Goal: Task Accomplishment & Management: Manage account settings

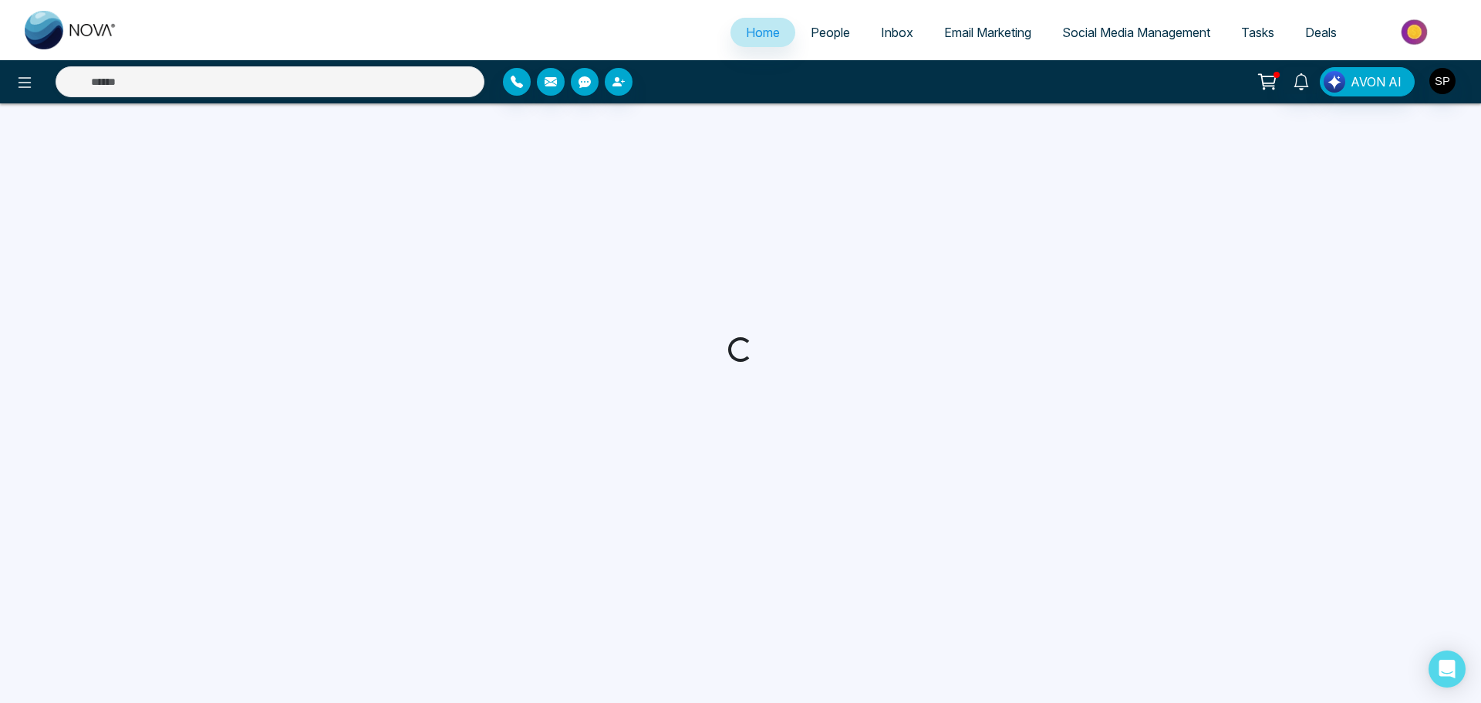
select select "*"
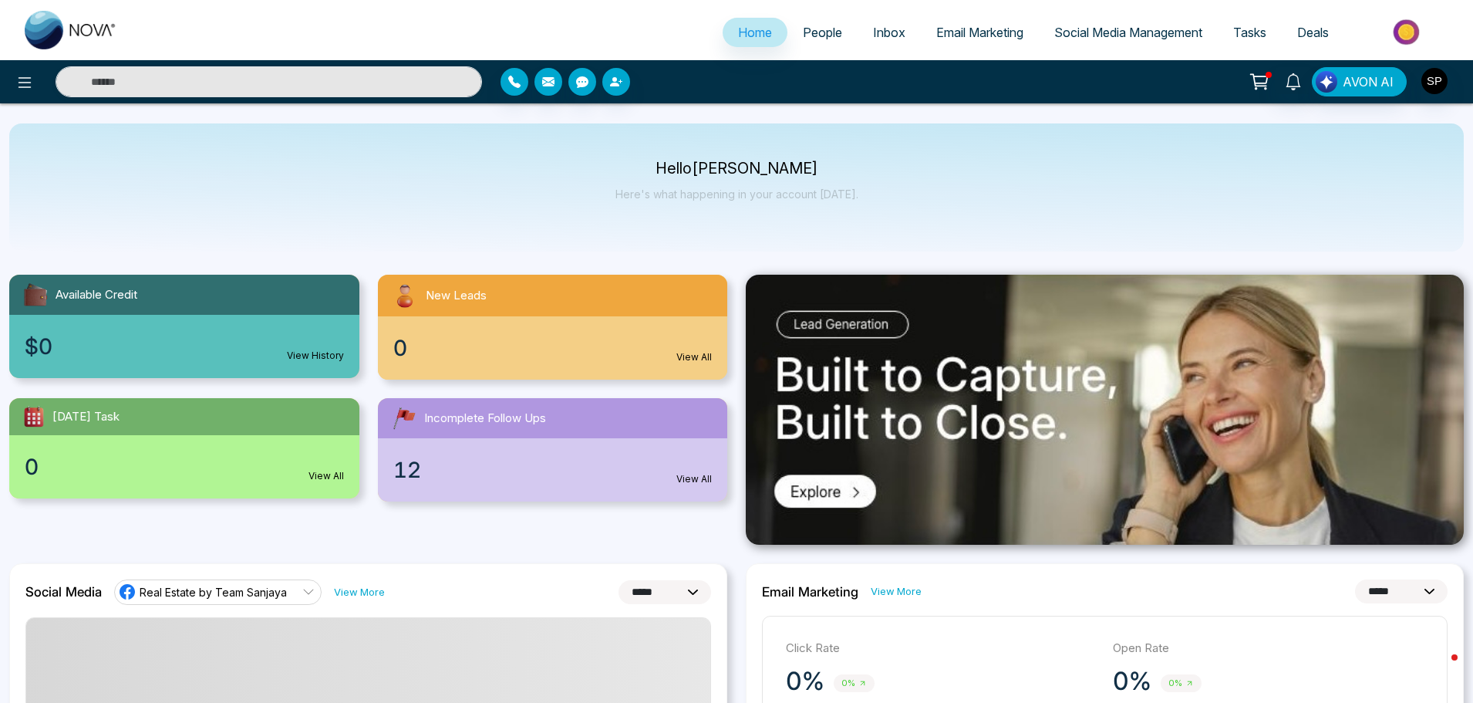
click at [810, 35] on span "People" at bounding box center [822, 32] width 39 height 15
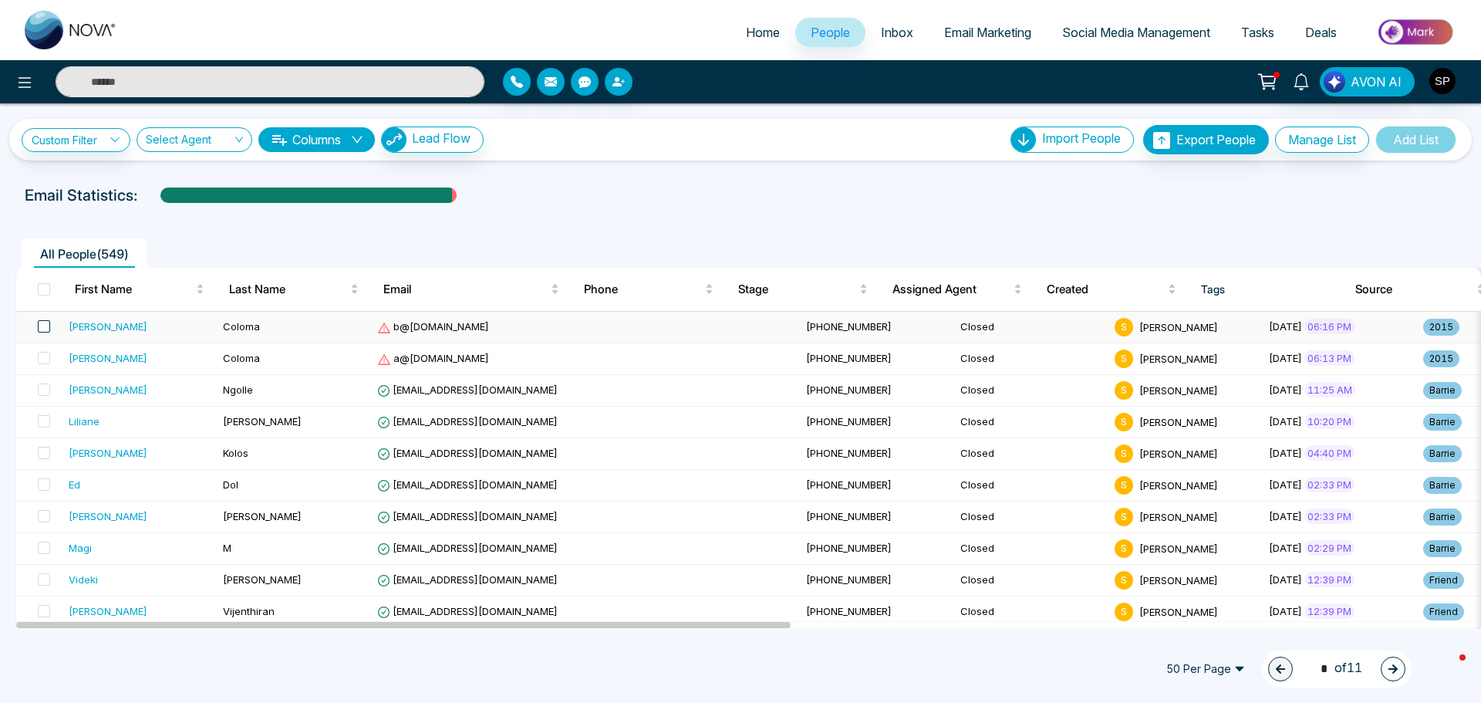
click at [45, 322] on span at bounding box center [44, 326] width 12 height 12
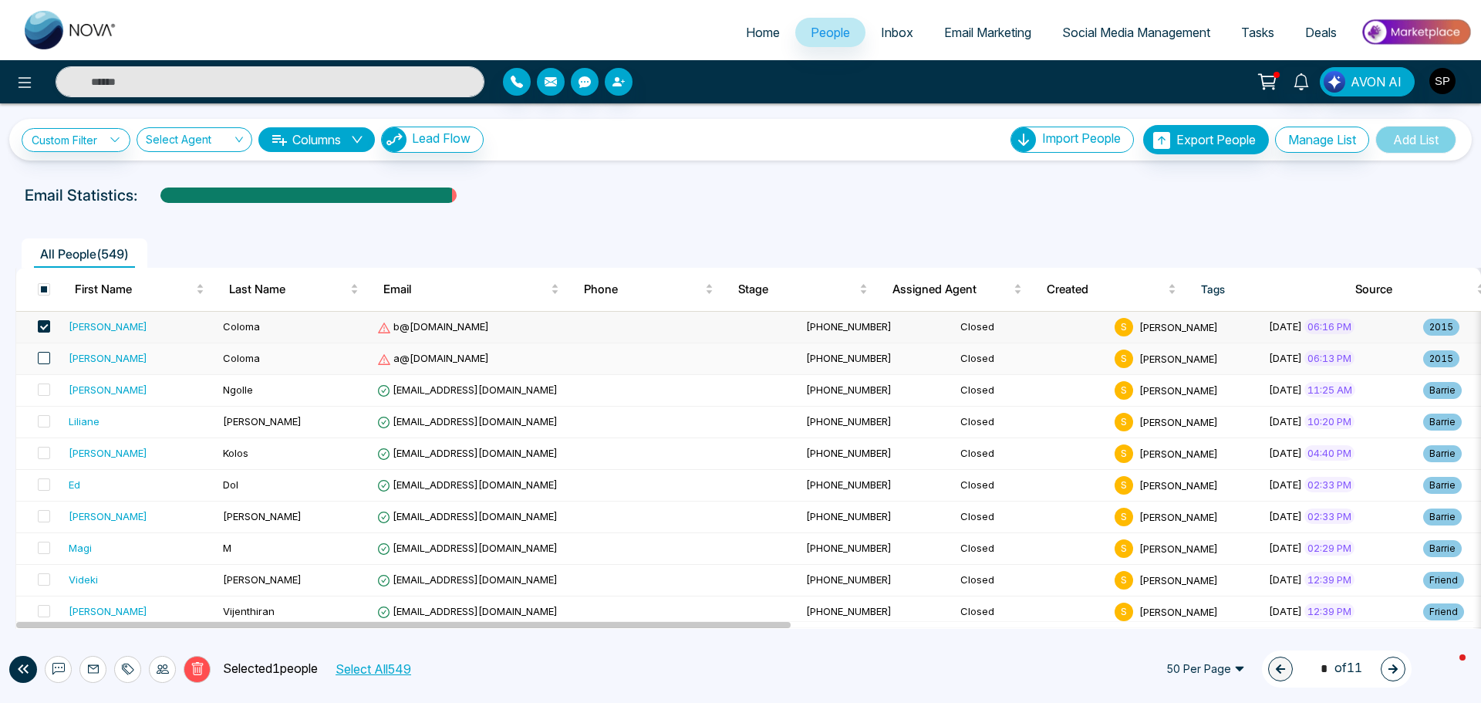
click at [42, 356] on span at bounding box center [44, 358] width 12 height 12
click at [198, 669] on icon at bounding box center [197, 669] width 14 height 14
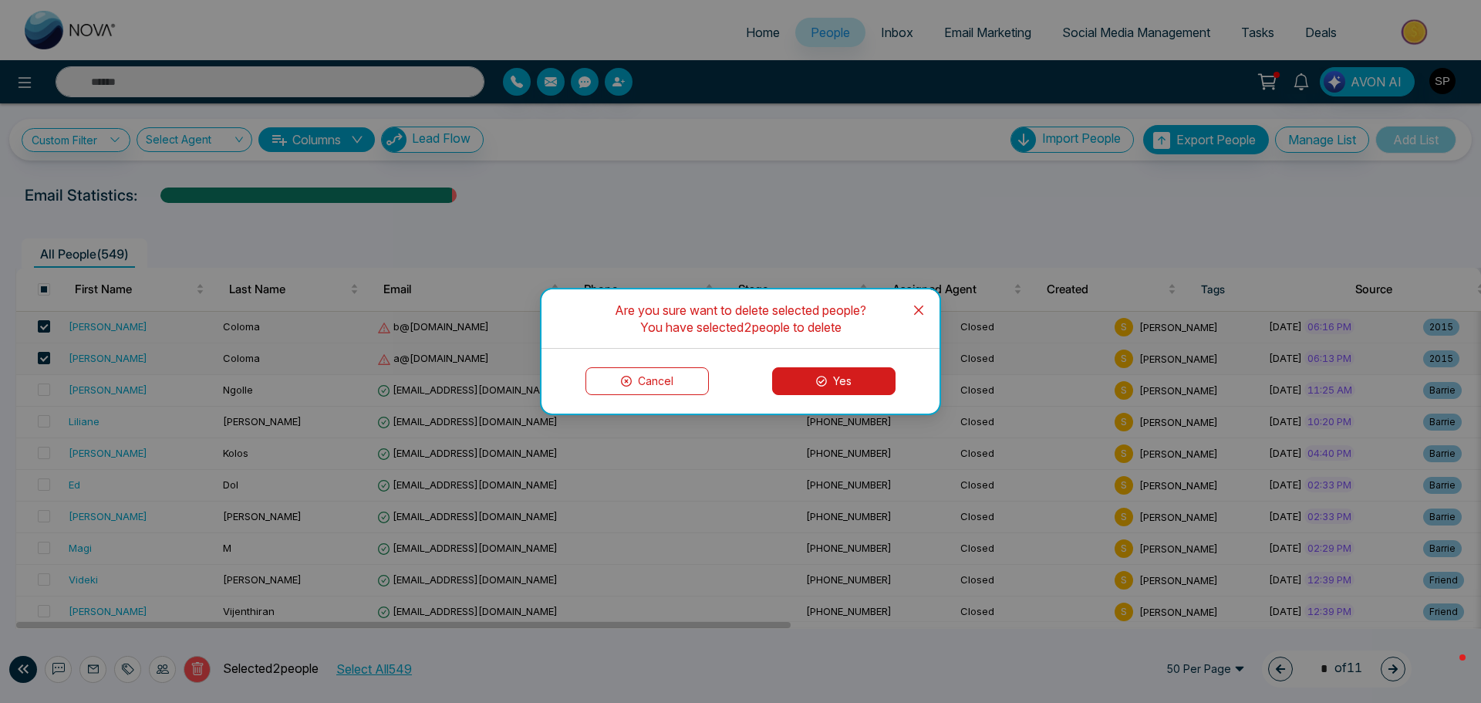
click at [839, 382] on button "Yes" at bounding box center [833, 381] width 123 height 28
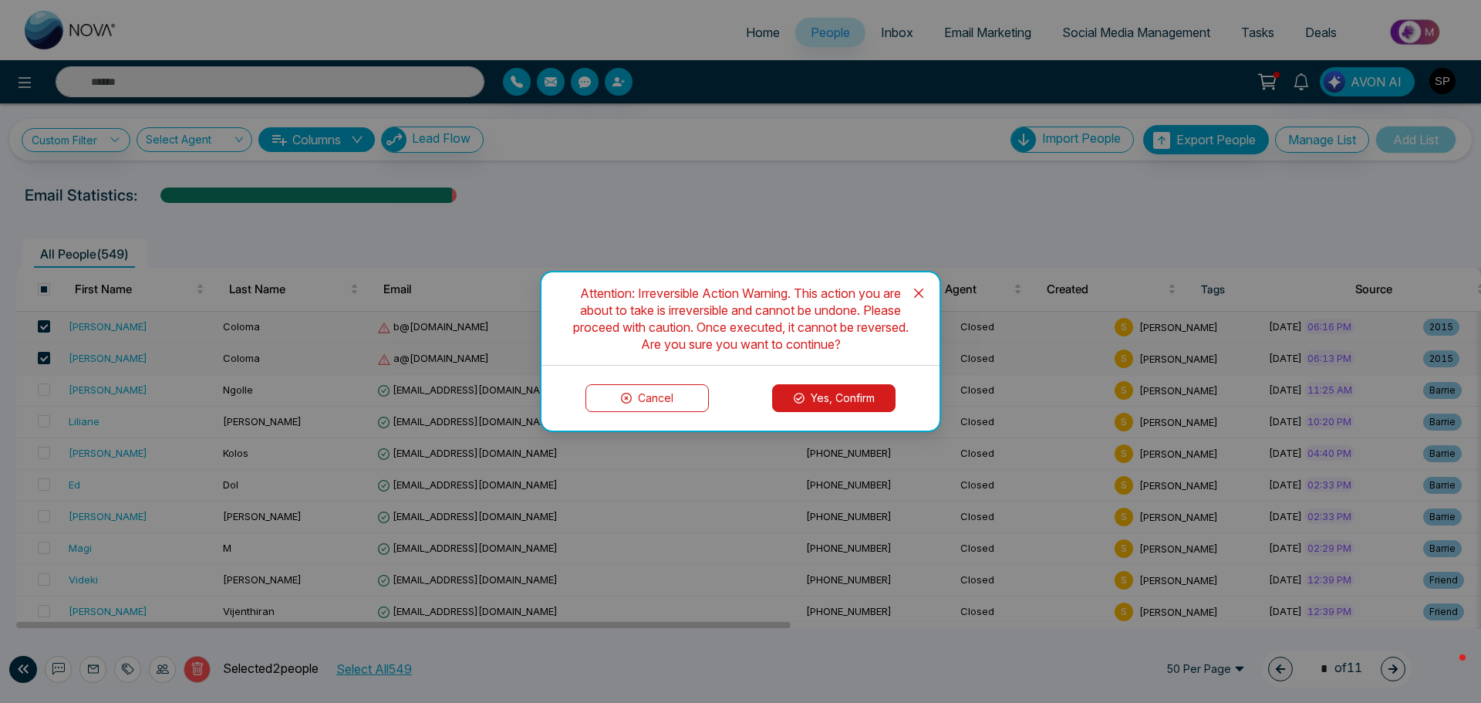
click at [831, 393] on button "Yes, Confirm" at bounding box center [833, 398] width 123 height 28
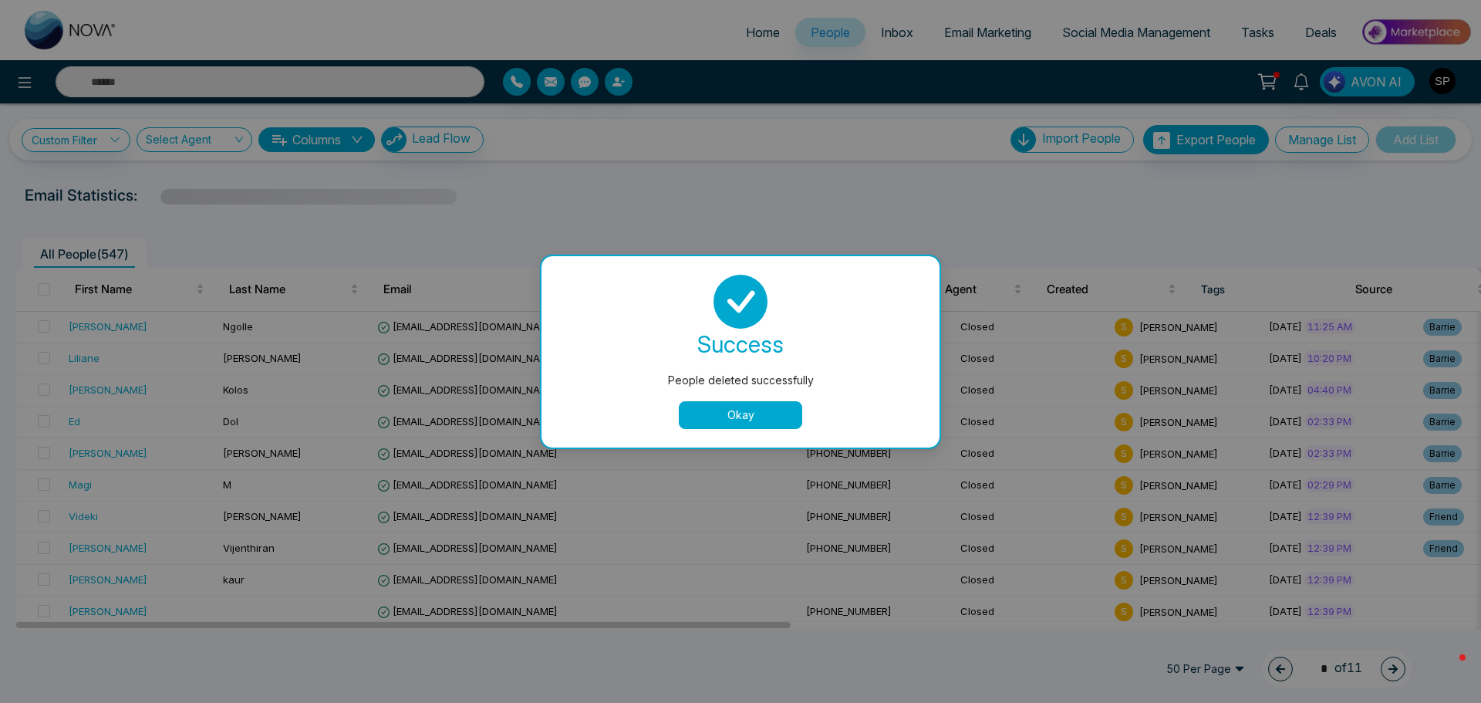
click at [755, 411] on button "Okay" at bounding box center [740, 415] width 123 height 28
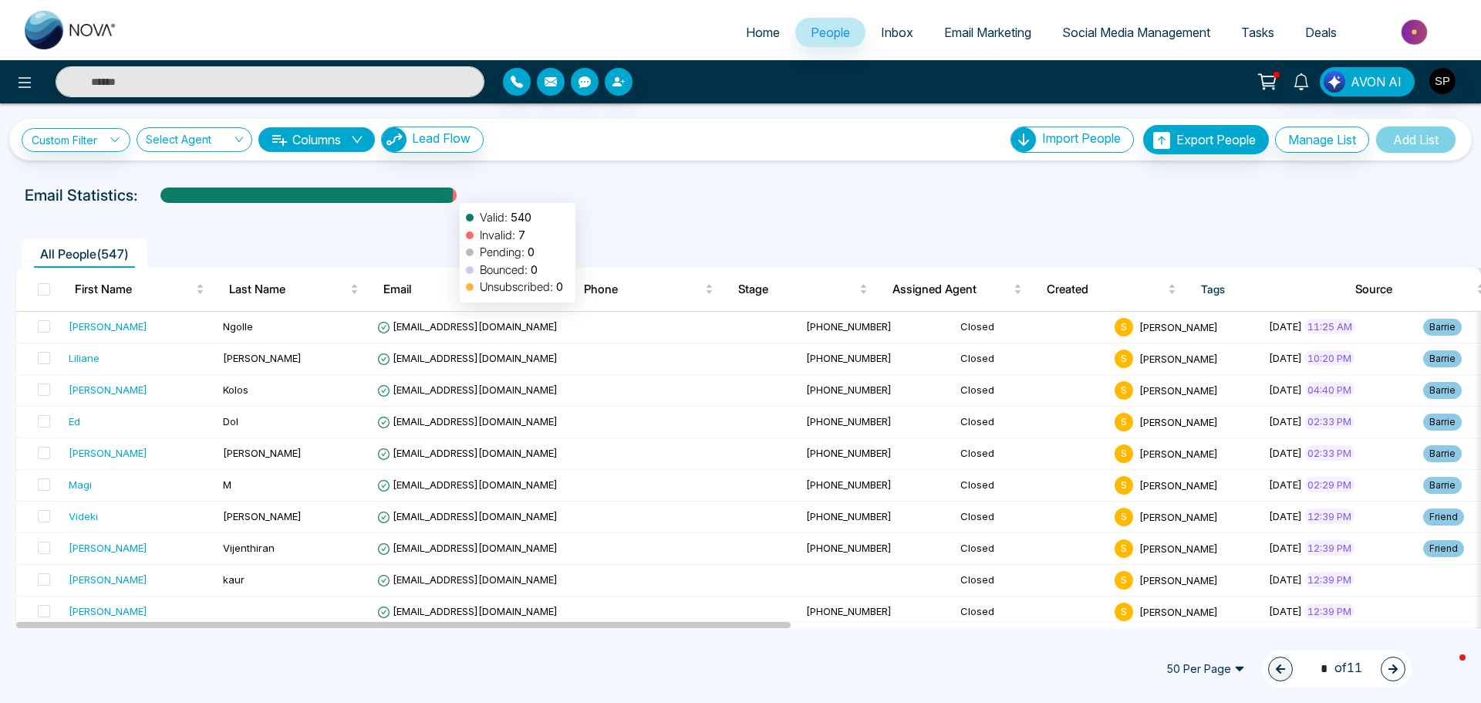
click at [453, 194] on div at bounding box center [455, 200] width 4 height 27
click at [76, 325] on div "[PERSON_NAME]" at bounding box center [108, 325] width 79 height 15
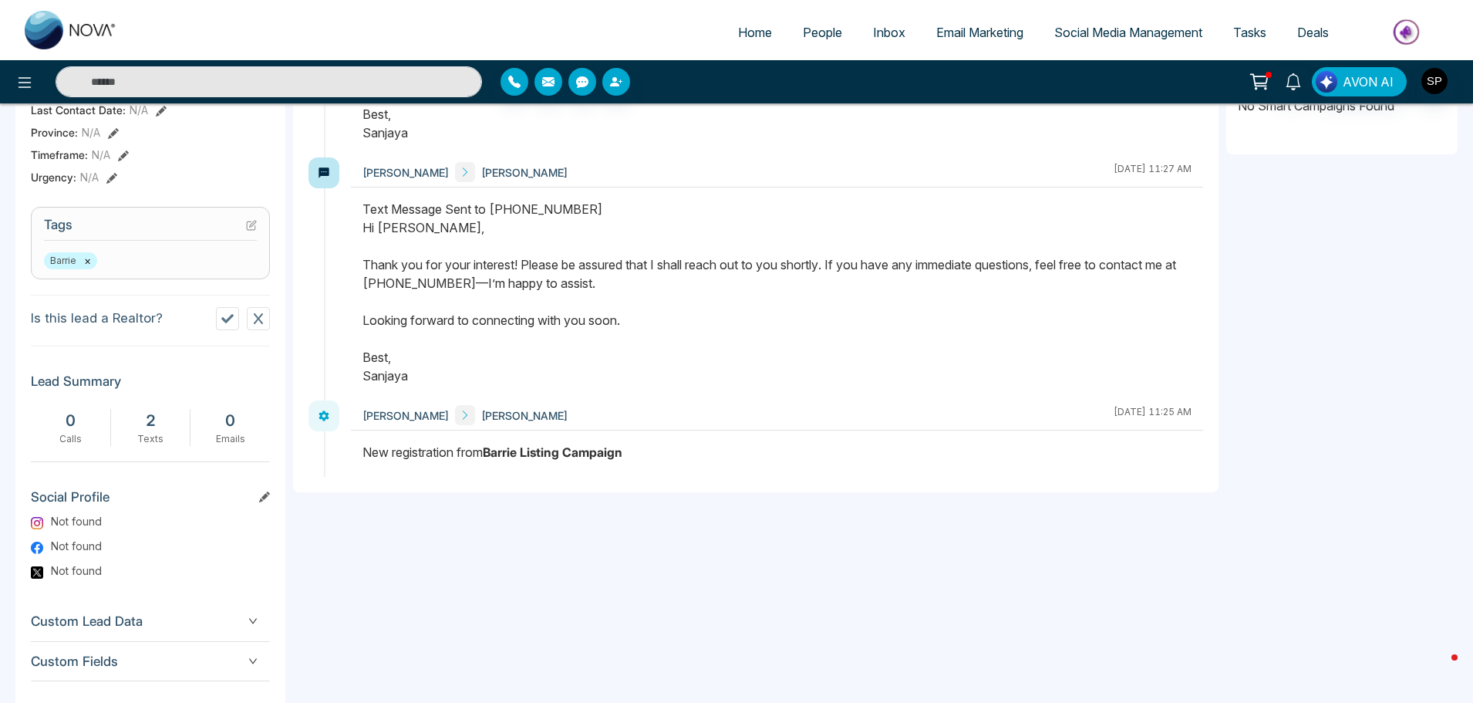
scroll to position [615, 0]
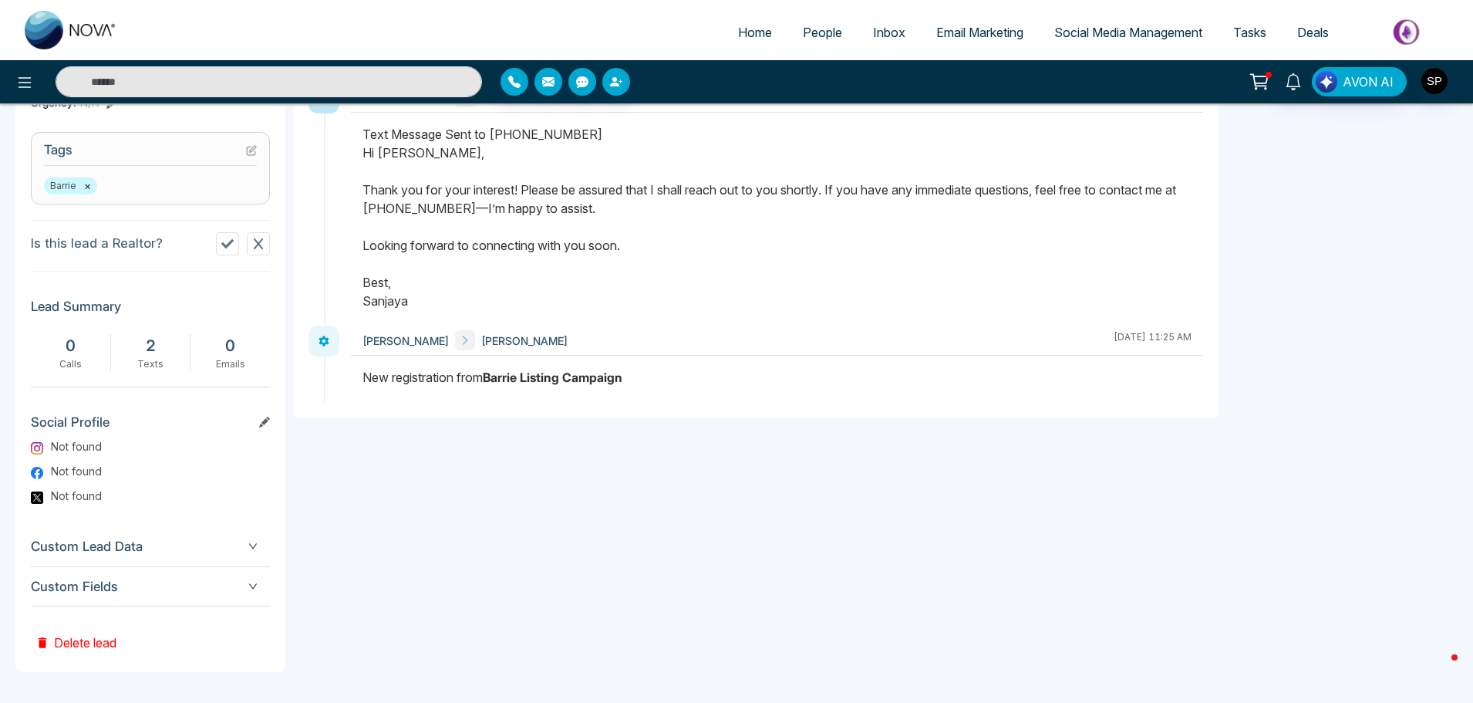
click at [95, 645] on button "Delete lead" at bounding box center [76, 631] width 90 height 50
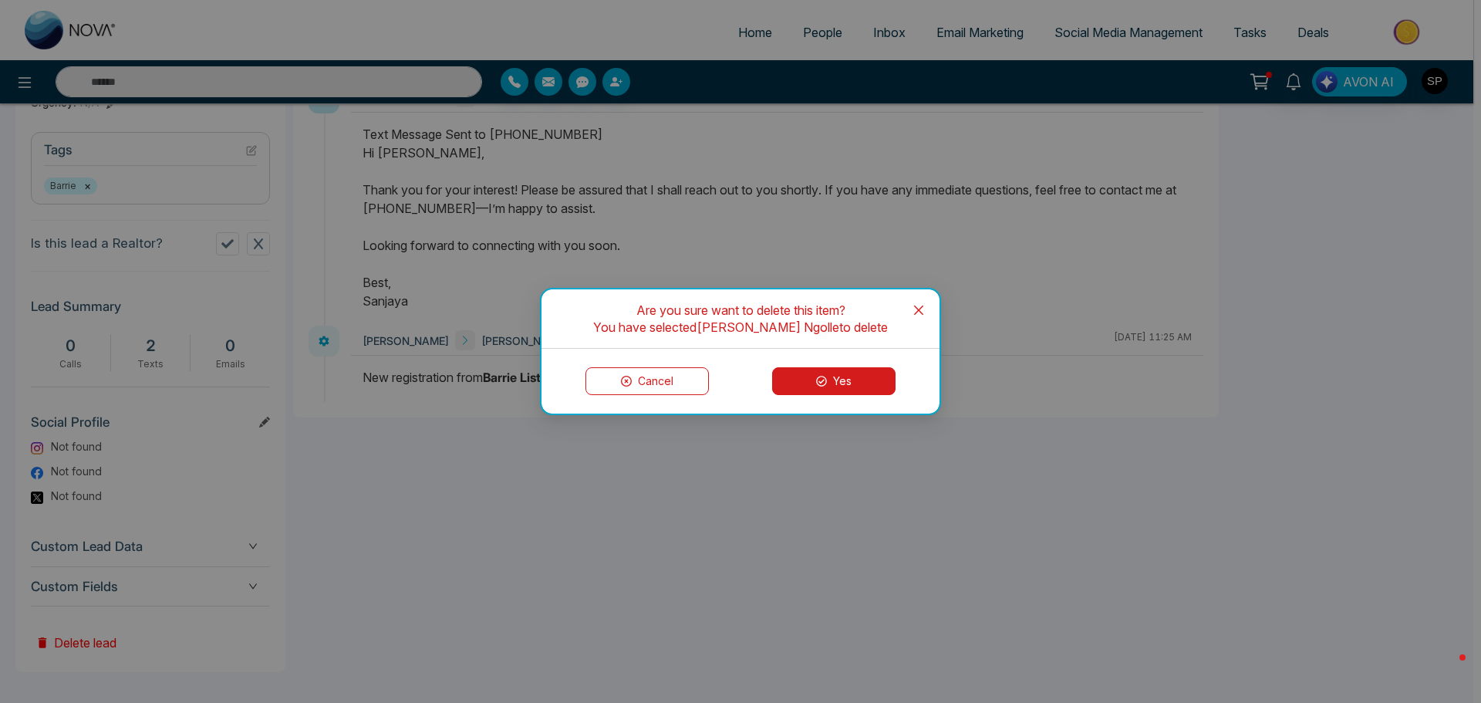
click at [833, 380] on button "Yes" at bounding box center [833, 381] width 123 height 28
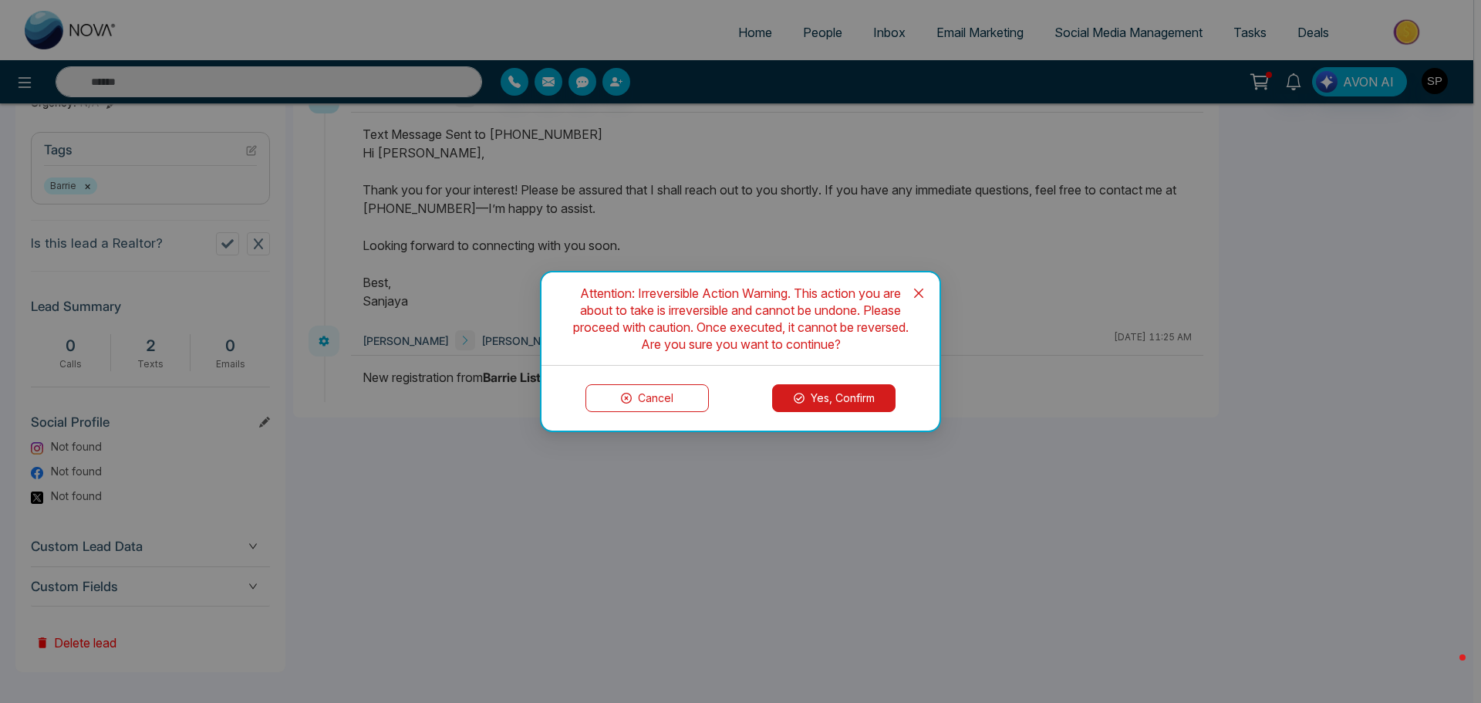
click at [841, 400] on button "Yes, Confirm" at bounding box center [833, 398] width 123 height 28
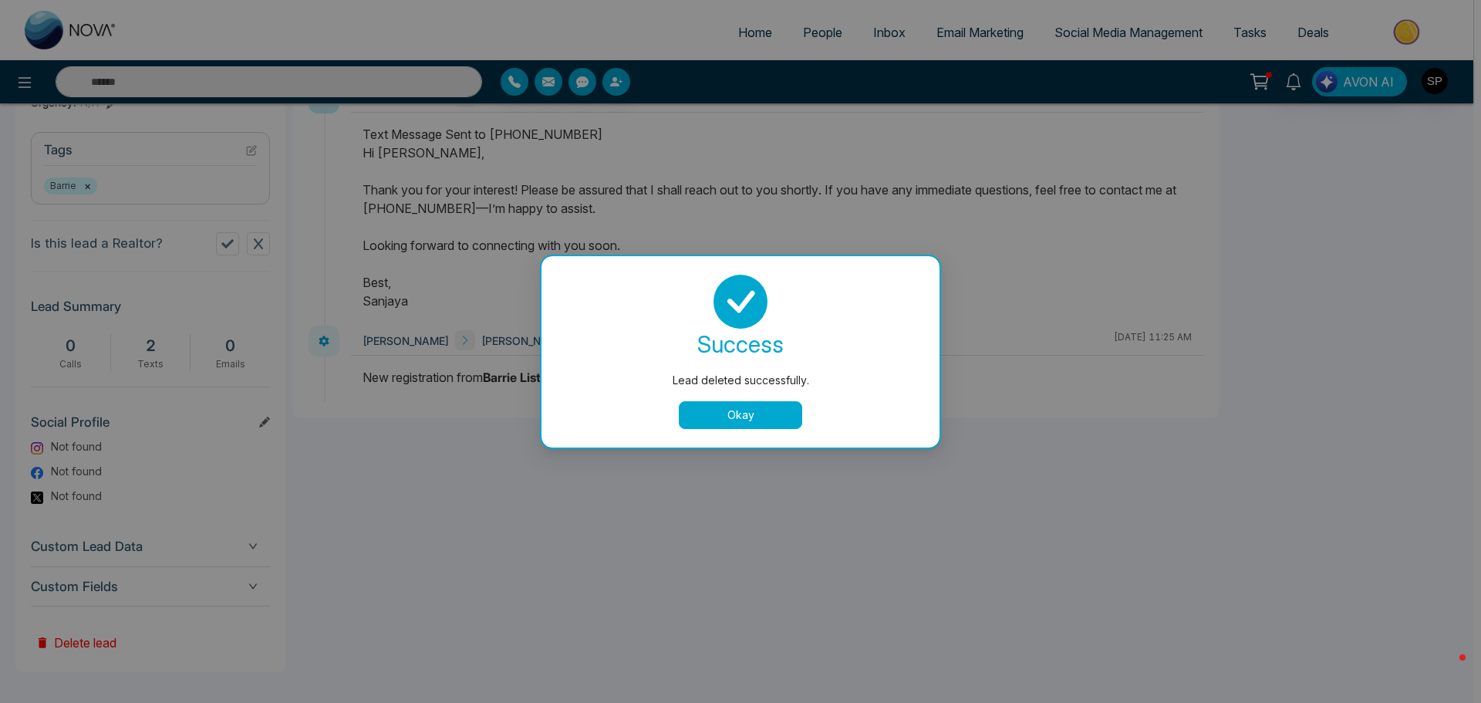
click at [752, 419] on button "Okay" at bounding box center [740, 415] width 123 height 28
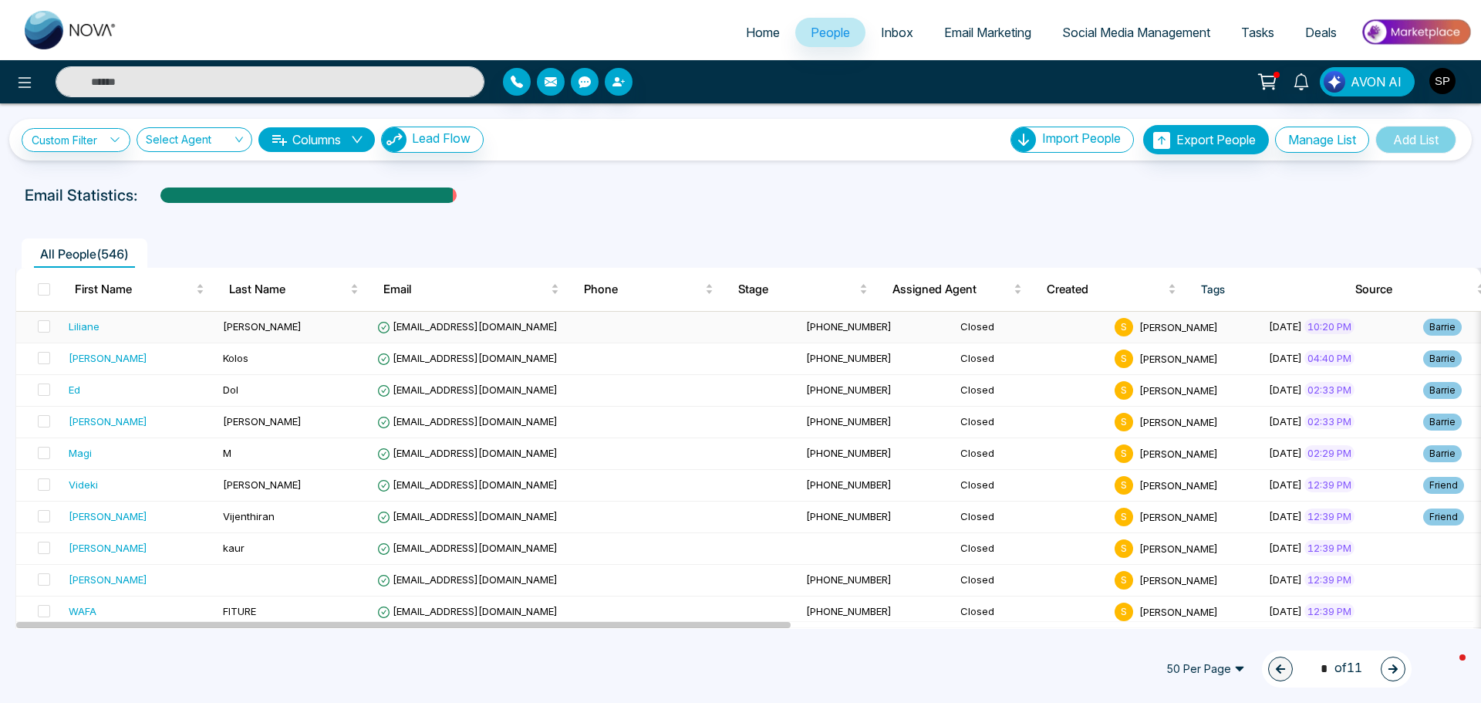
click at [88, 328] on div "Liliane" at bounding box center [84, 325] width 31 height 15
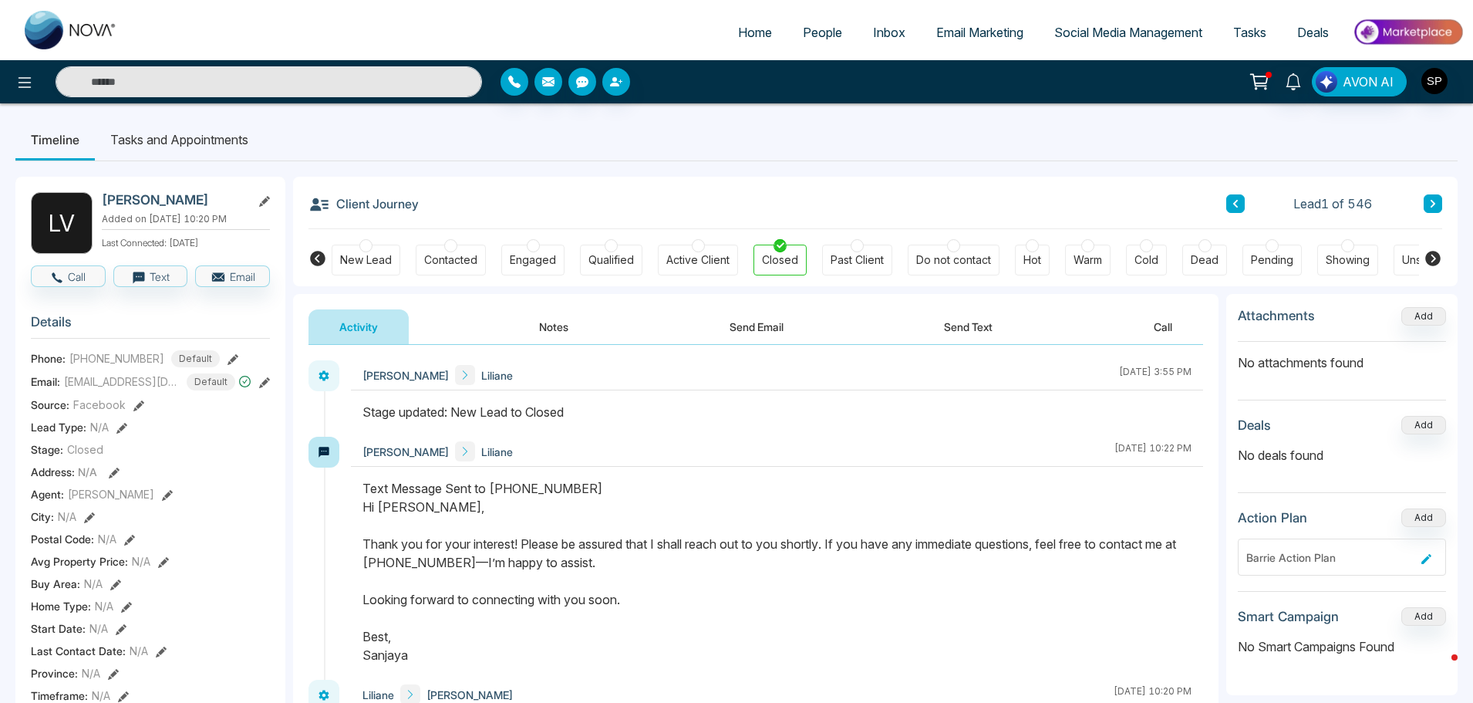
click at [554, 320] on button "Notes" at bounding box center [553, 326] width 91 height 35
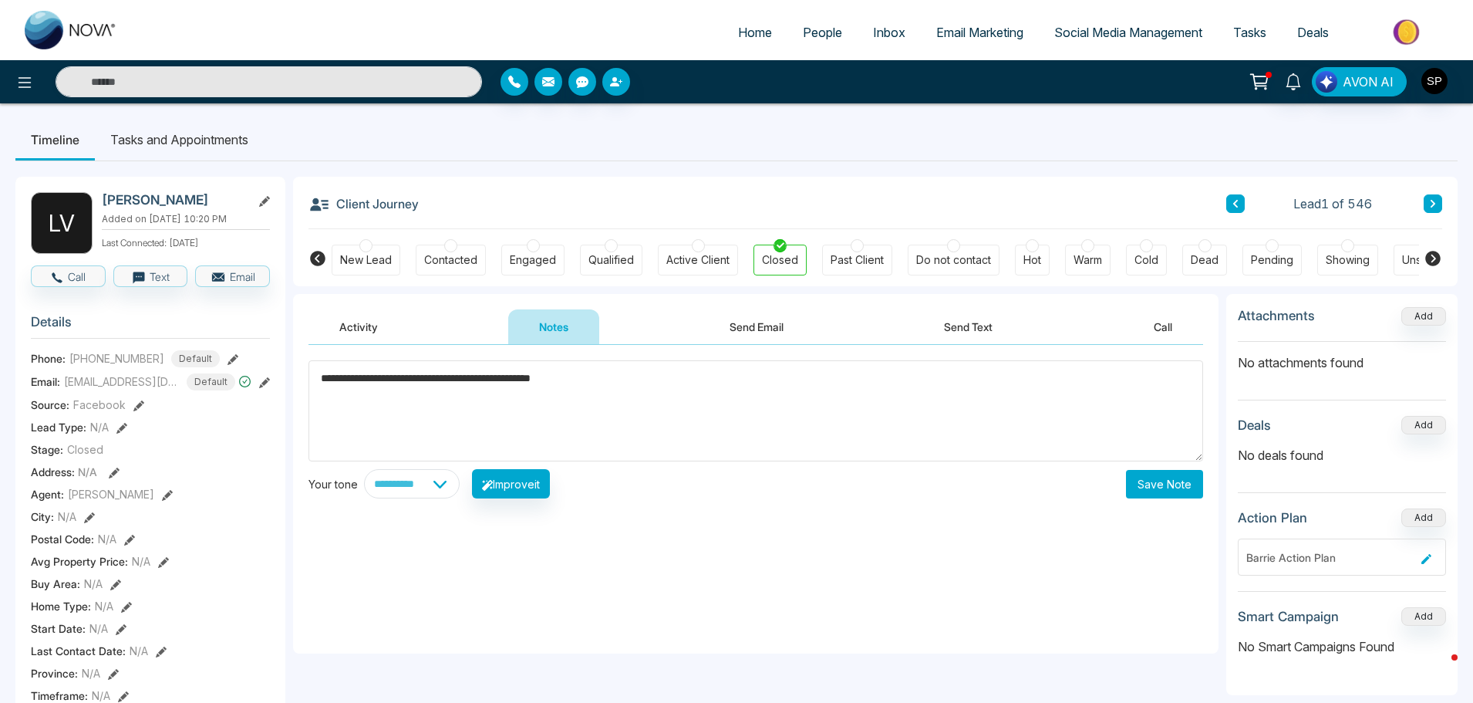
type textarea "**********"
click at [1168, 485] on button "Save Note" at bounding box center [1164, 484] width 77 height 29
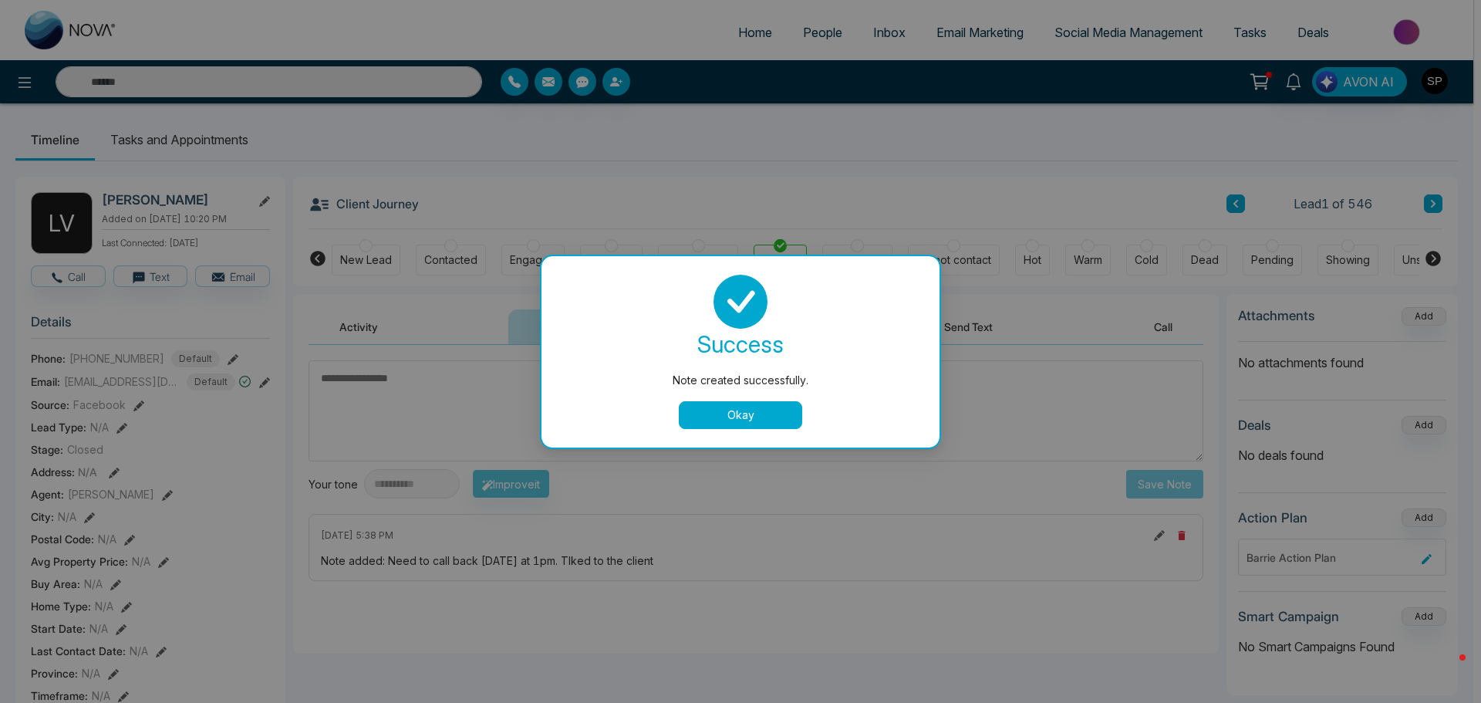
click at [716, 423] on button "Okay" at bounding box center [740, 415] width 123 height 28
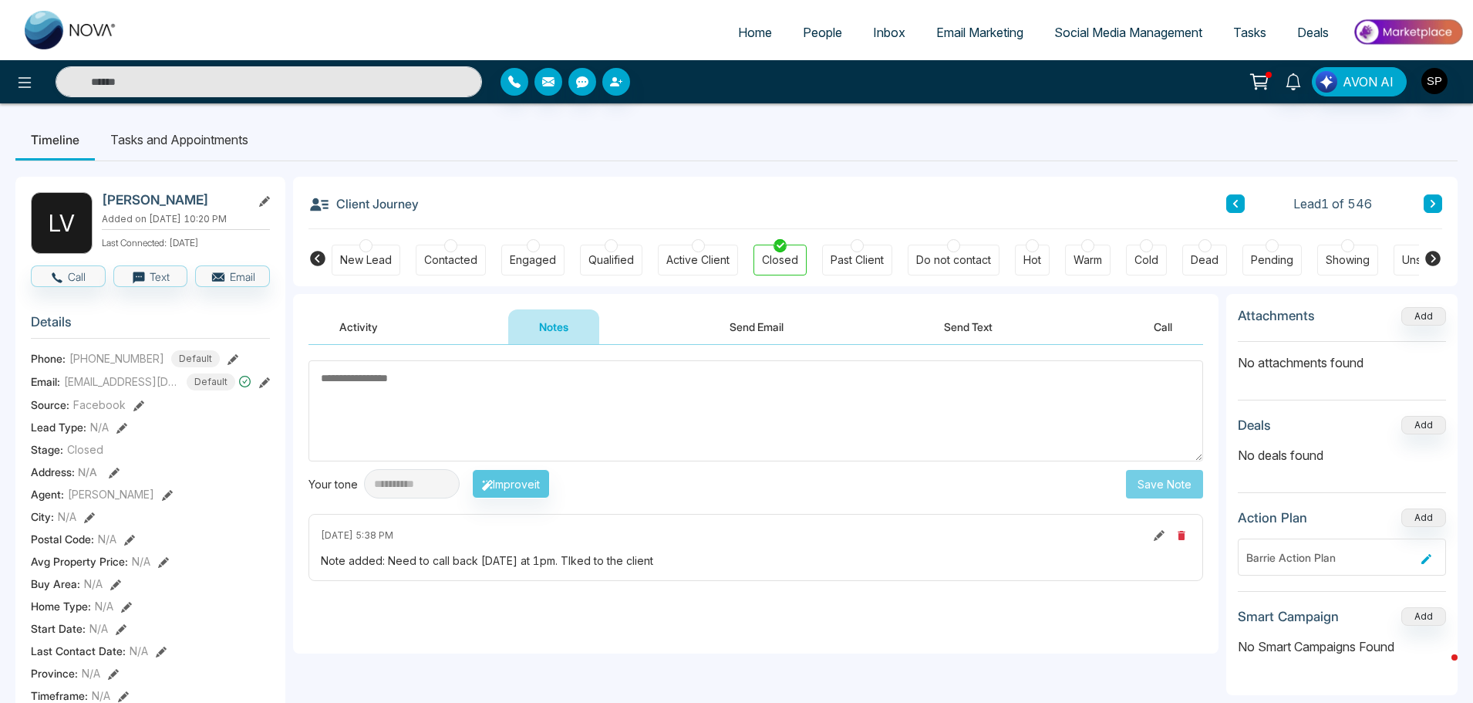
click at [1156, 533] on icon at bounding box center [1159, 535] width 11 height 11
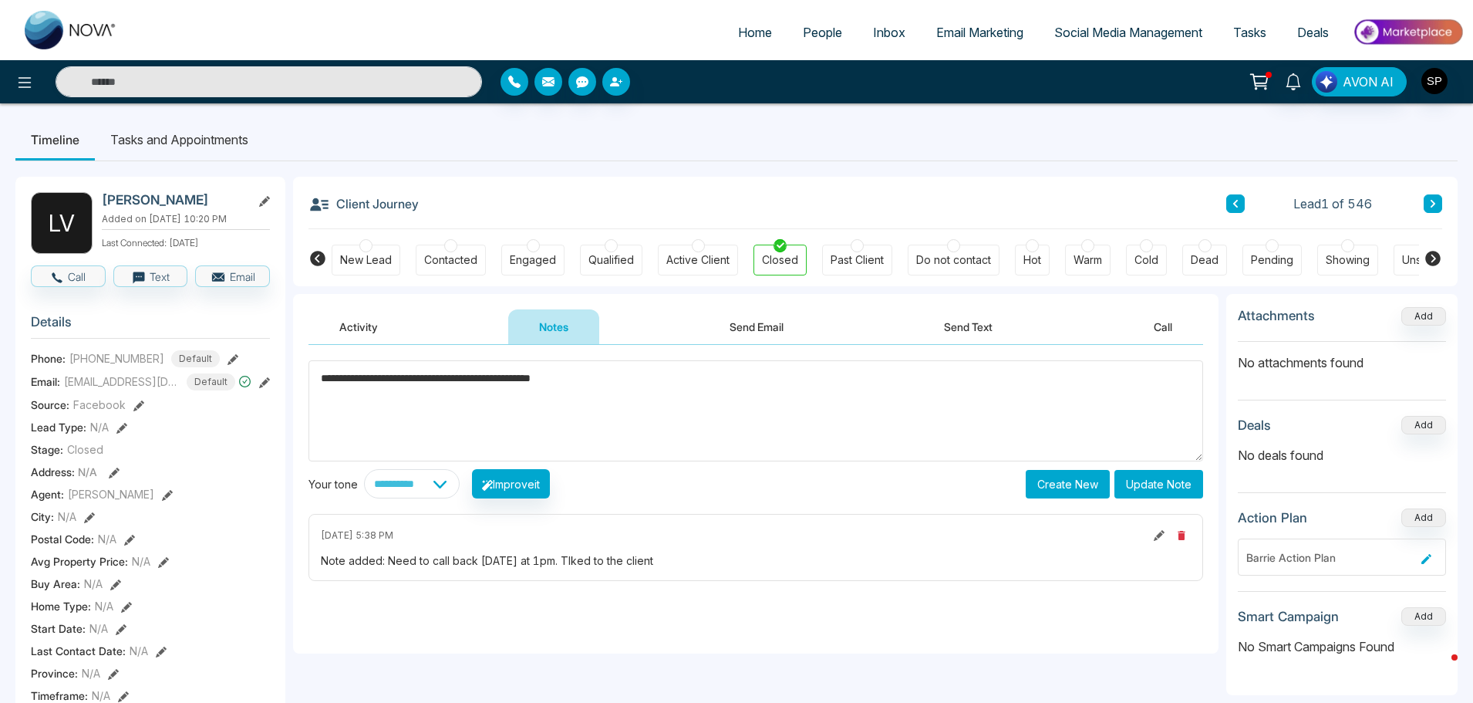
click at [505, 379] on textarea "**********" at bounding box center [755, 410] width 895 height 101
type textarea "**********"
click at [1172, 482] on button "Update Note" at bounding box center [1158, 484] width 89 height 29
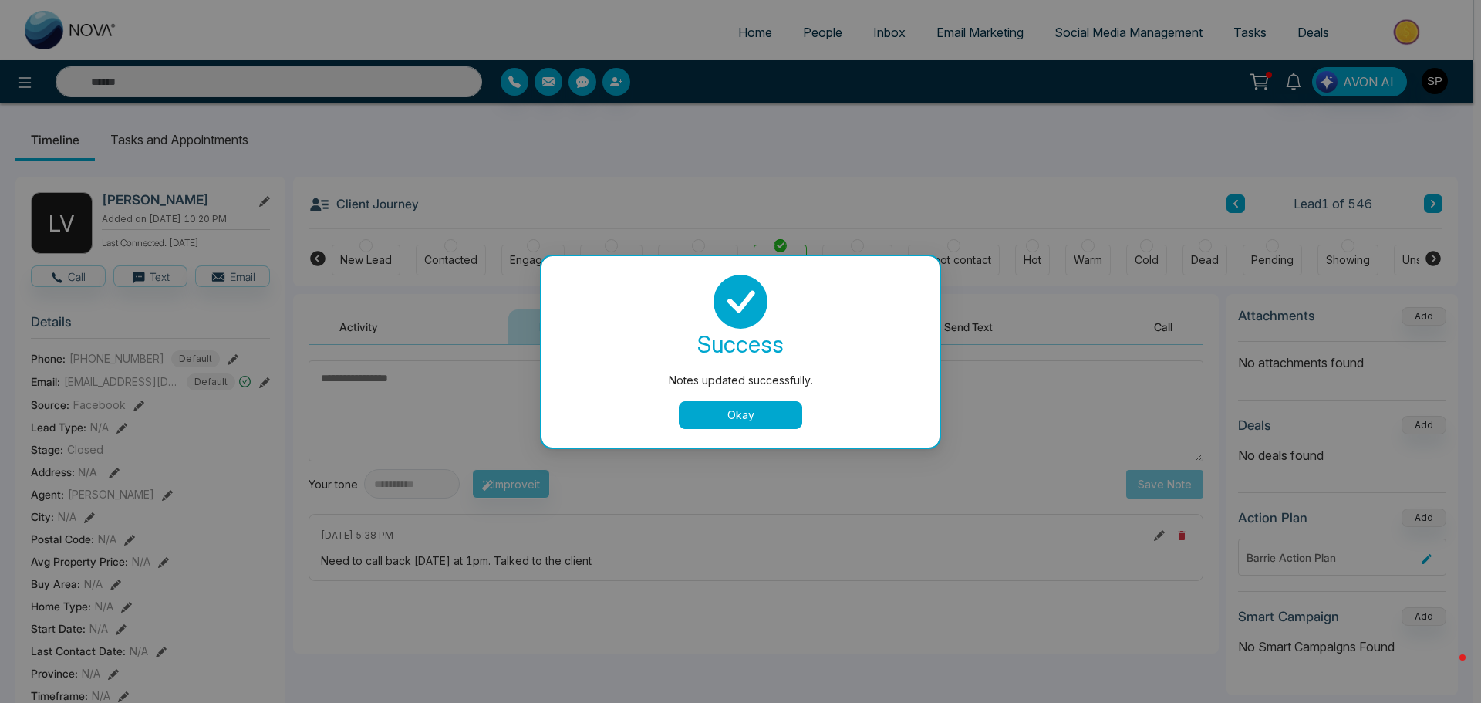
click at [769, 414] on button "Okay" at bounding box center [740, 415] width 123 height 28
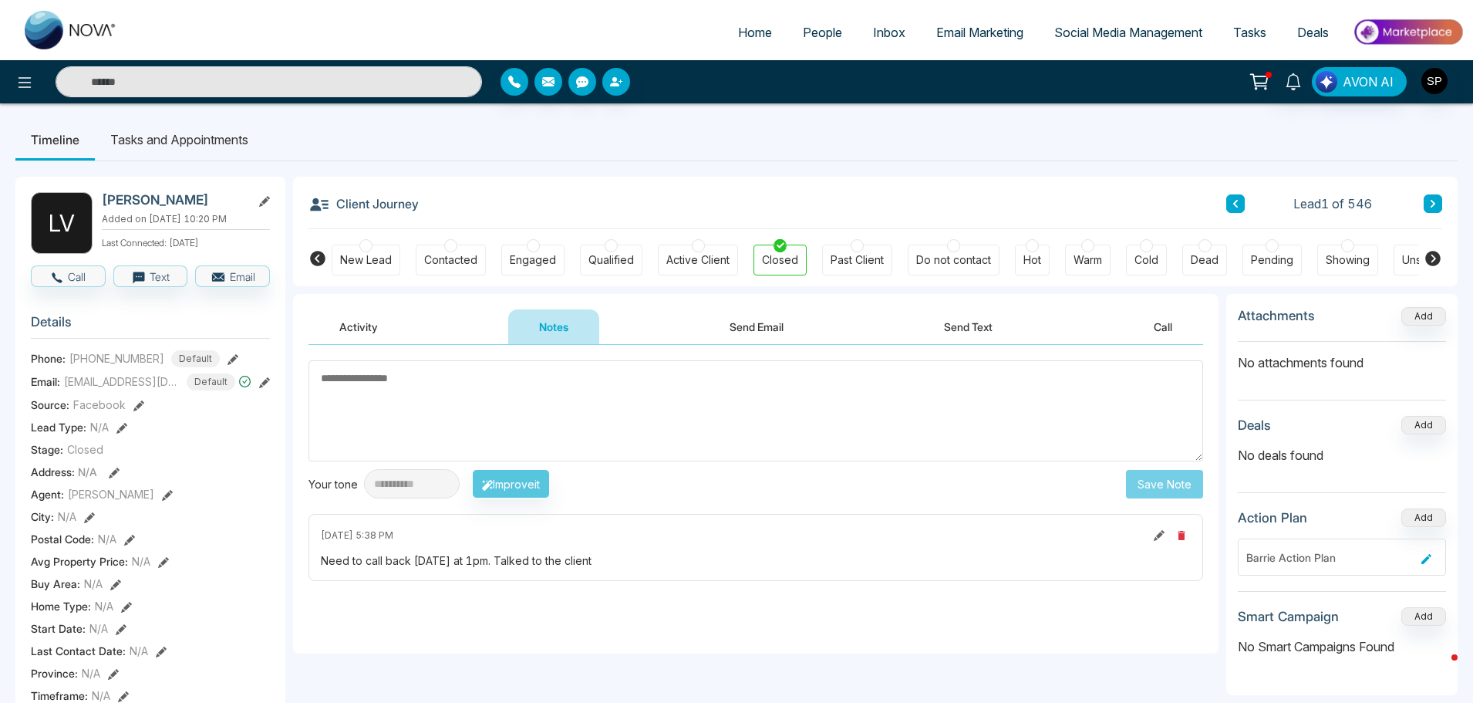
click at [1429, 205] on icon at bounding box center [1433, 203] width 8 height 9
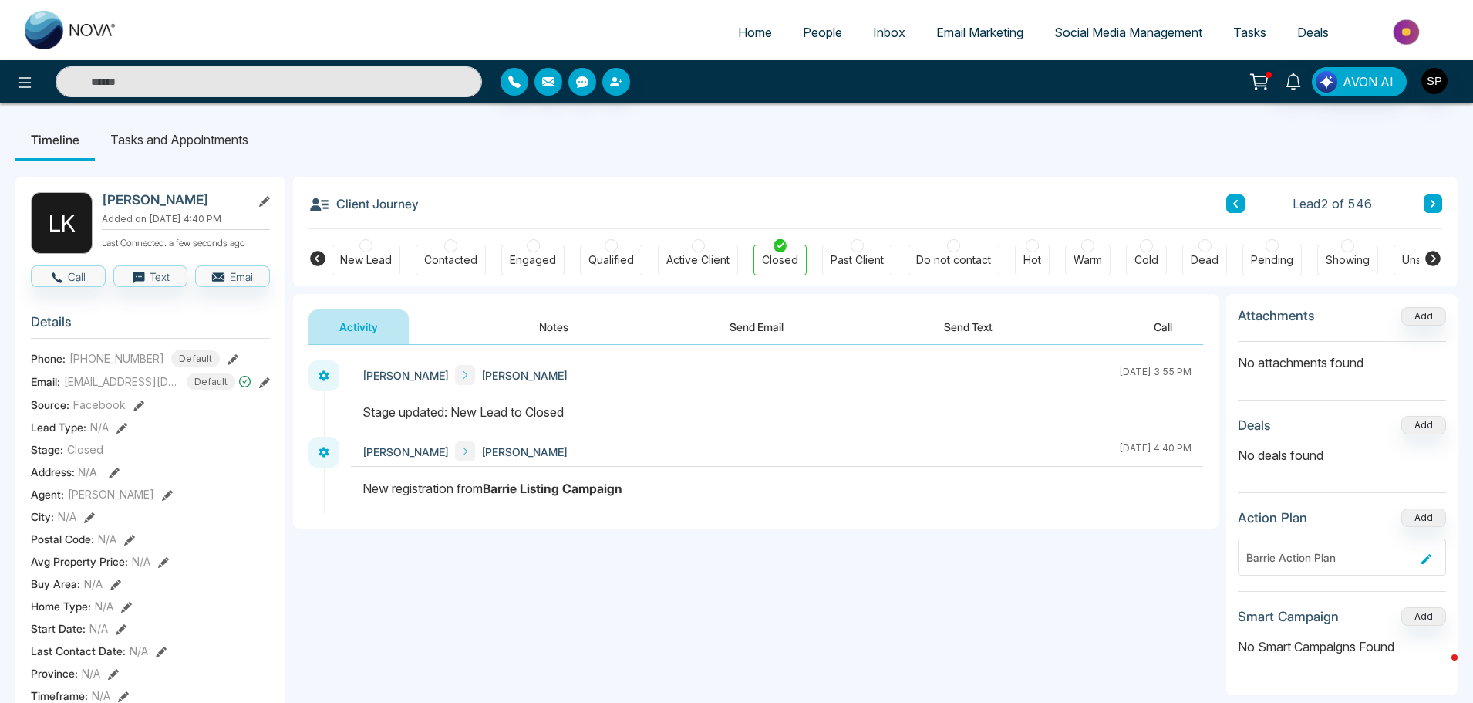
click at [813, 30] on span "People" at bounding box center [822, 32] width 39 height 15
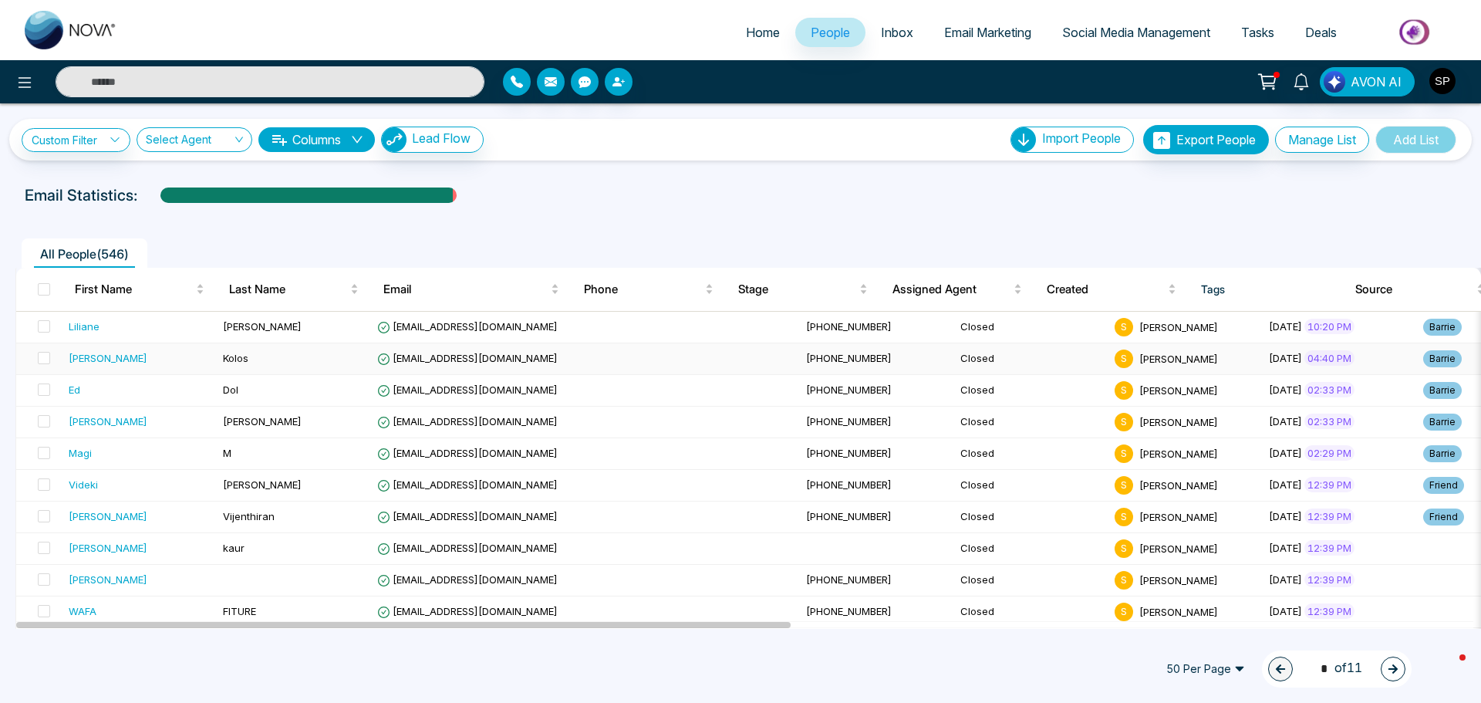
click at [72, 357] on div "[PERSON_NAME]" at bounding box center [108, 357] width 79 height 15
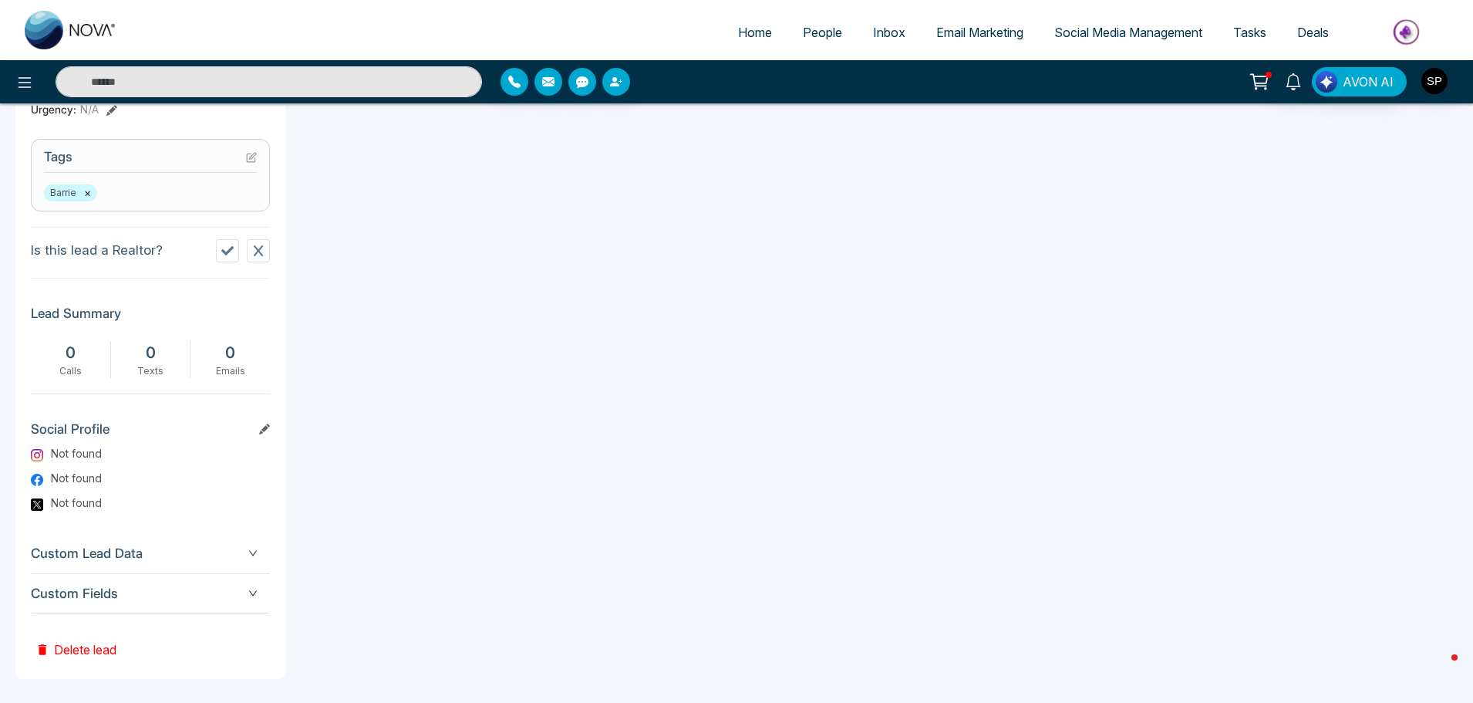
scroll to position [615, 0]
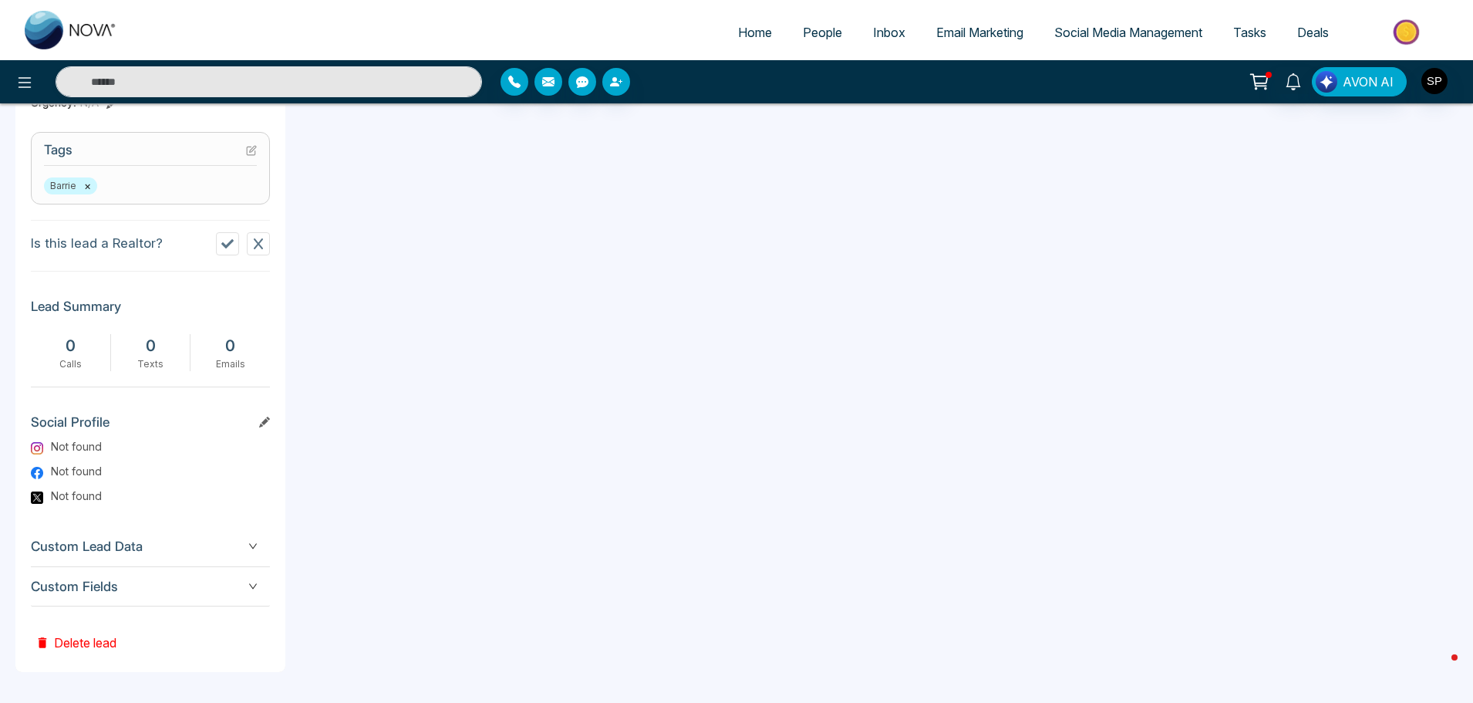
click at [83, 639] on button "Delete lead" at bounding box center [76, 631] width 90 height 50
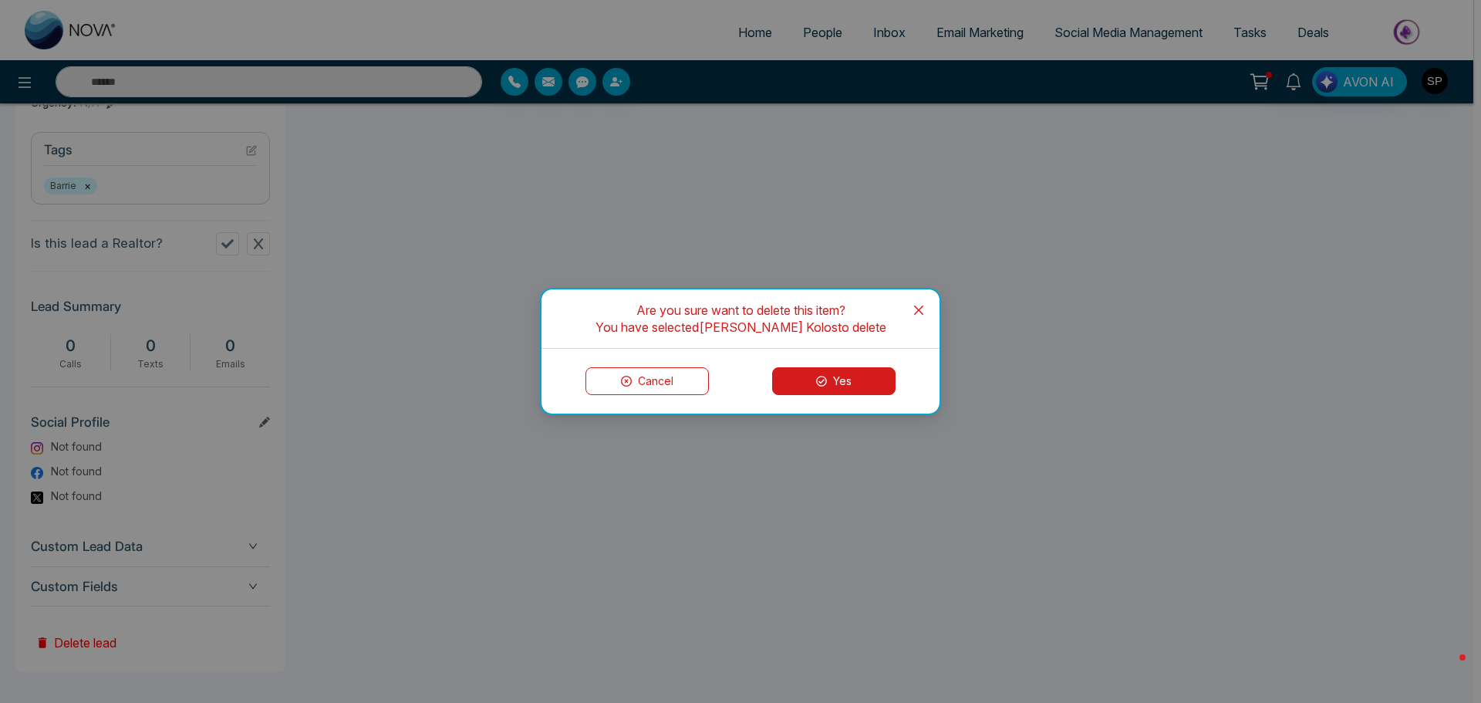
click at [838, 386] on button "Yes" at bounding box center [833, 381] width 123 height 28
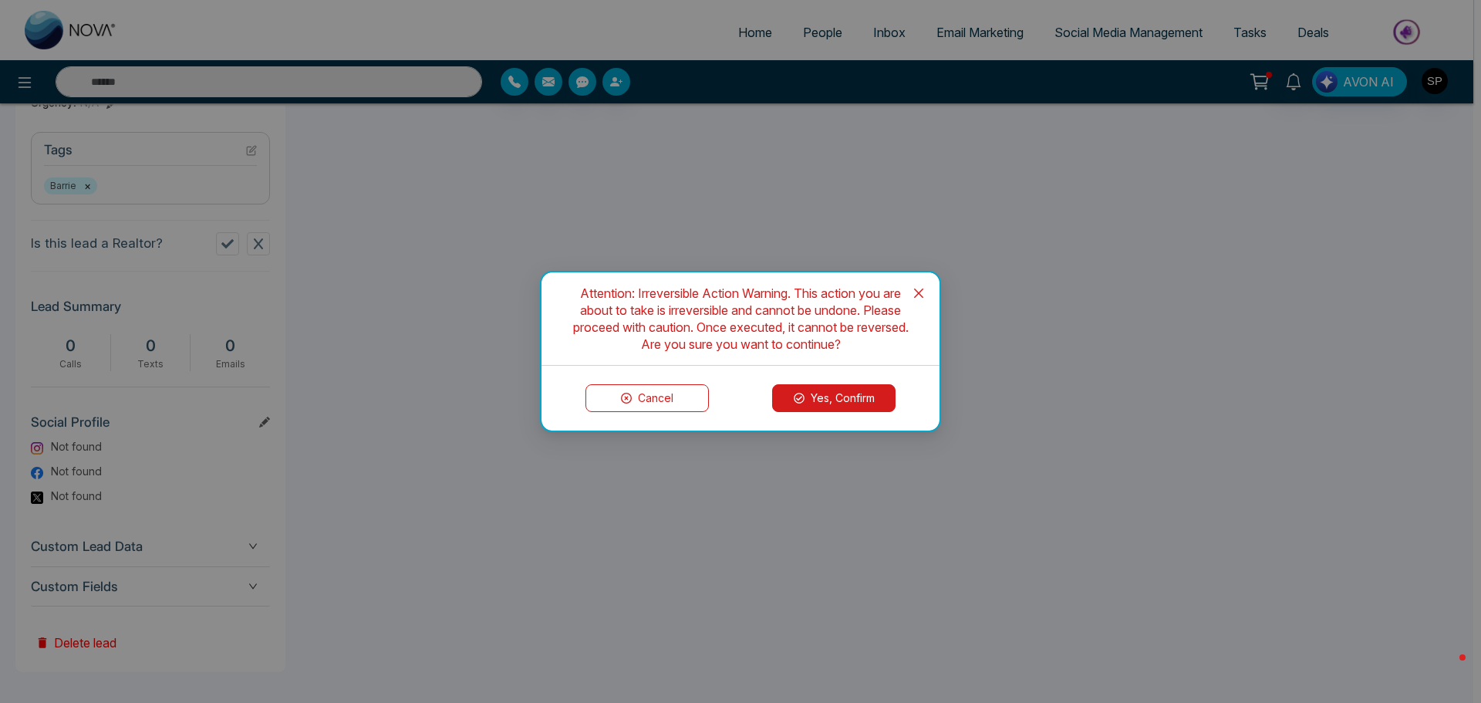
click at [839, 396] on button "Yes, Confirm" at bounding box center [833, 398] width 123 height 28
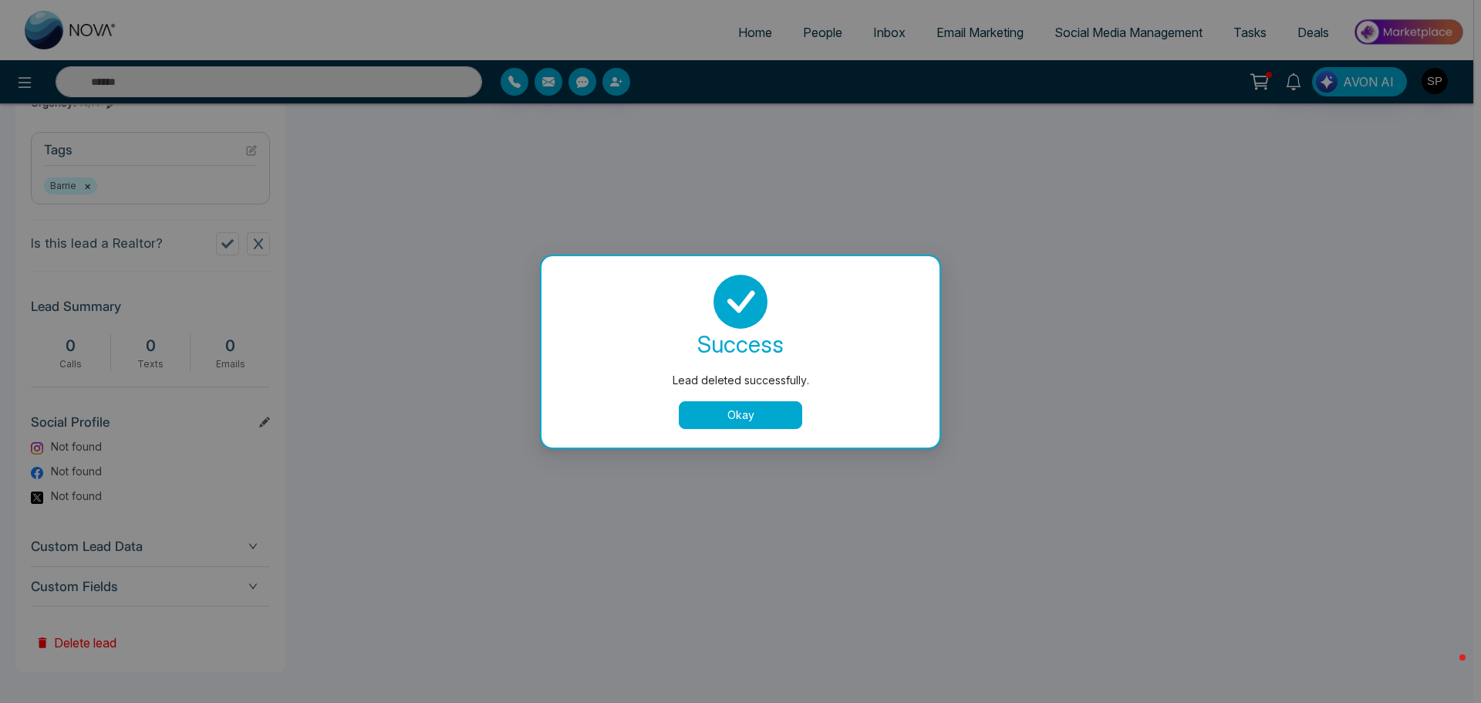
click at [760, 410] on button "Okay" at bounding box center [740, 415] width 123 height 28
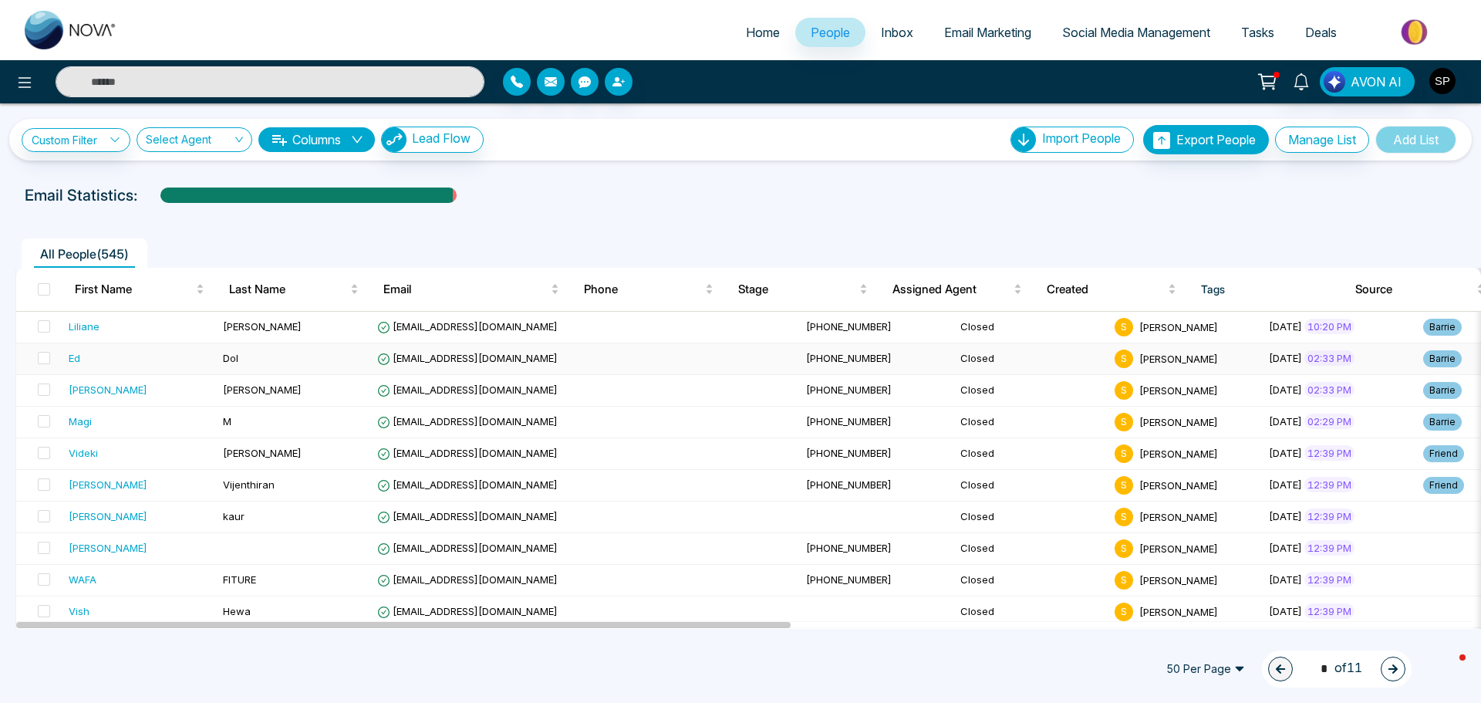
click at [74, 356] on div "Ed" at bounding box center [75, 357] width 12 height 15
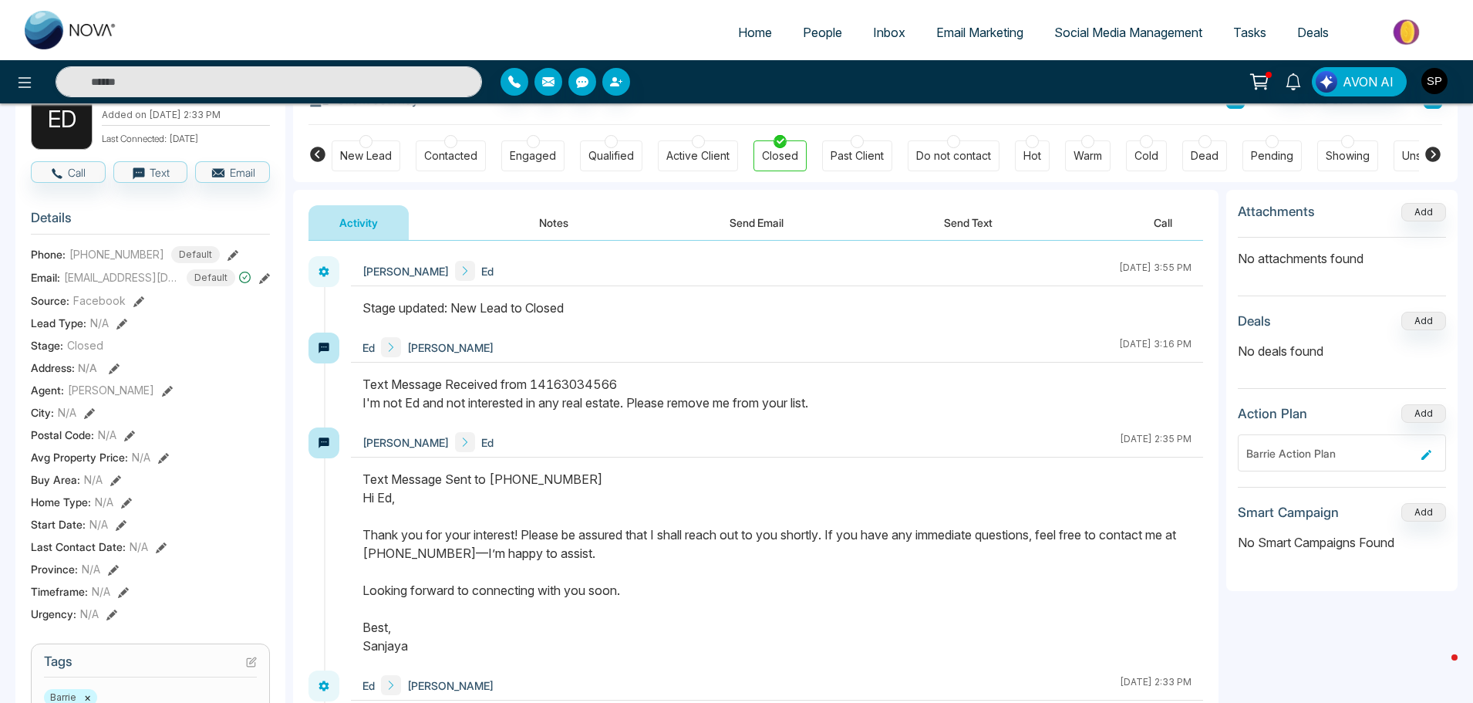
scroll to position [77, 0]
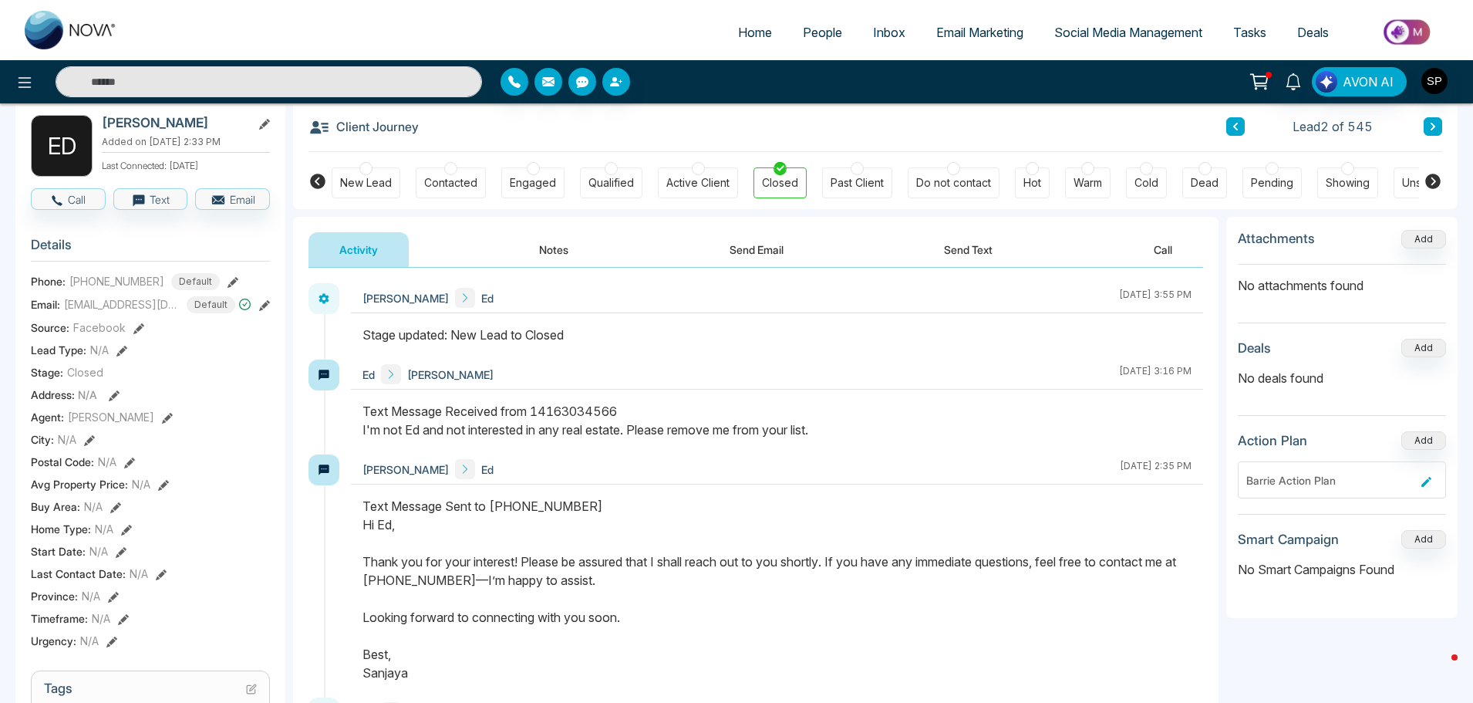
click at [1169, 251] on button "Call" at bounding box center [1163, 249] width 80 height 35
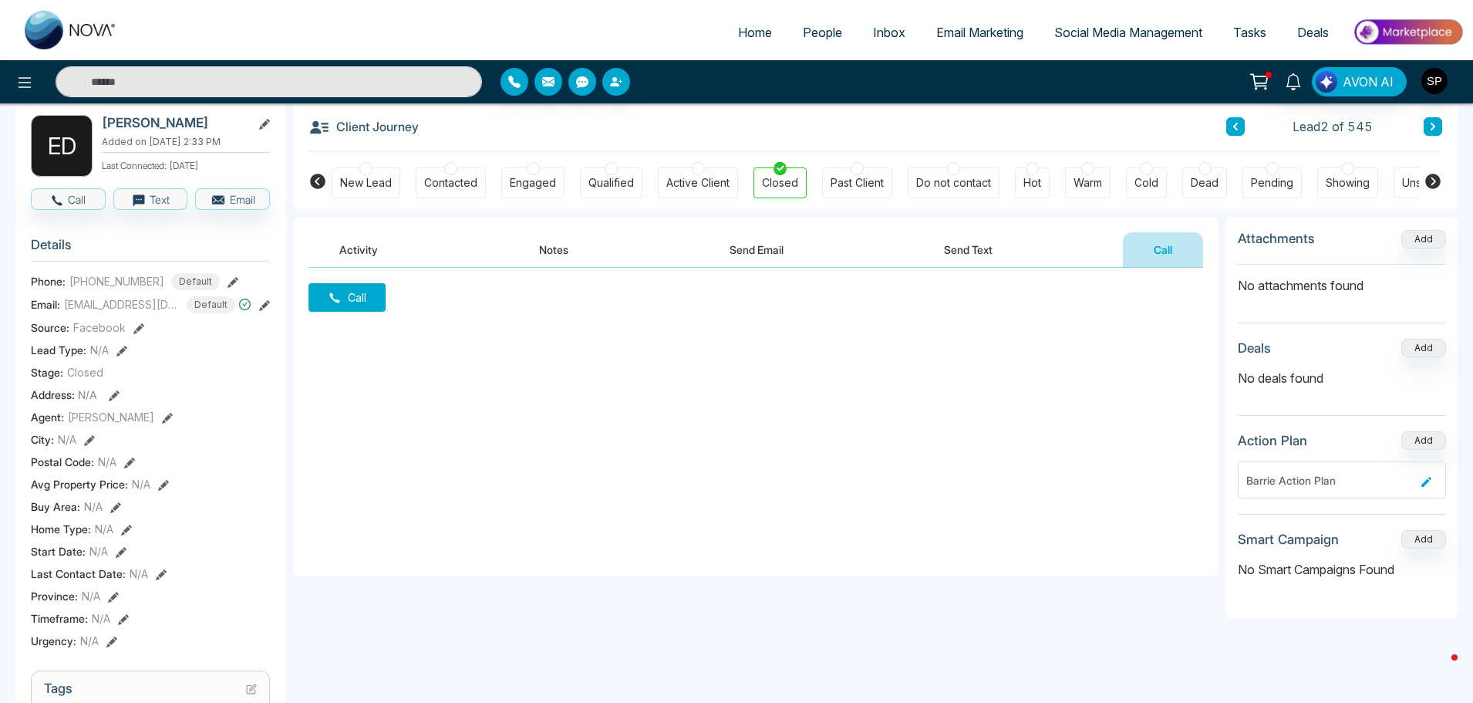
click at [545, 244] on button "Notes" at bounding box center [553, 249] width 91 height 35
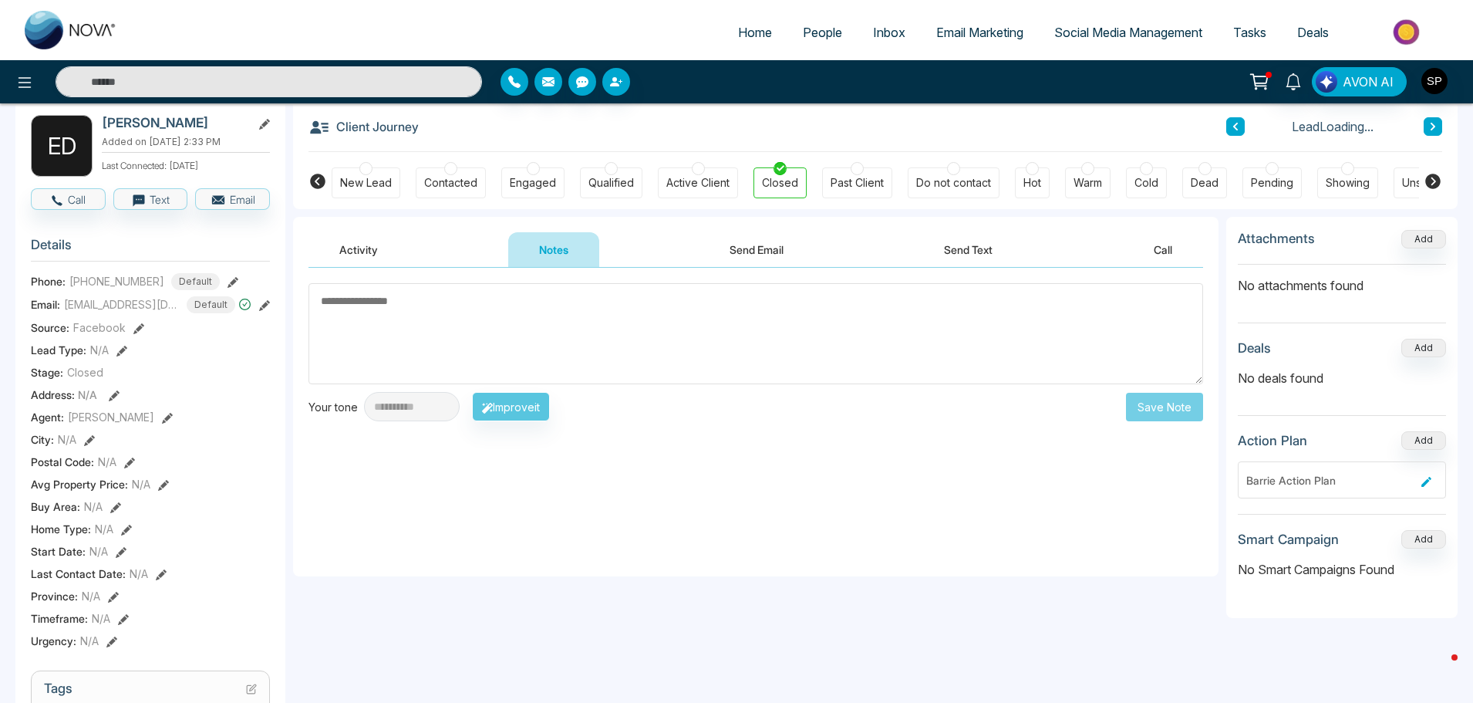
click at [509, 315] on textarea at bounding box center [755, 333] width 895 height 101
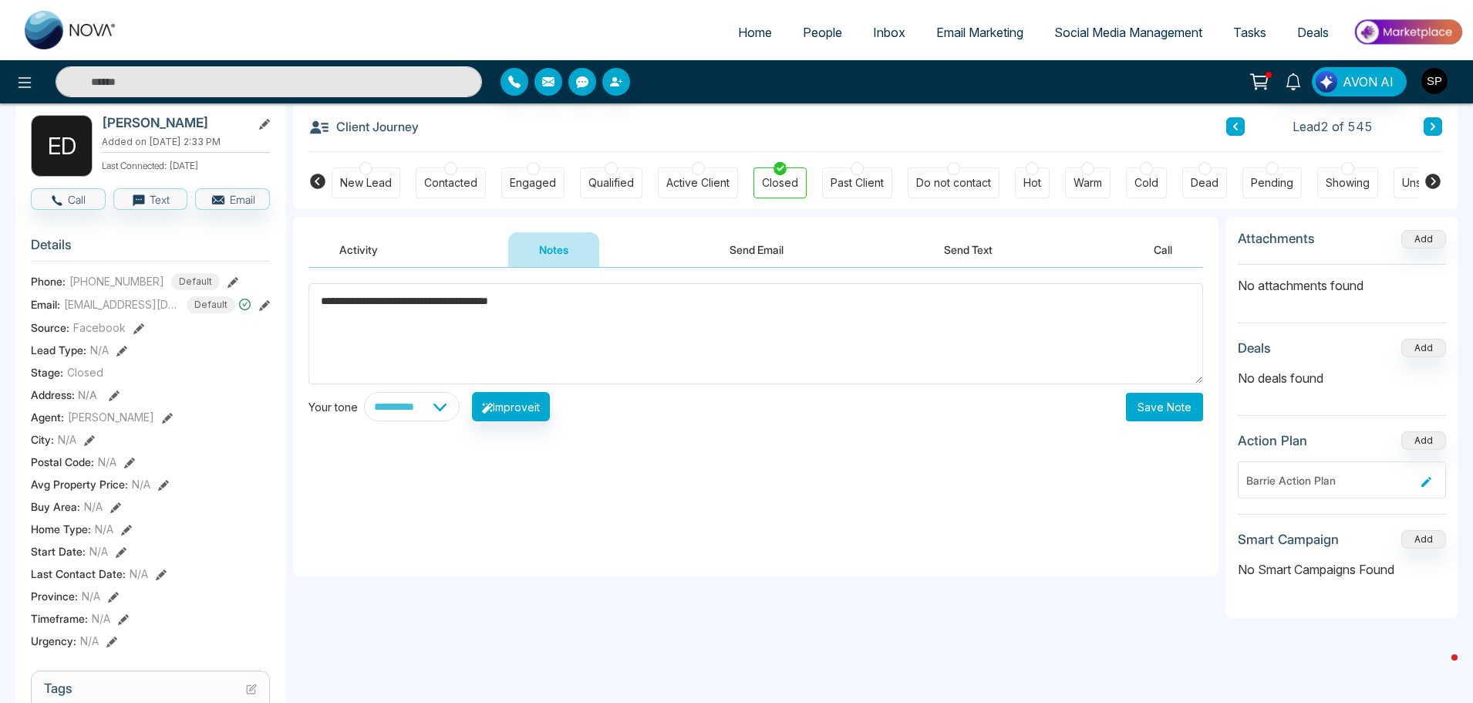
type textarea "**********"
click at [1141, 403] on button "Save Note" at bounding box center [1164, 407] width 77 height 29
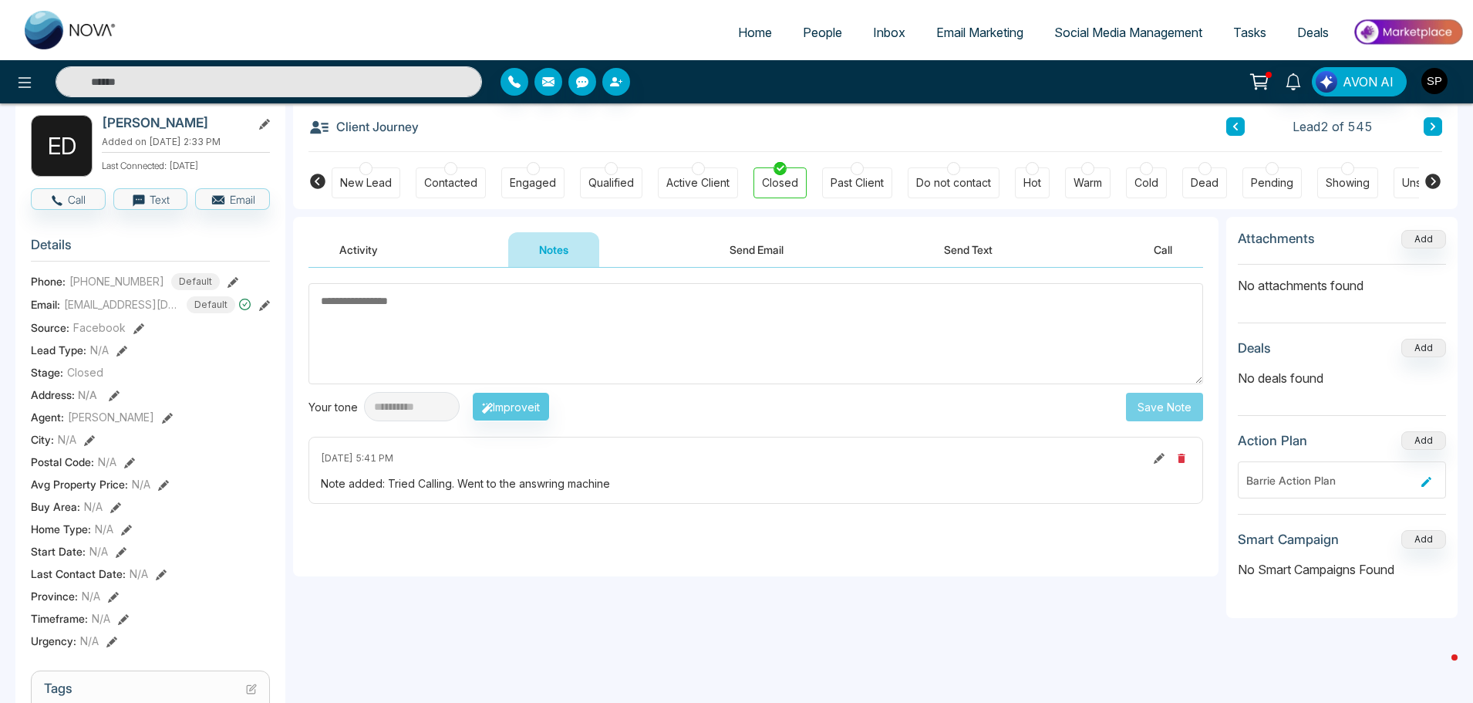
click at [745, 490] on div "Note added: Tried Calling. Went to the answring machine" at bounding box center [756, 483] width 870 height 16
click at [1426, 124] on button at bounding box center [1433, 126] width 19 height 19
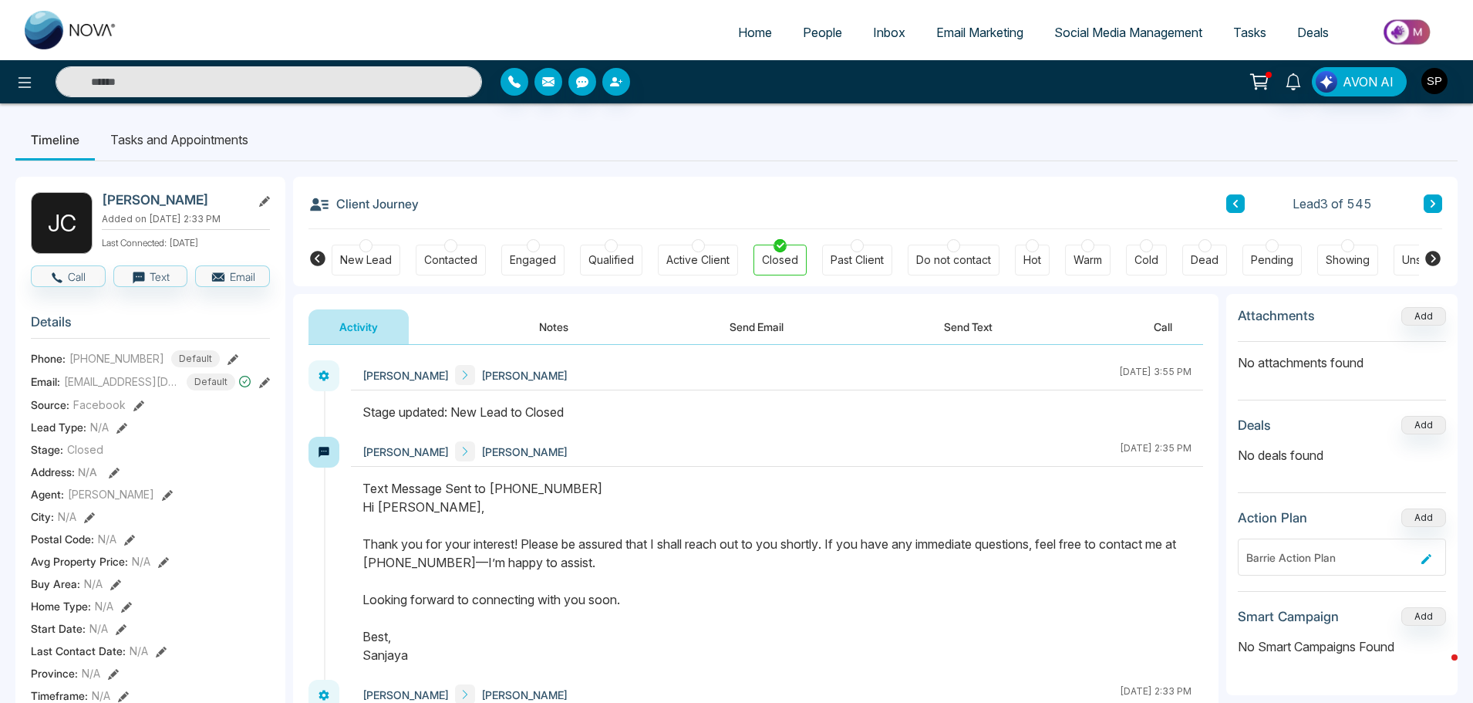
click at [367, 259] on div "New Lead" at bounding box center [366, 259] width 52 height 15
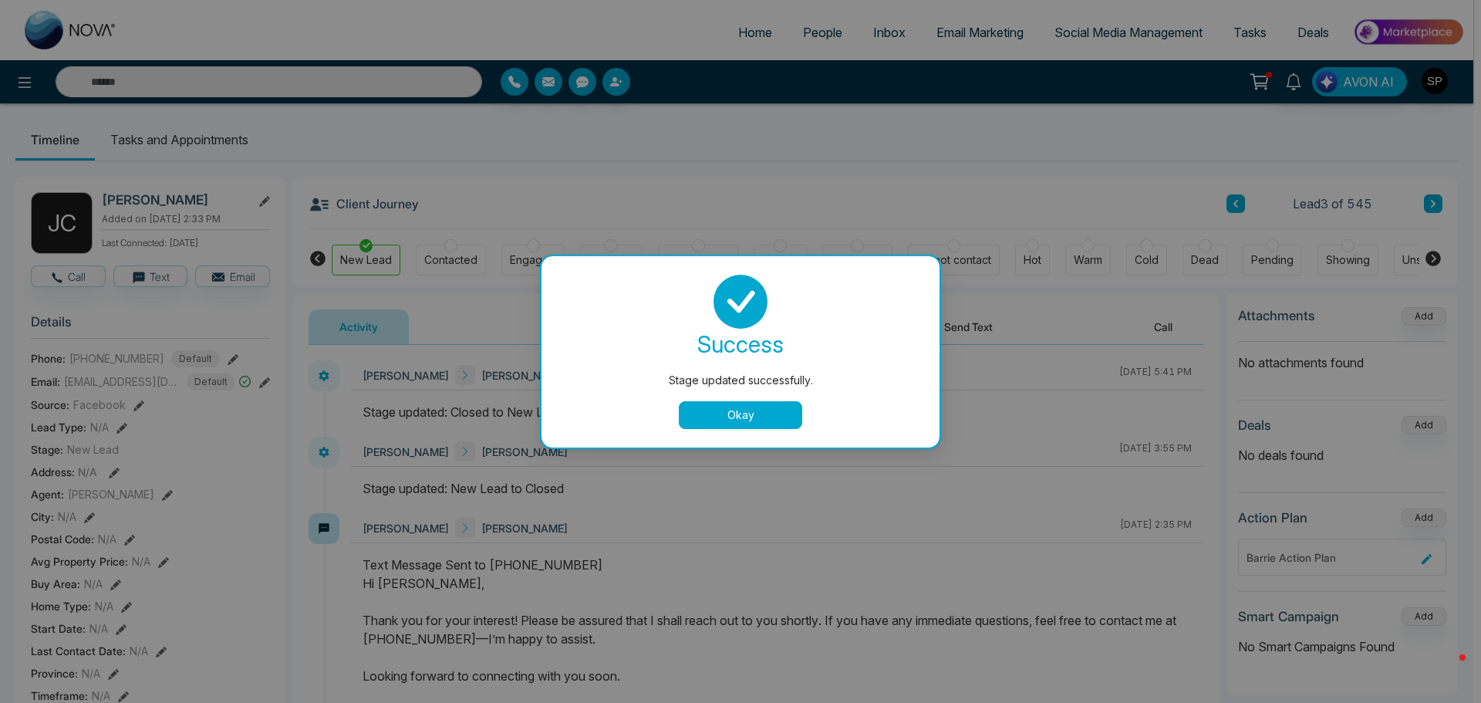
click at [719, 416] on button "Okay" at bounding box center [740, 415] width 123 height 28
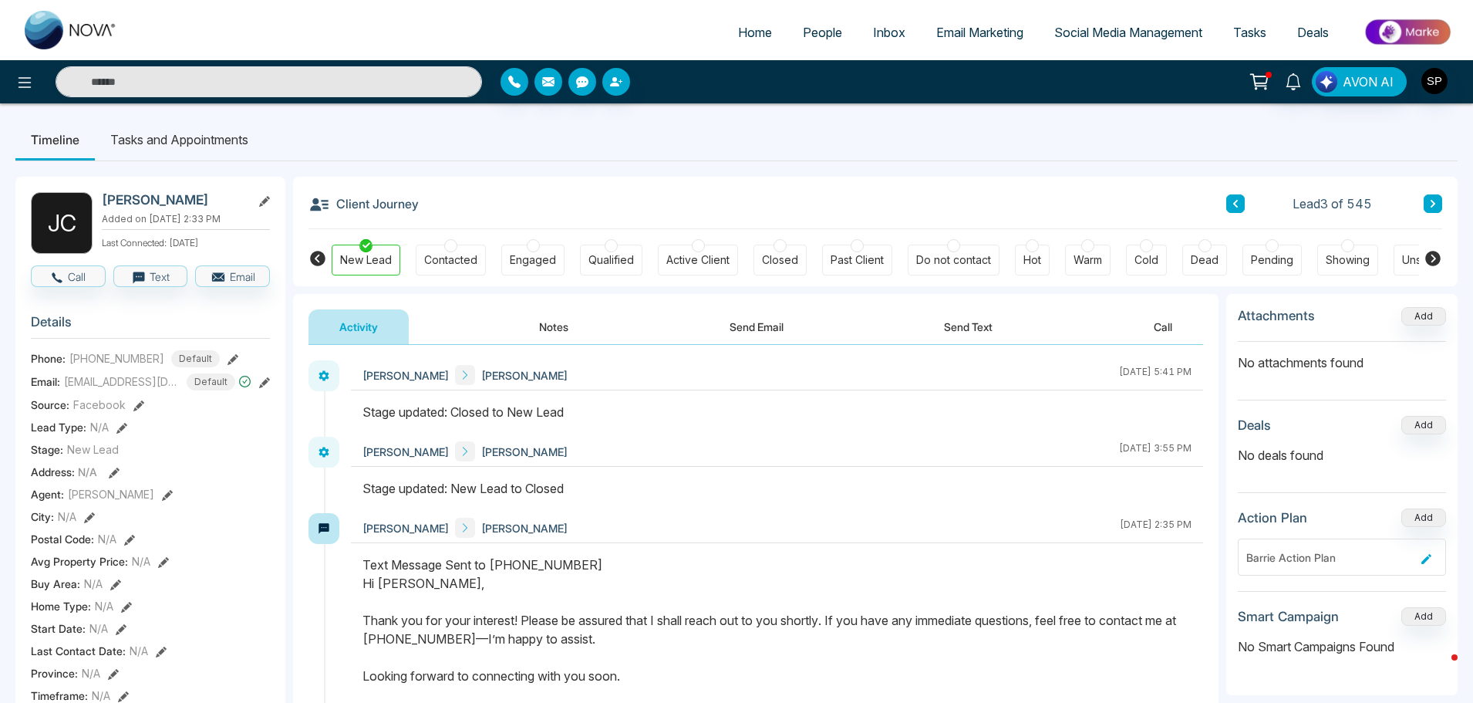
click at [819, 28] on span "People" at bounding box center [822, 32] width 39 height 15
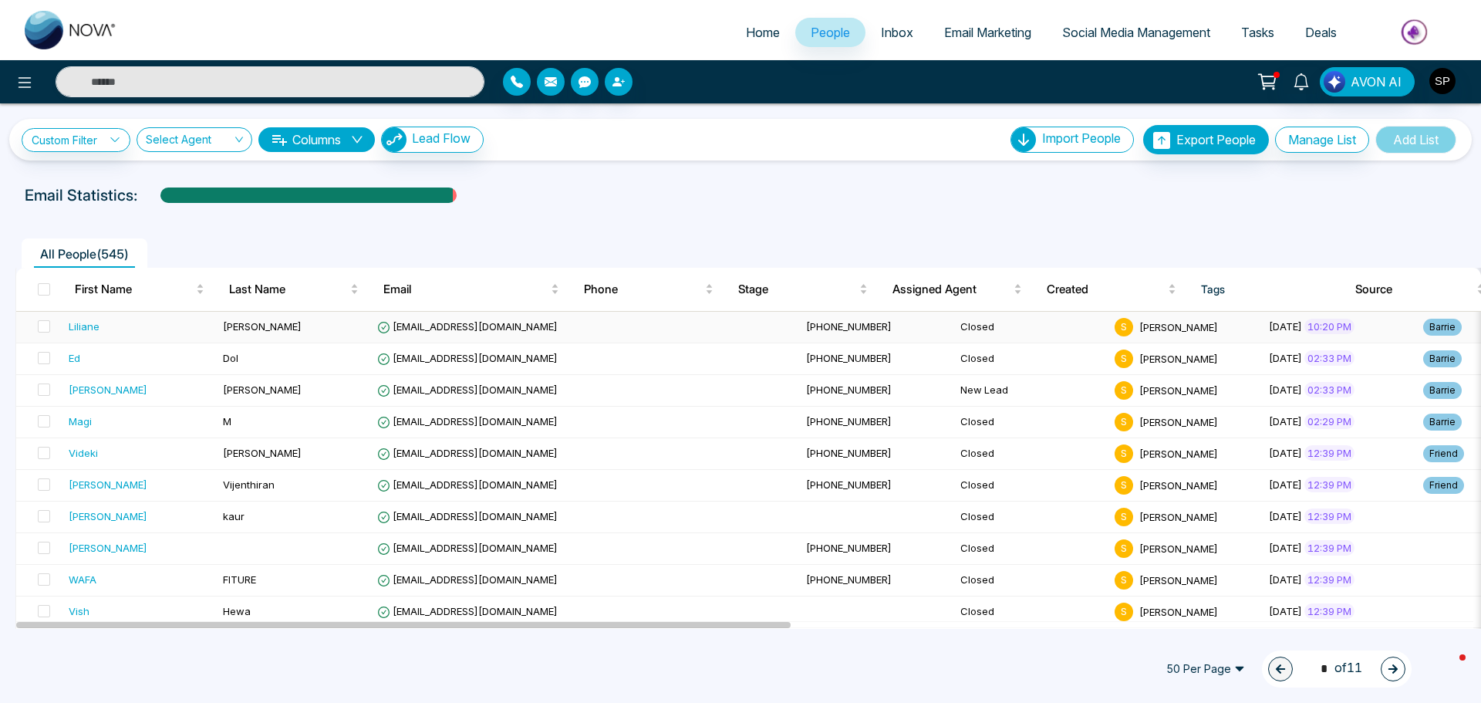
click at [76, 325] on div "Liliane" at bounding box center [84, 325] width 31 height 15
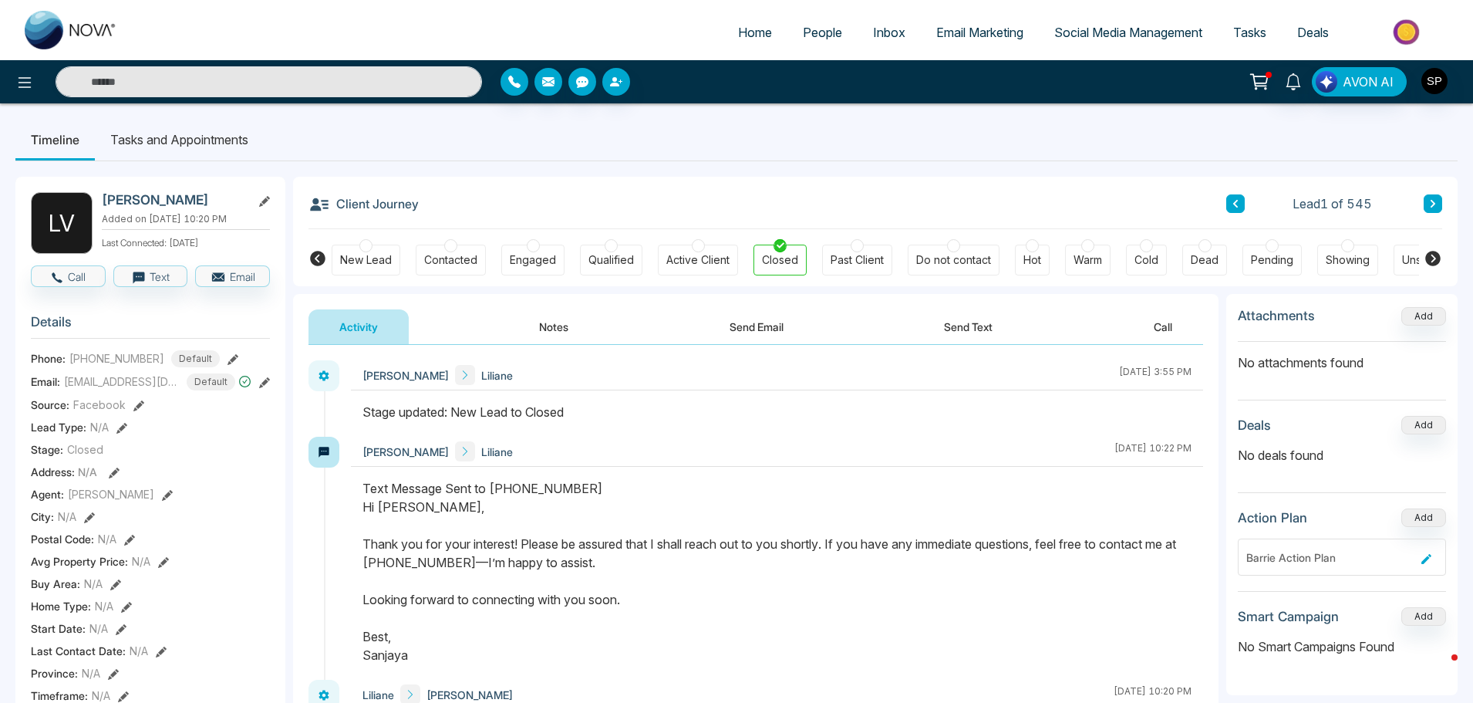
click at [360, 258] on div "New Lead" at bounding box center [366, 259] width 52 height 15
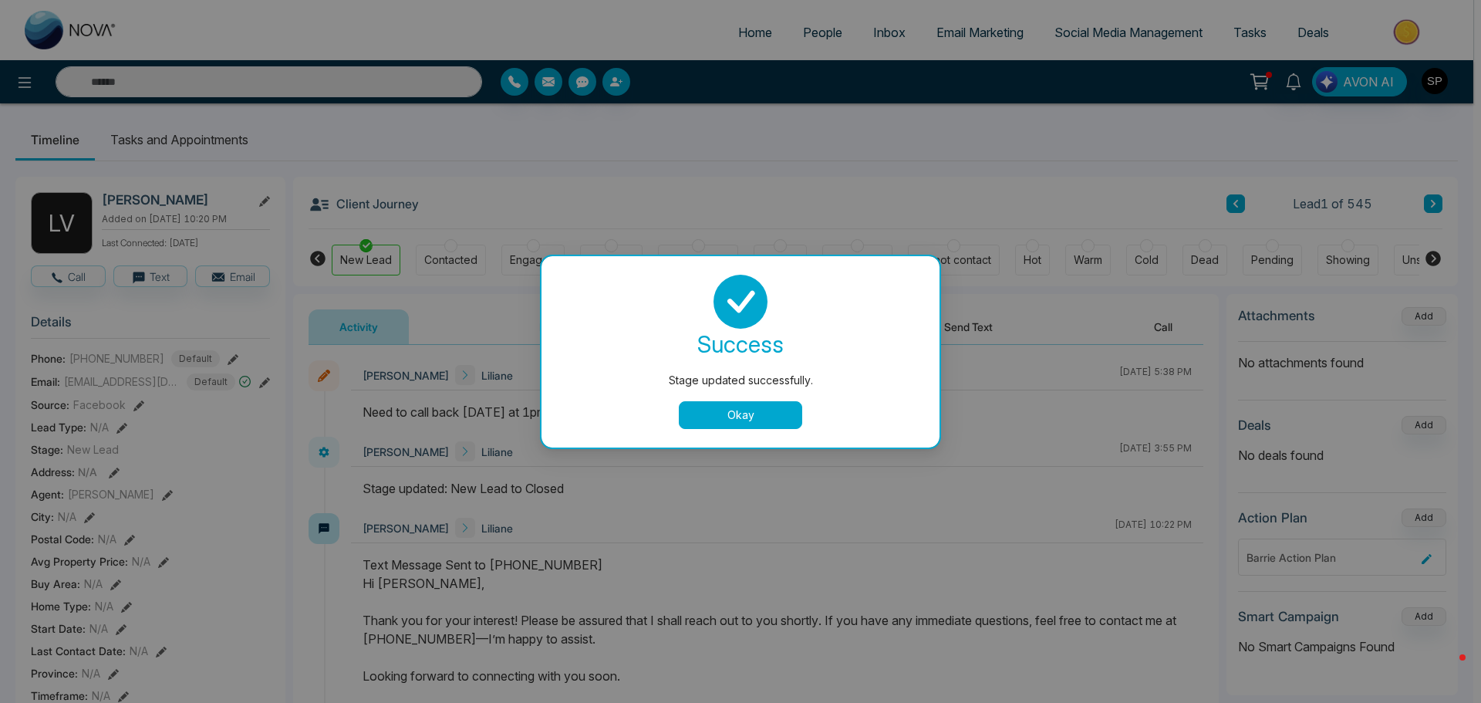
click at [753, 415] on button "Okay" at bounding box center [740, 415] width 123 height 28
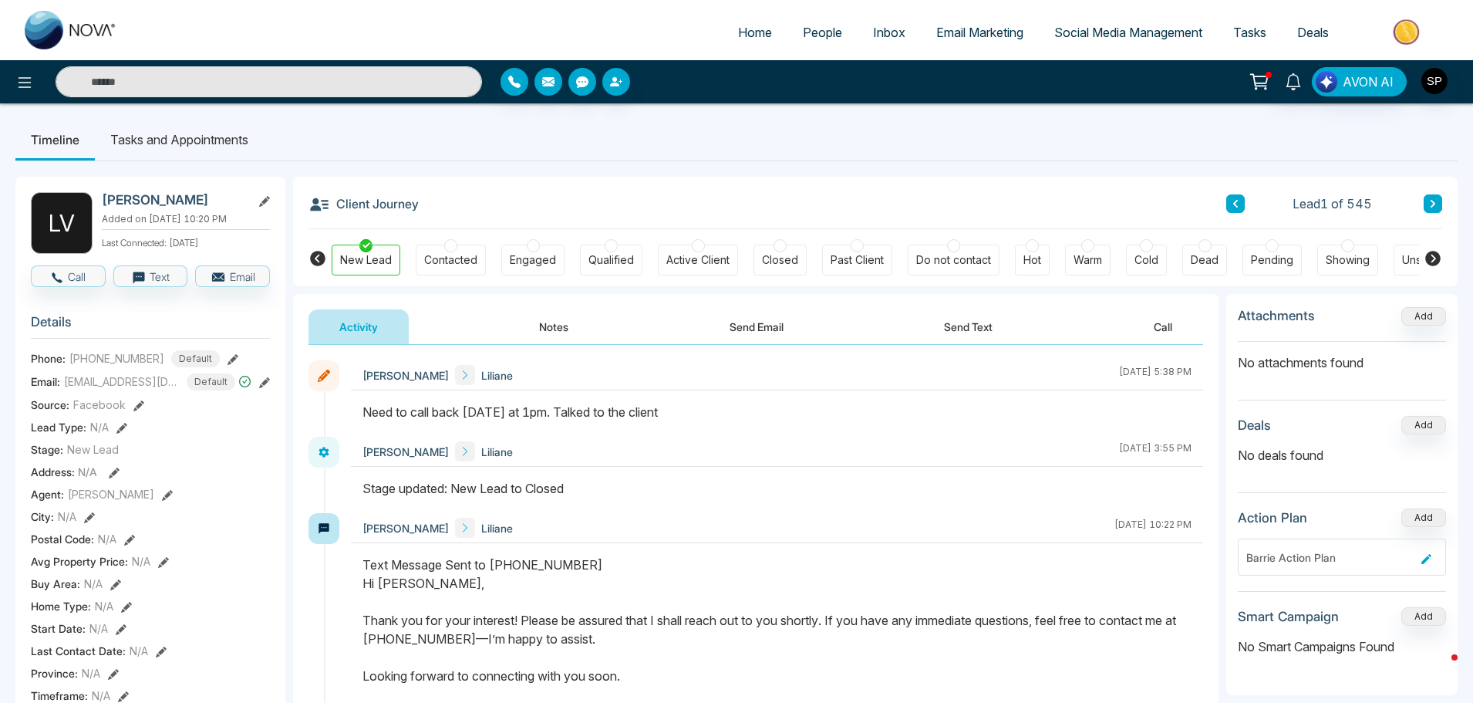
click at [818, 34] on span "People" at bounding box center [822, 32] width 39 height 15
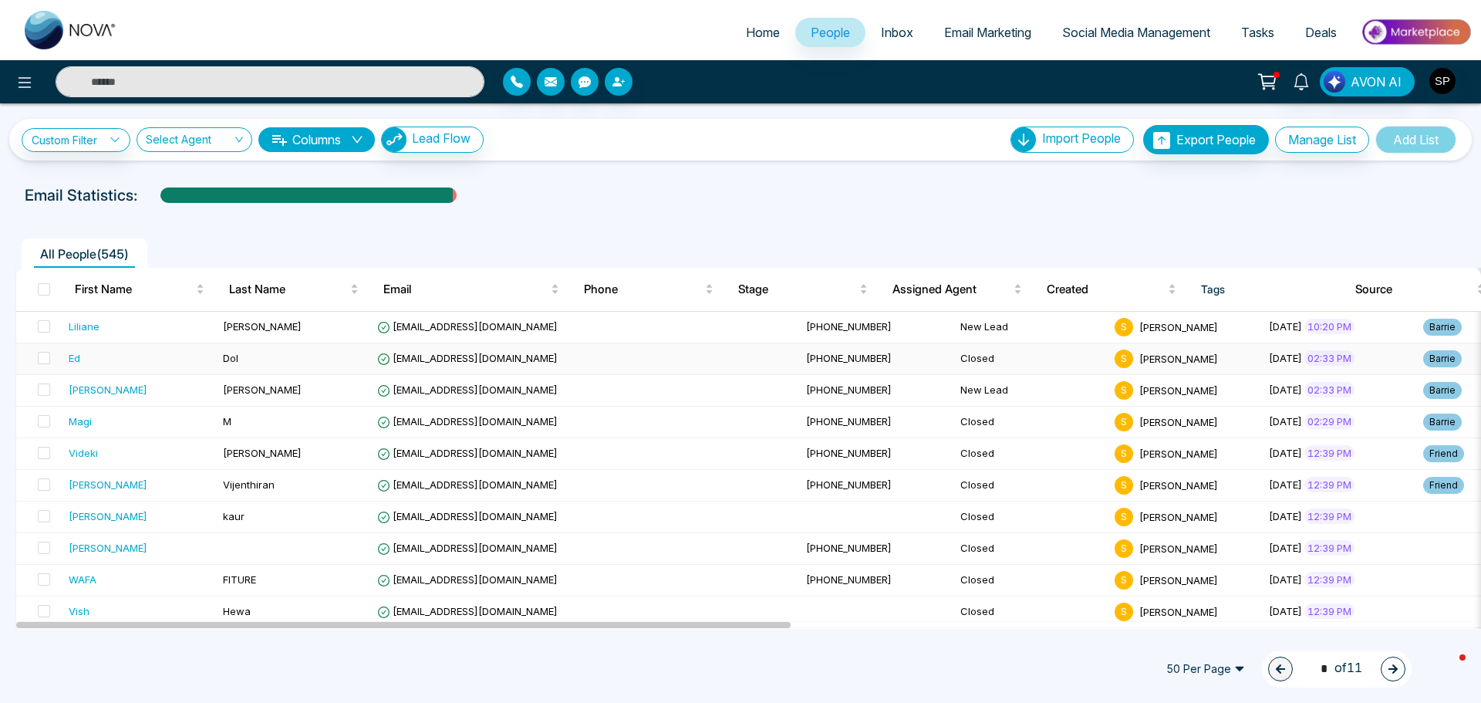
click at [75, 358] on div "Ed" at bounding box center [75, 357] width 12 height 15
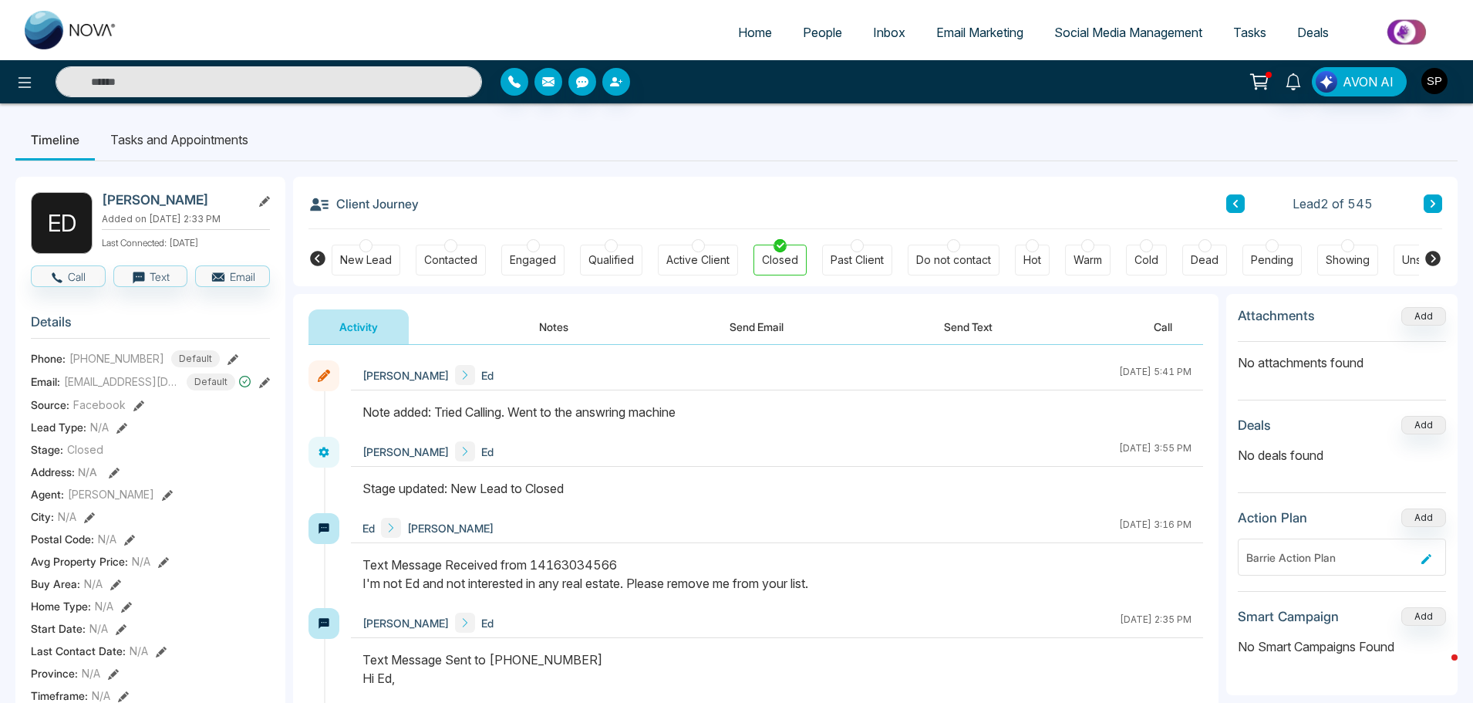
click at [365, 258] on div "New Lead" at bounding box center [366, 259] width 52 height 15
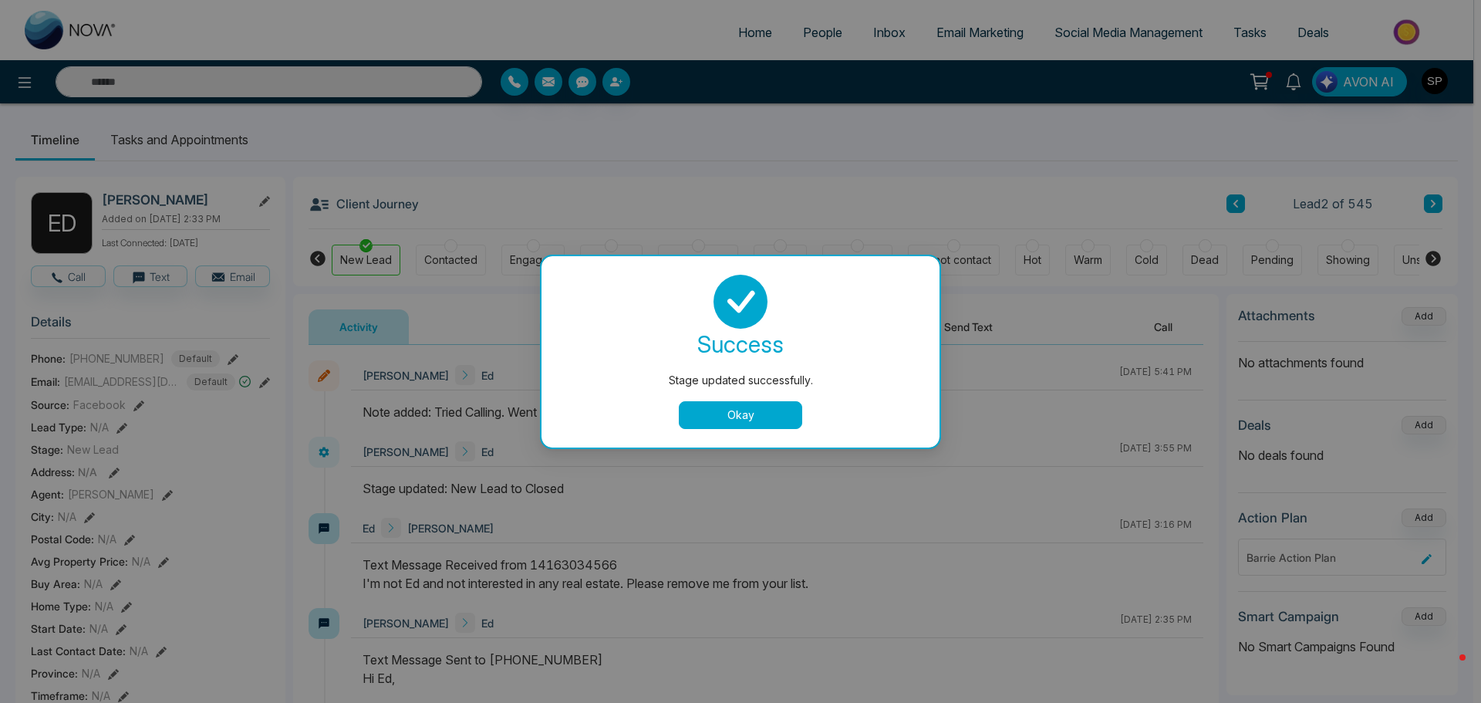
click at [753, 416] on button "Okay" at bounding box center [740, 415] width 123 height 28
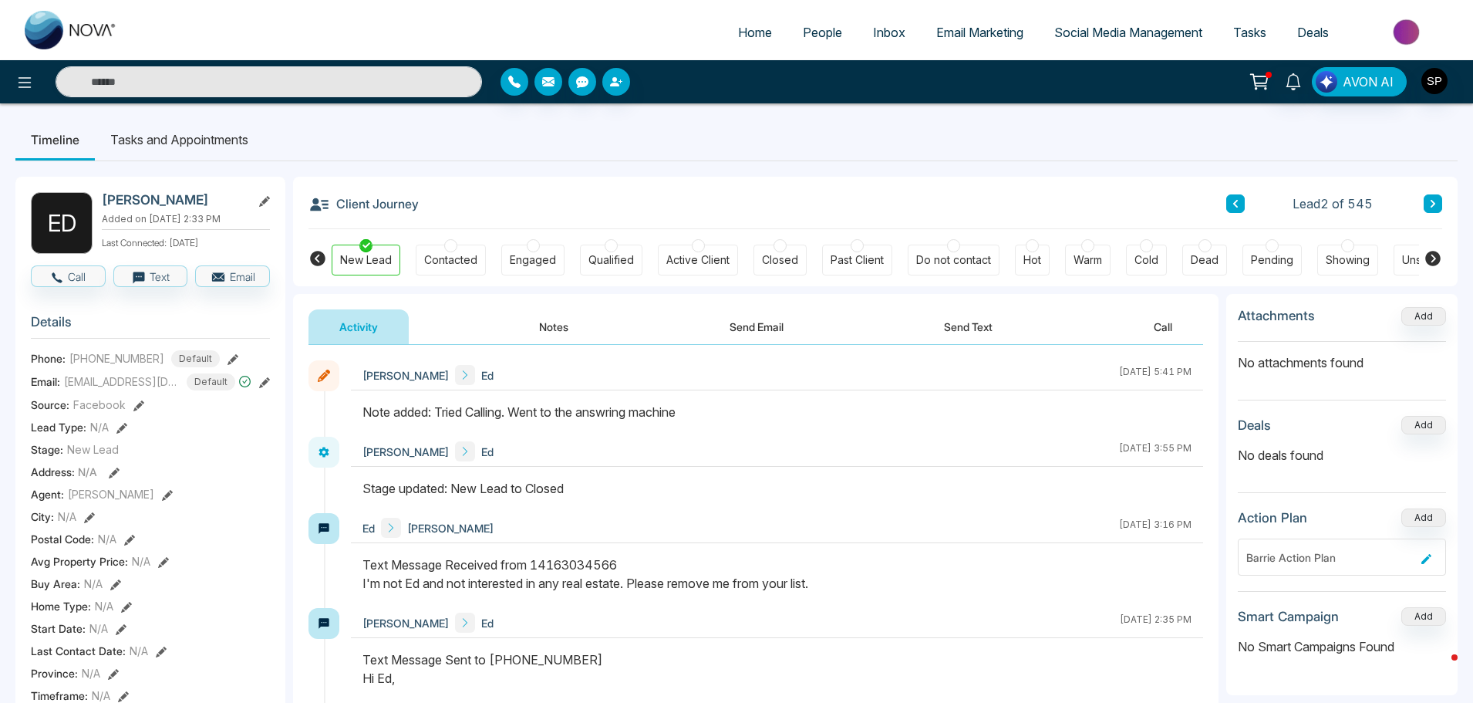
click at [807, 32] on span "People" at bounding box center [822, 32] width 39 height 15
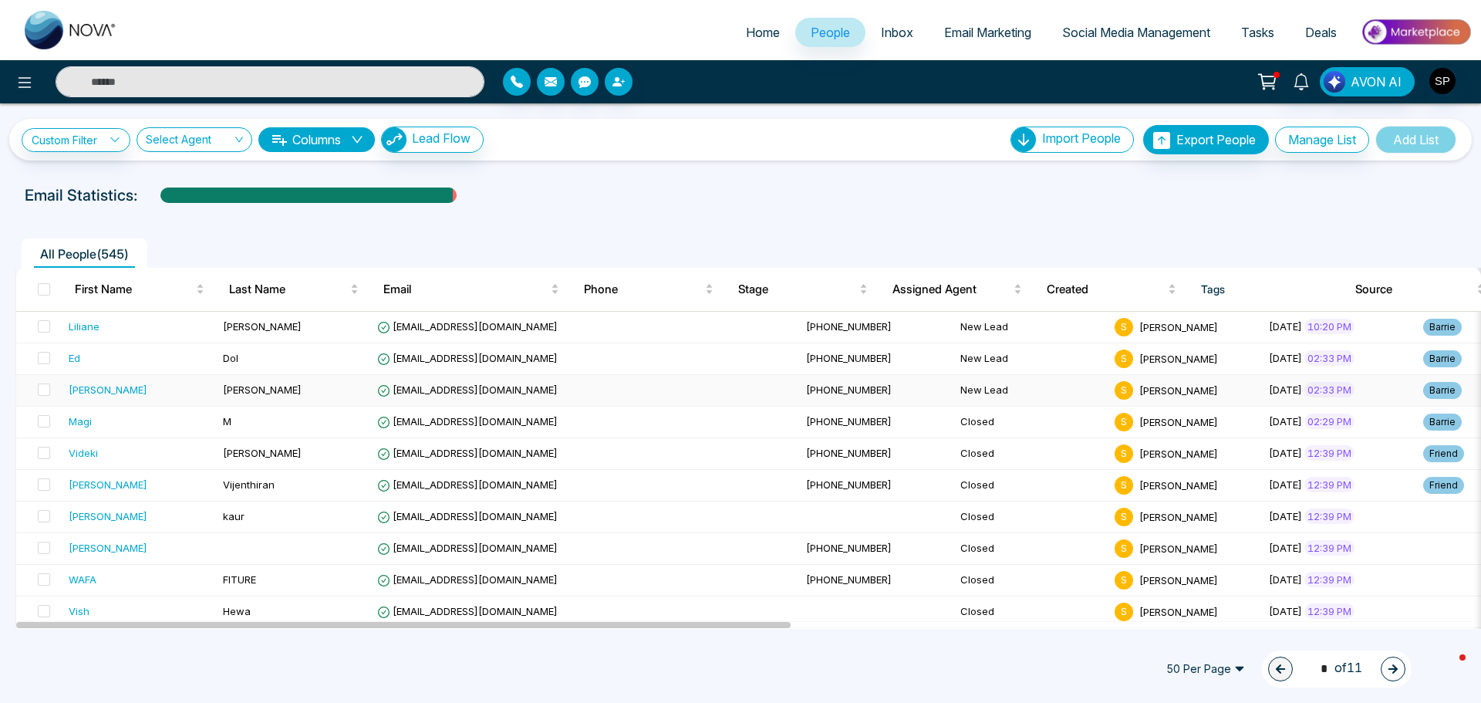
click at [82, 390] on div "[PERSON_NAME]" at bounding box center [108, 389] width 79 height 15
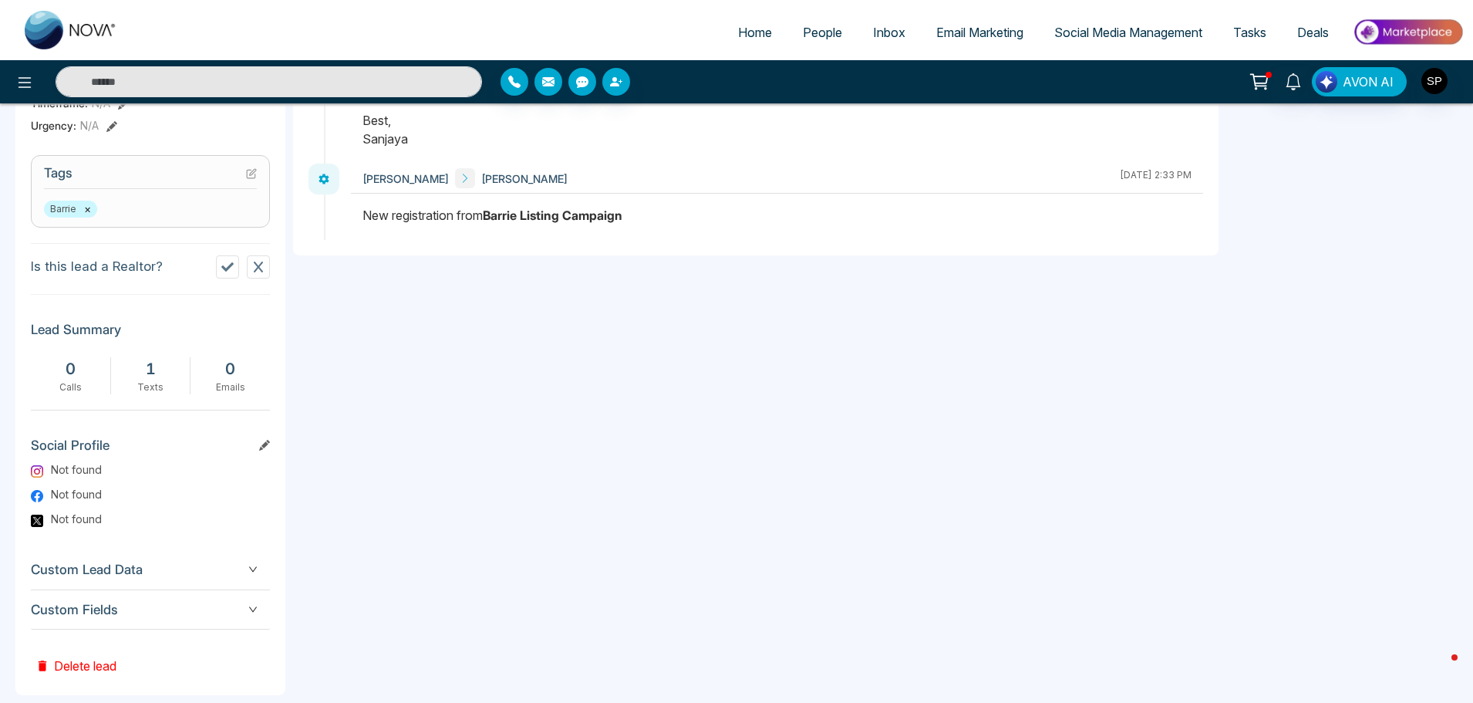
scroll to position [615, 0]
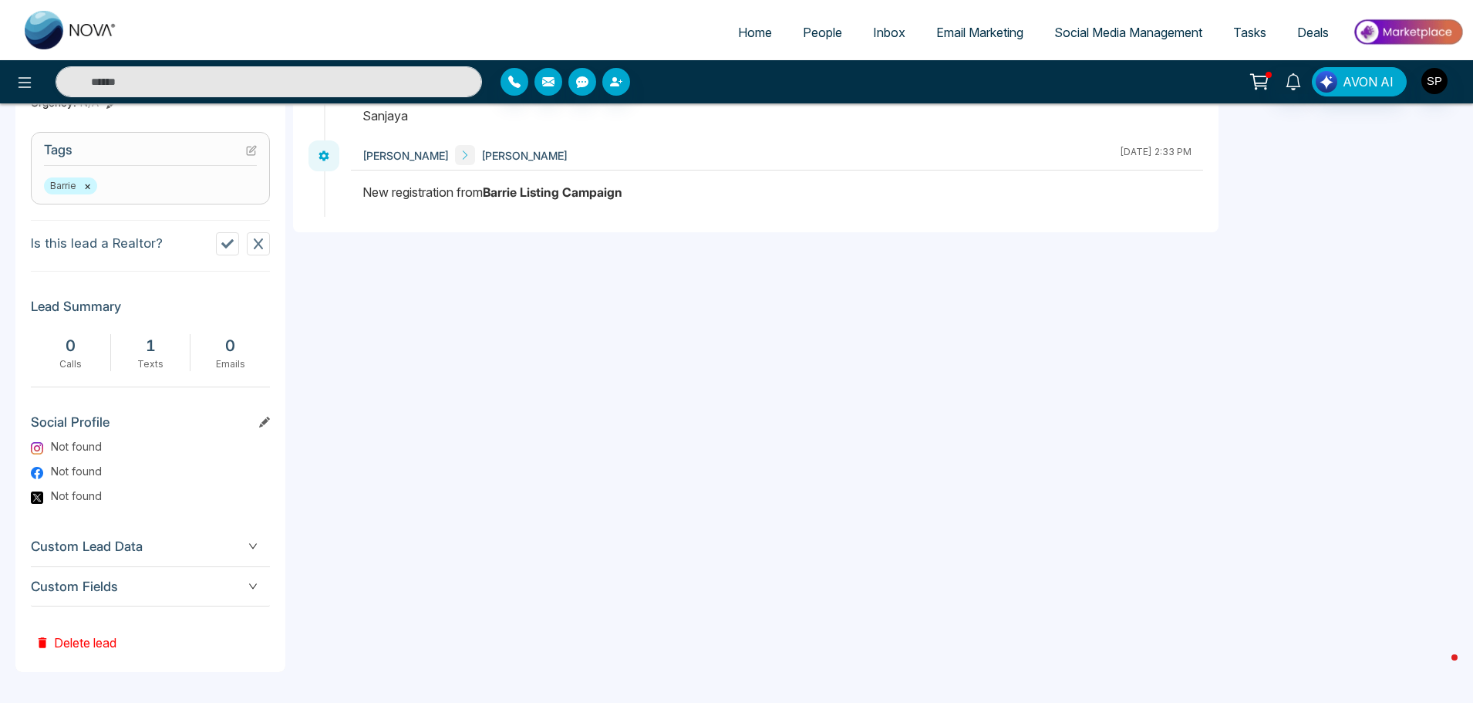
click at [76, 639] on button "Delete lead" at bounding box center [76, 631] width 90 height 50
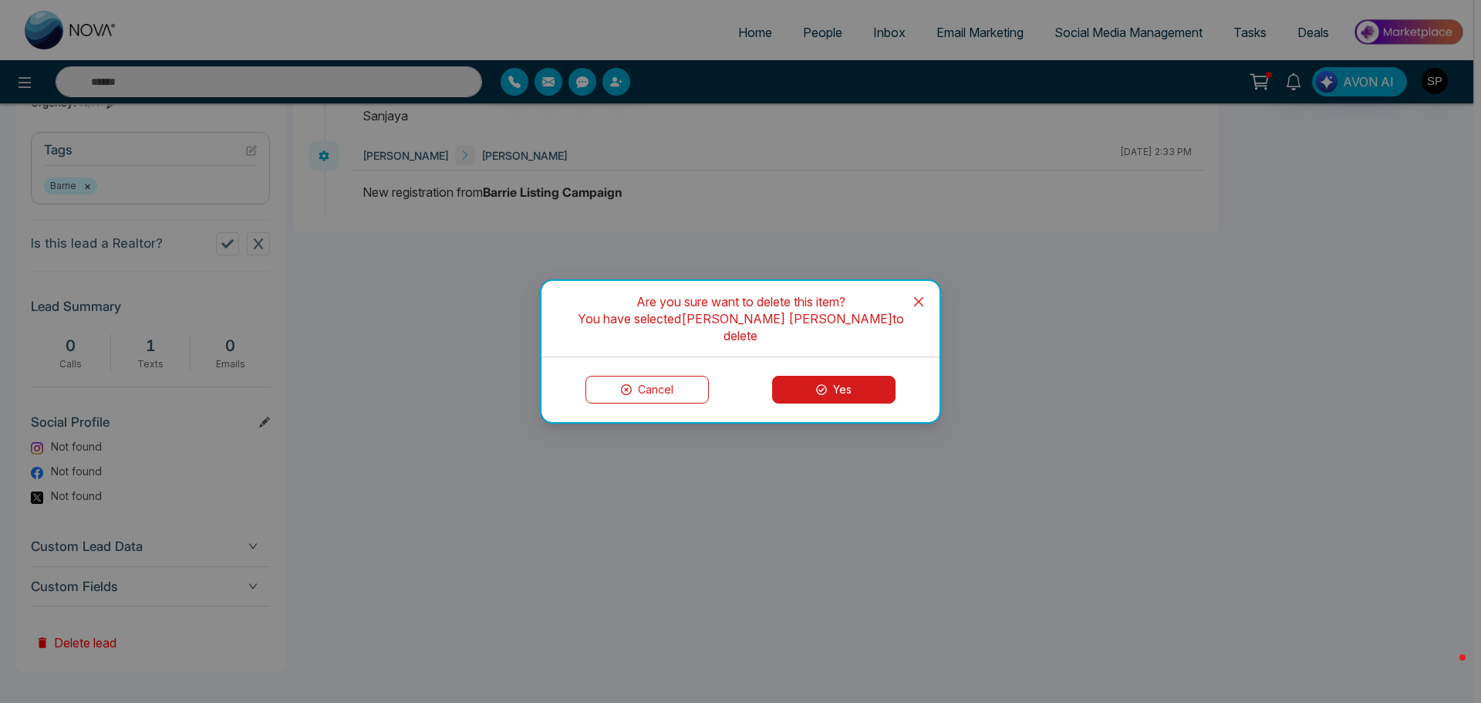
click at [838, 386] on button "Yes" at bounding box center [833, 390] width 123 height 28
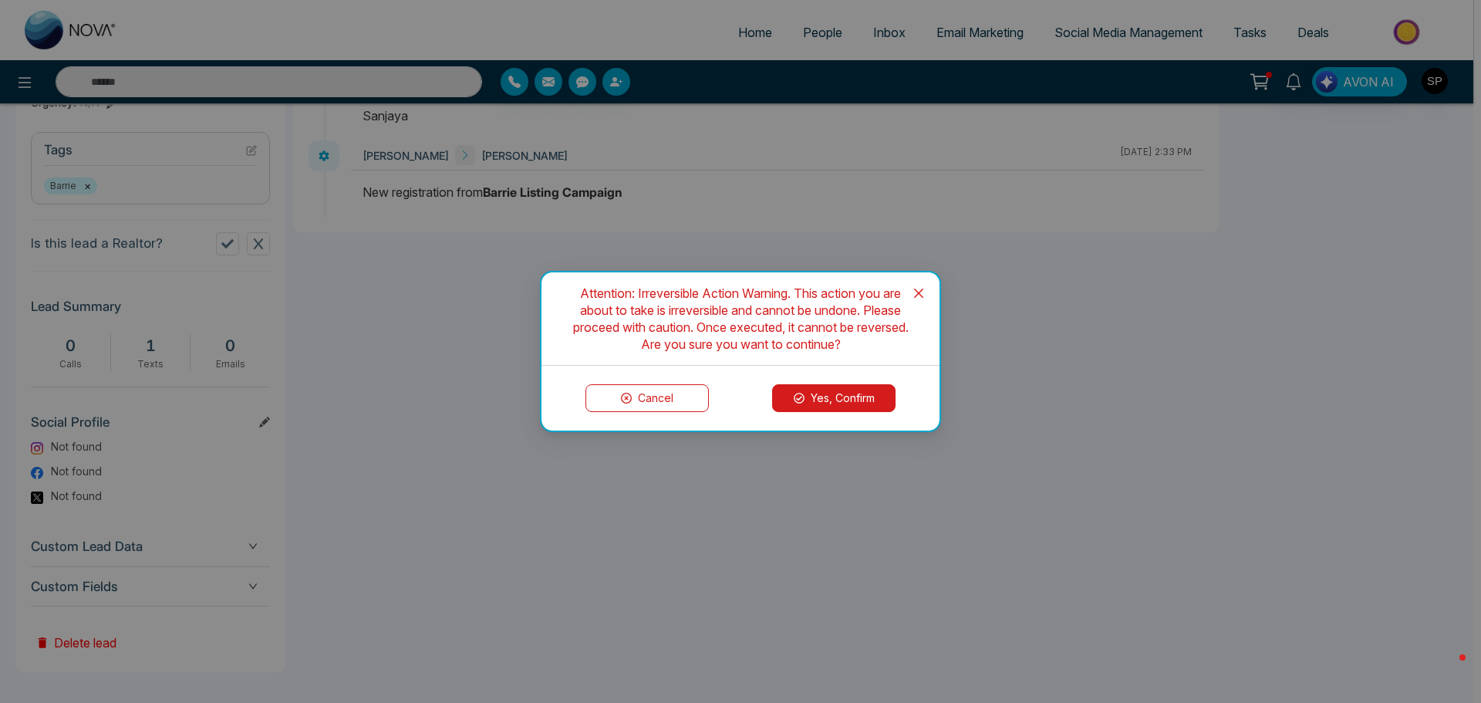
click at [837, 398] on button "Yes, Confirm" at bounding box center [833, 398] width 123 height 28
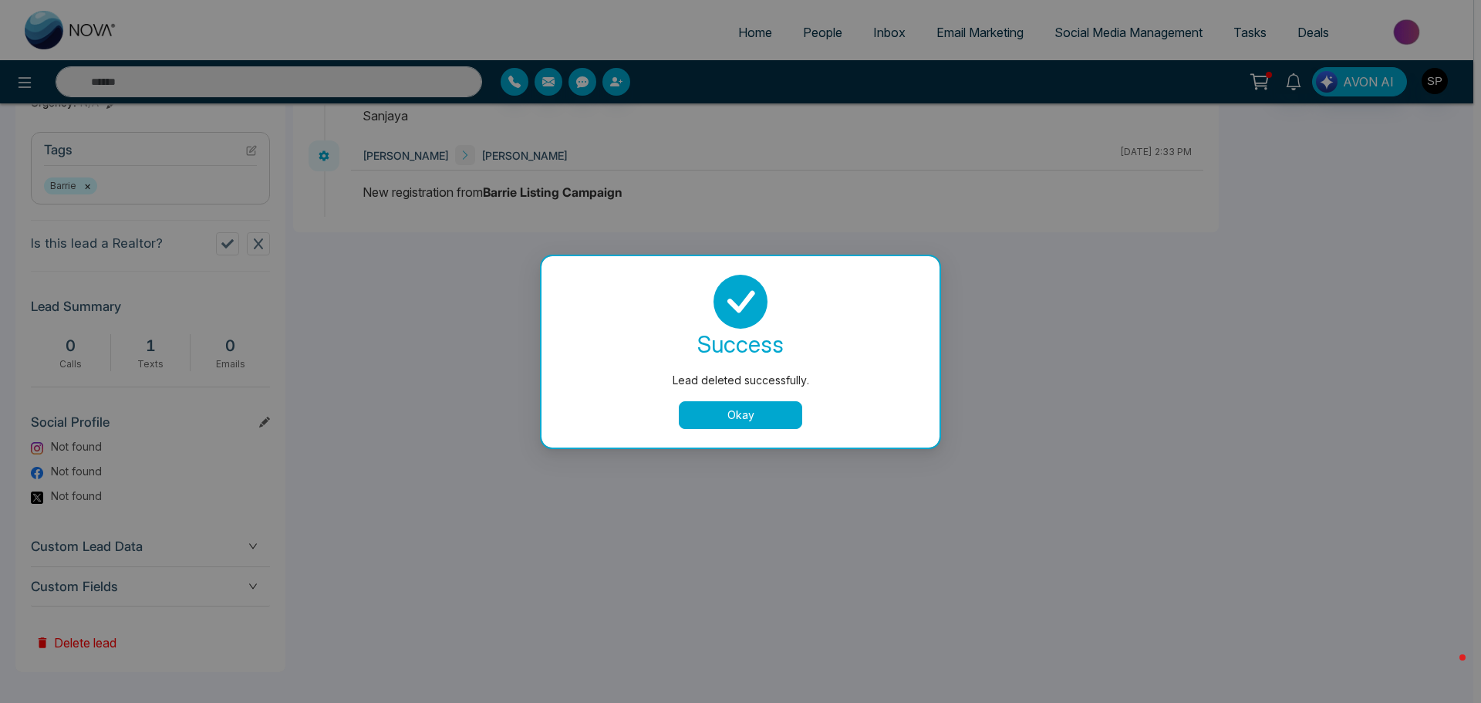
click at [780, 414] on button "Okay" at bounding box center [740, 415] width 123 height 28
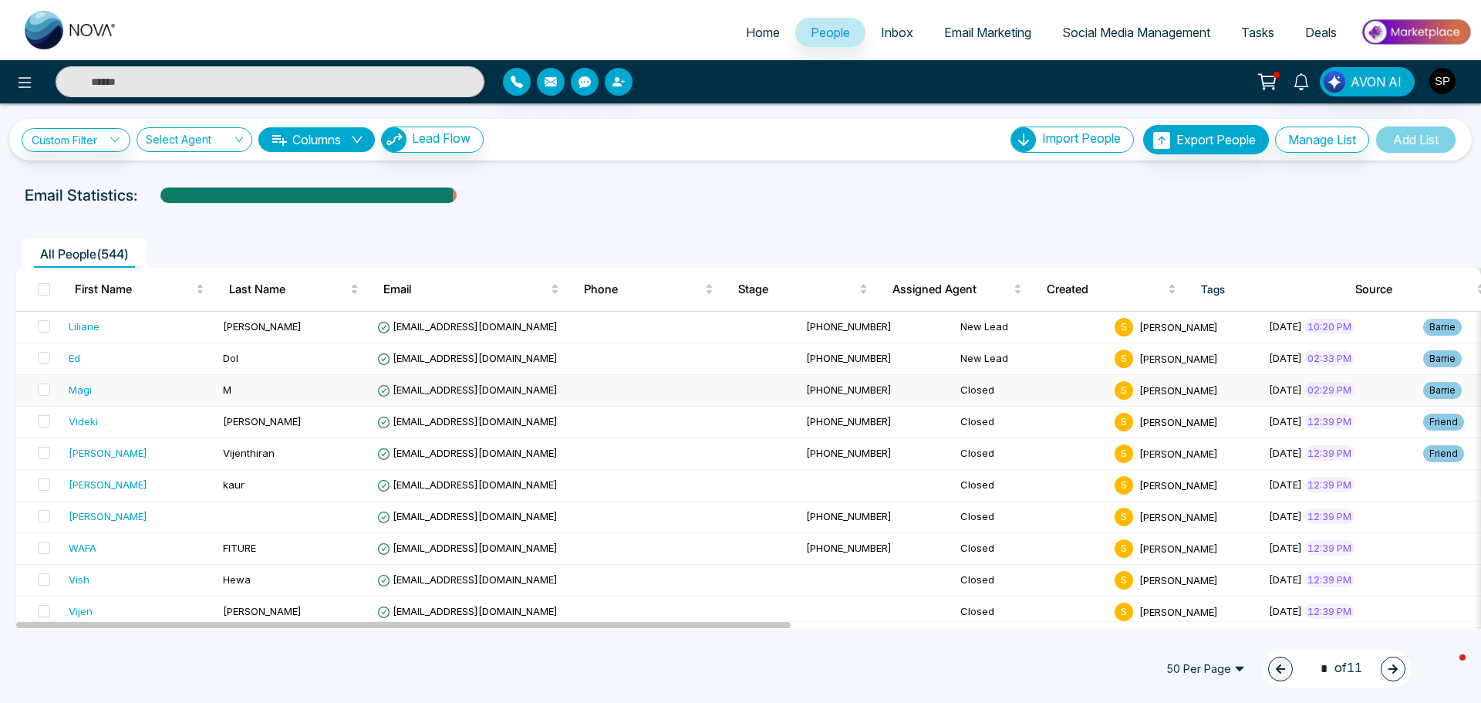
click at [79, 388] on div "Magi" at bounding box center [80, 389] width 23 height 15
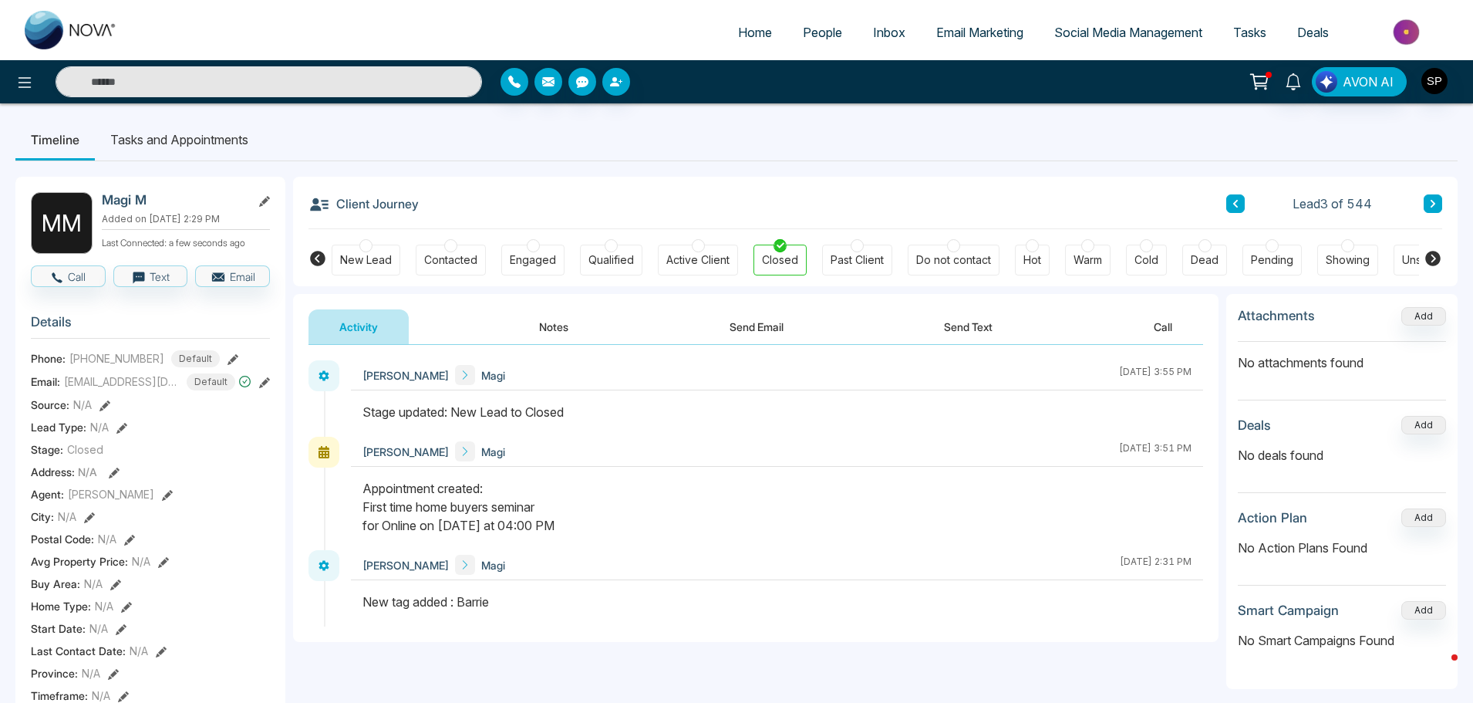
click at [357, 258] on div "New Lead" at bounding box center [366, 259] width 52 height 15
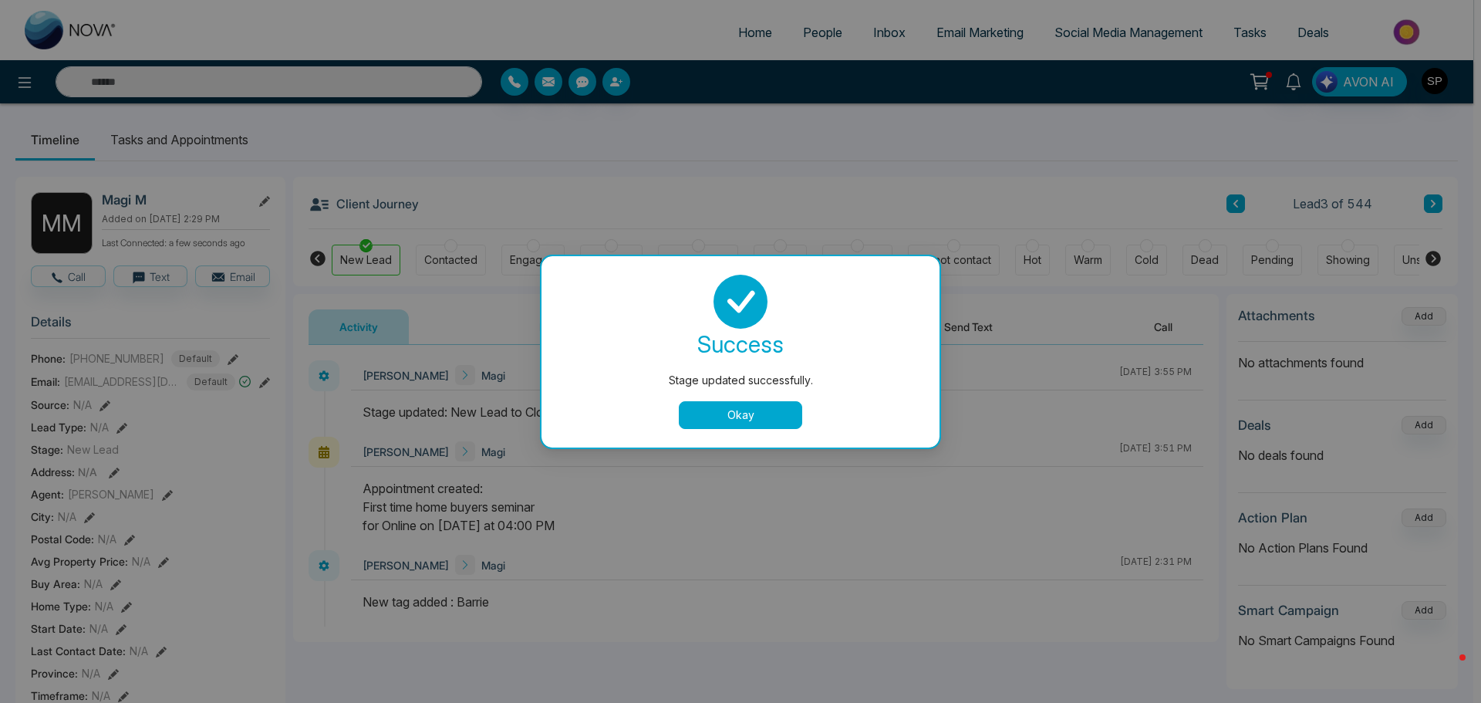
click at [739, 414] on button "Okay" at bounding box center [740, 415] width 123 height 28
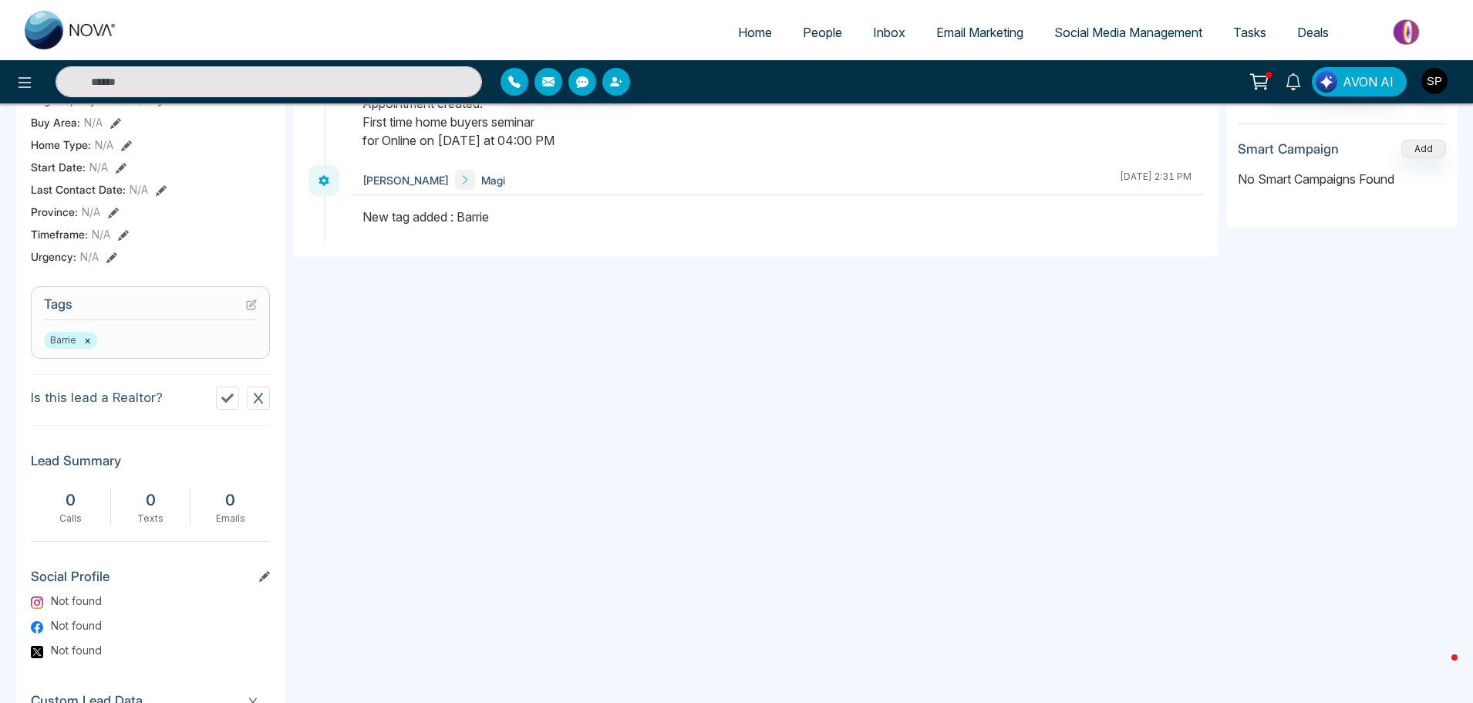
scroll to position [540, 0]
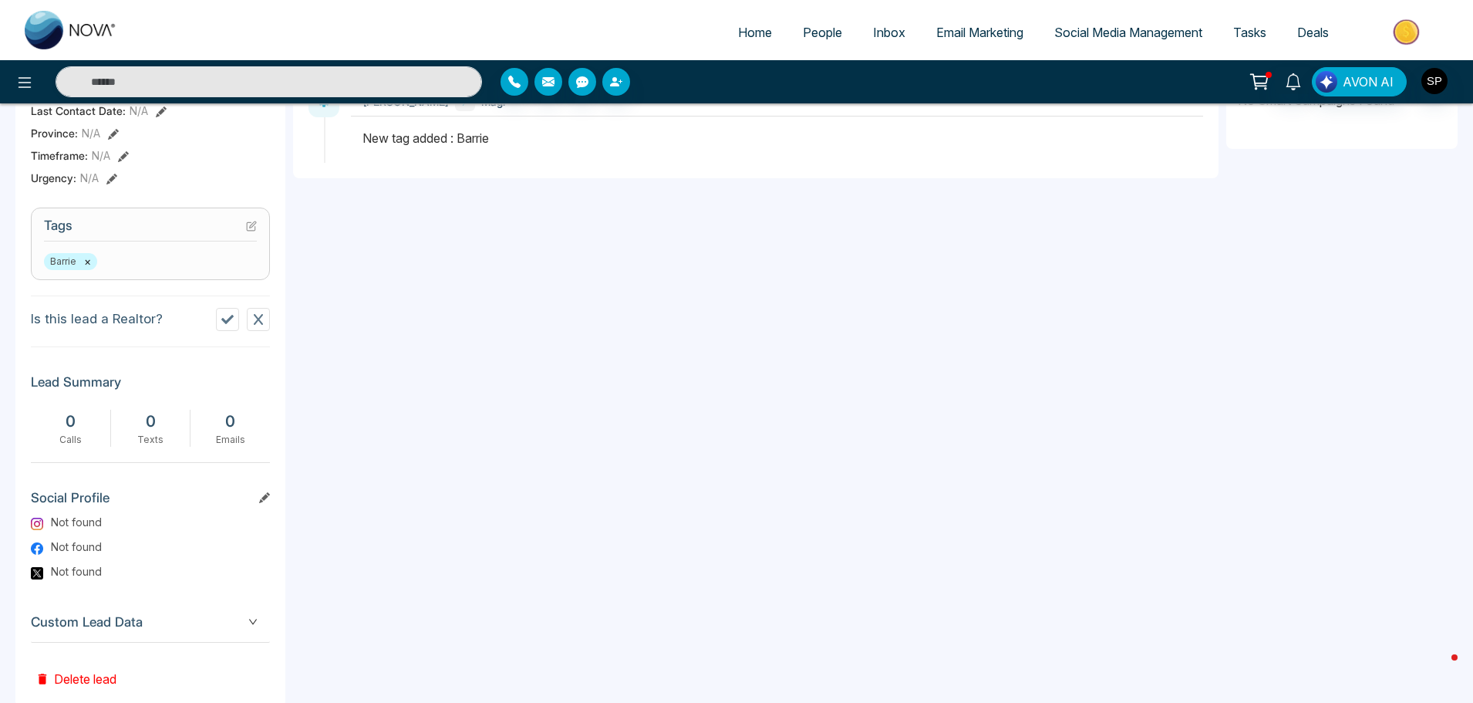
click at [71, 672] on button "Delete lead" at bounding box center [76, 667] width 90 height 50
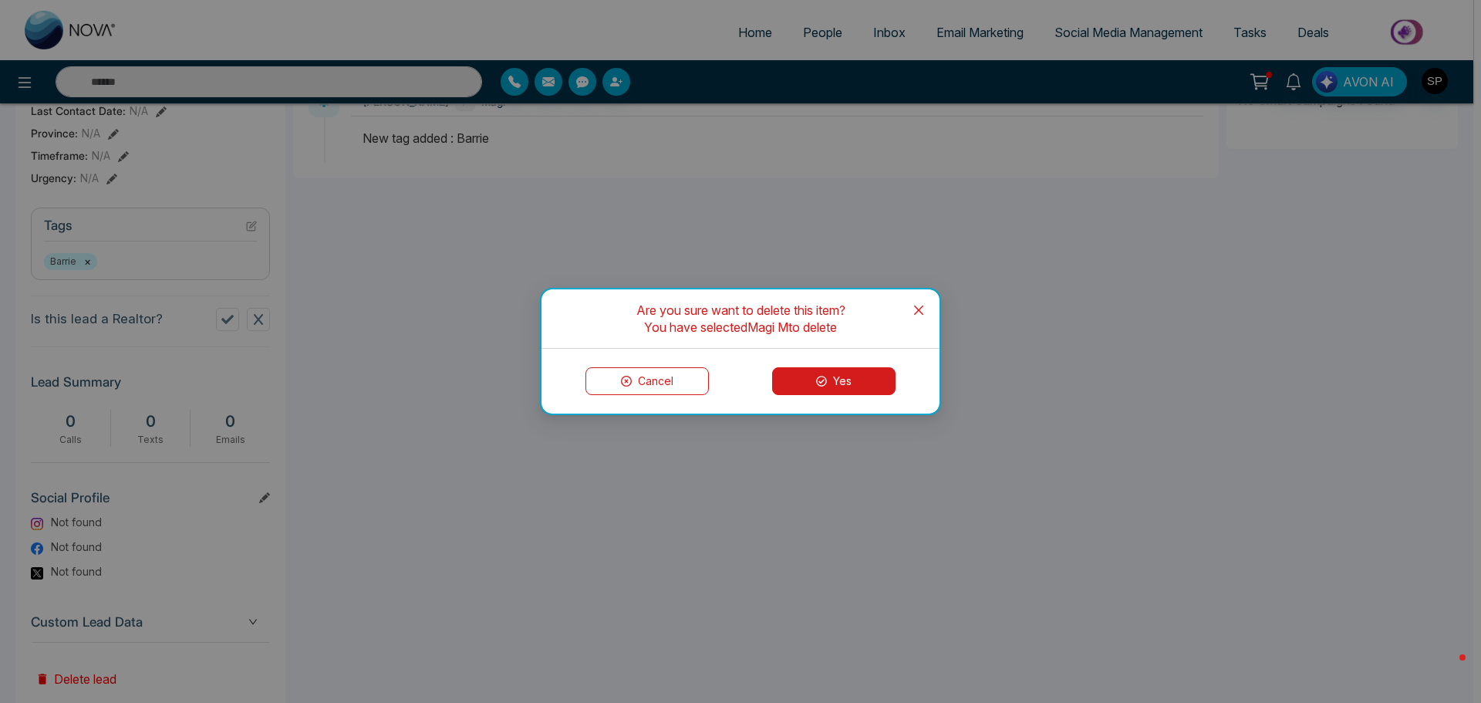
click at [852, 377] on button "Yes" at bounding box center [833, 381] width 123 height 28
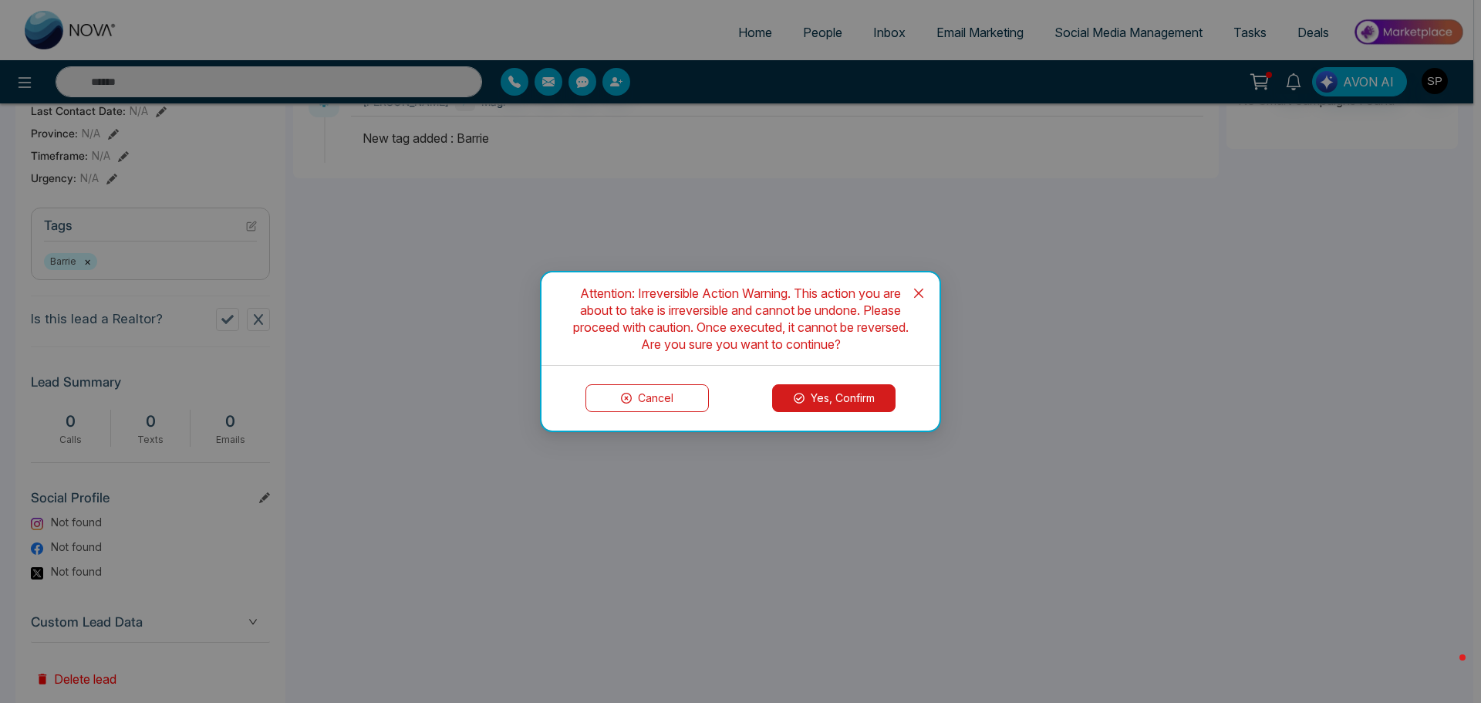
click at [841, 397] on button "Yes, Confirm" at bounding box center [833, 398] width 123 height 28
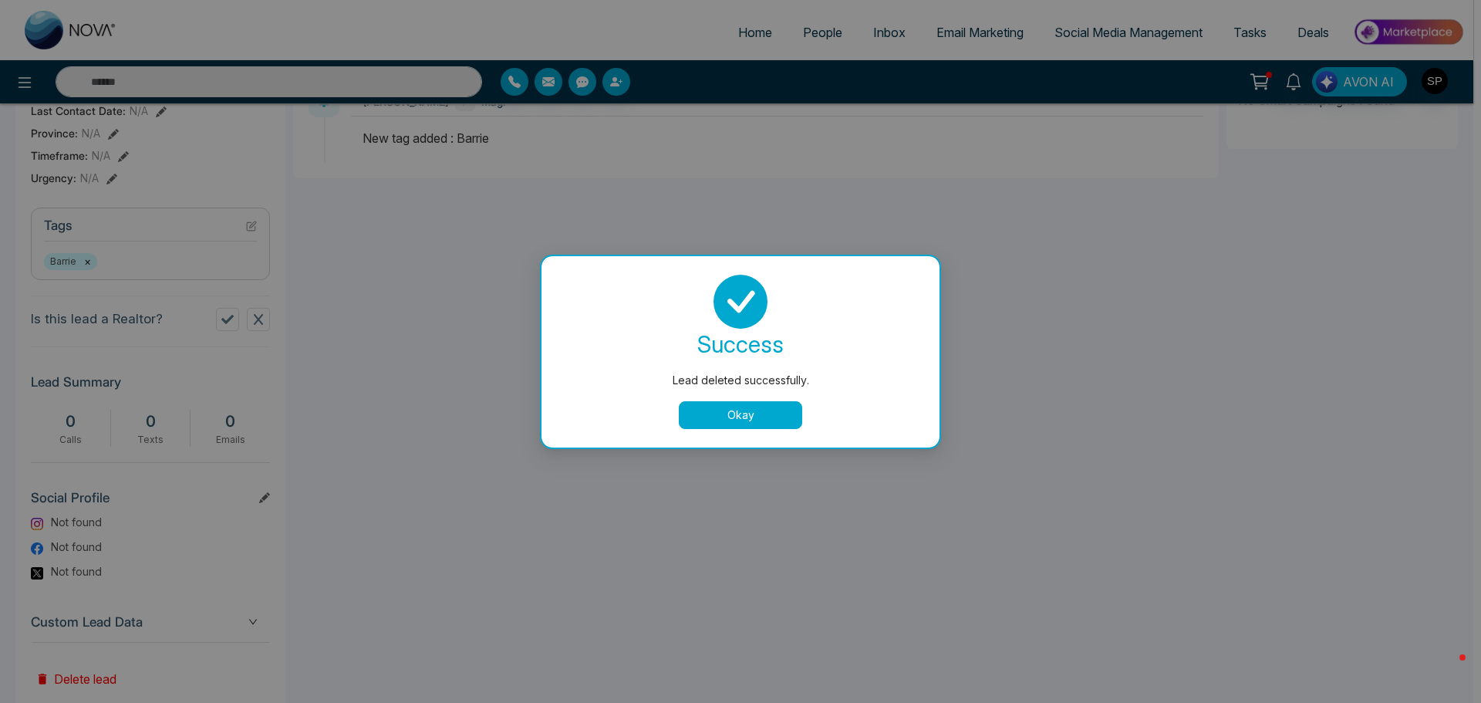
click at [738, 409] on button "Okay" at bounding box center [740, 415] width 123 height 28
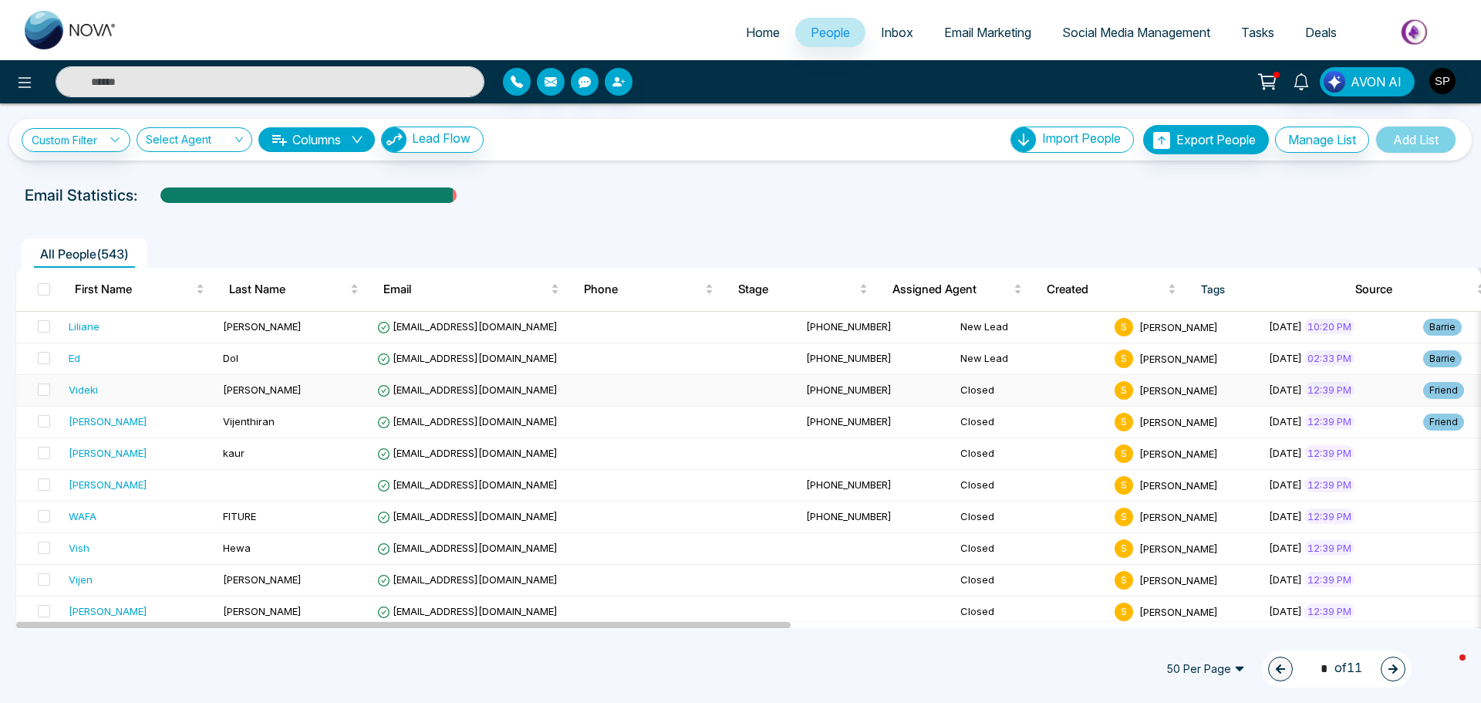
click at [89, 389] on div "Videki" at bounding box center [83, 389] width 29 height 15
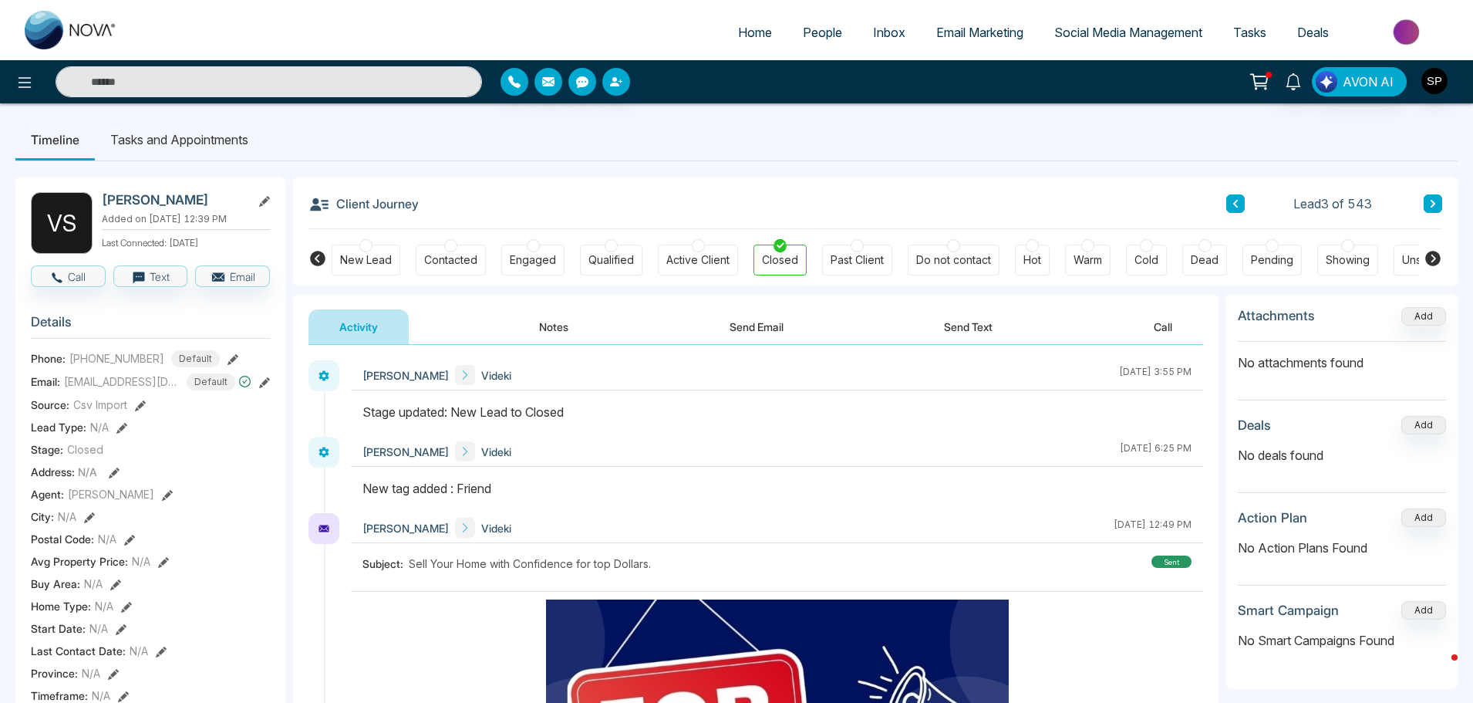
click at [1435, 258] on icon at bounding box center [1433, 258] width 19 height 19
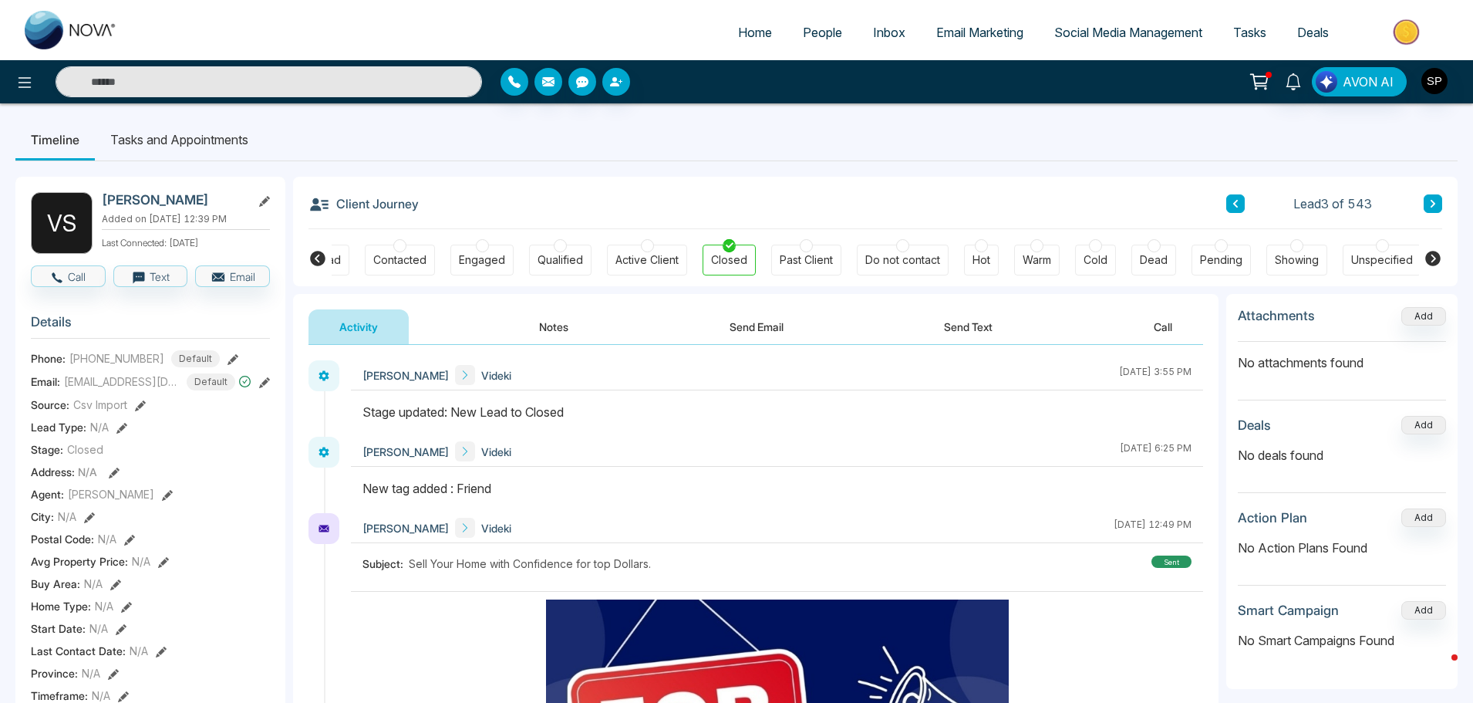
scroll to position [0, 52]
click at [1389, 260] on div "Unspecified" at bounding box center [1381, 259] width 62 height 15
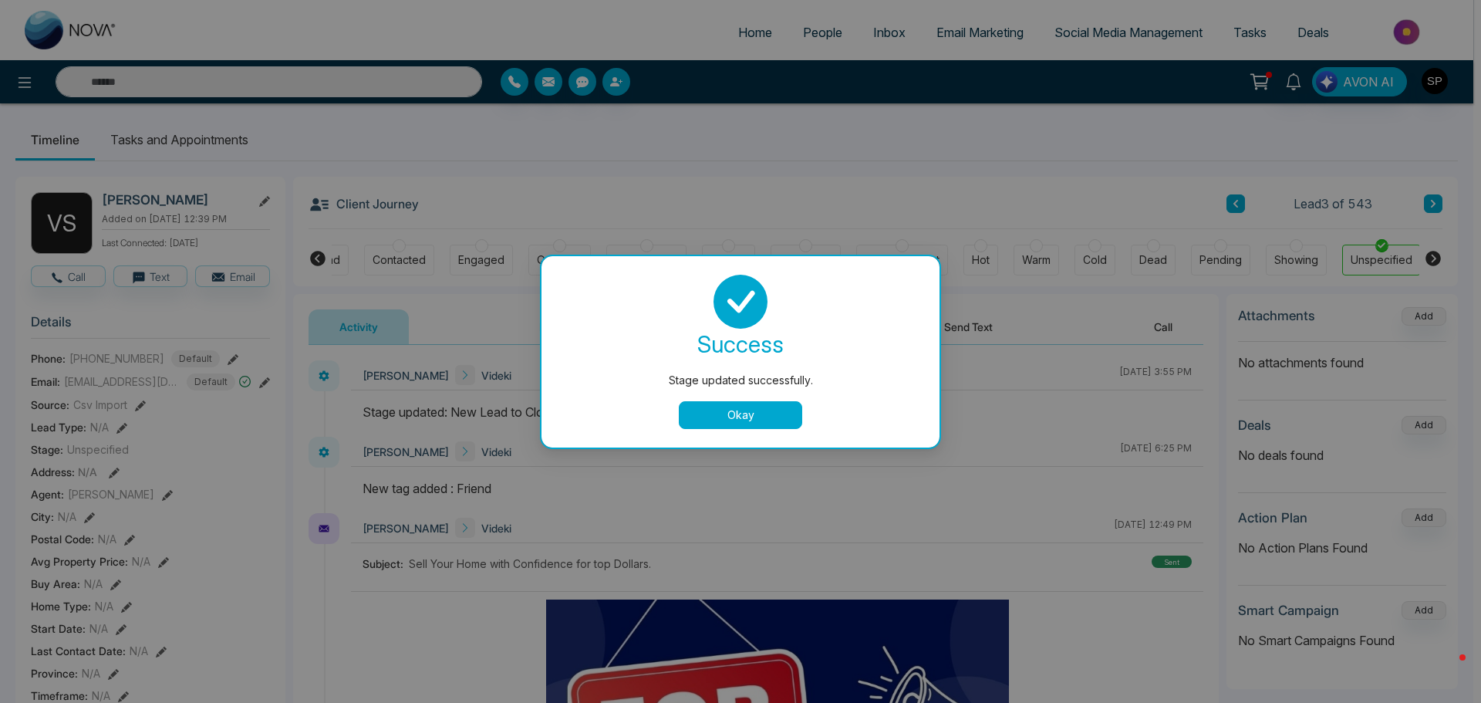
click at [744, 409] on button "Okay" at bounding box center [740, 415] width 123 height 28
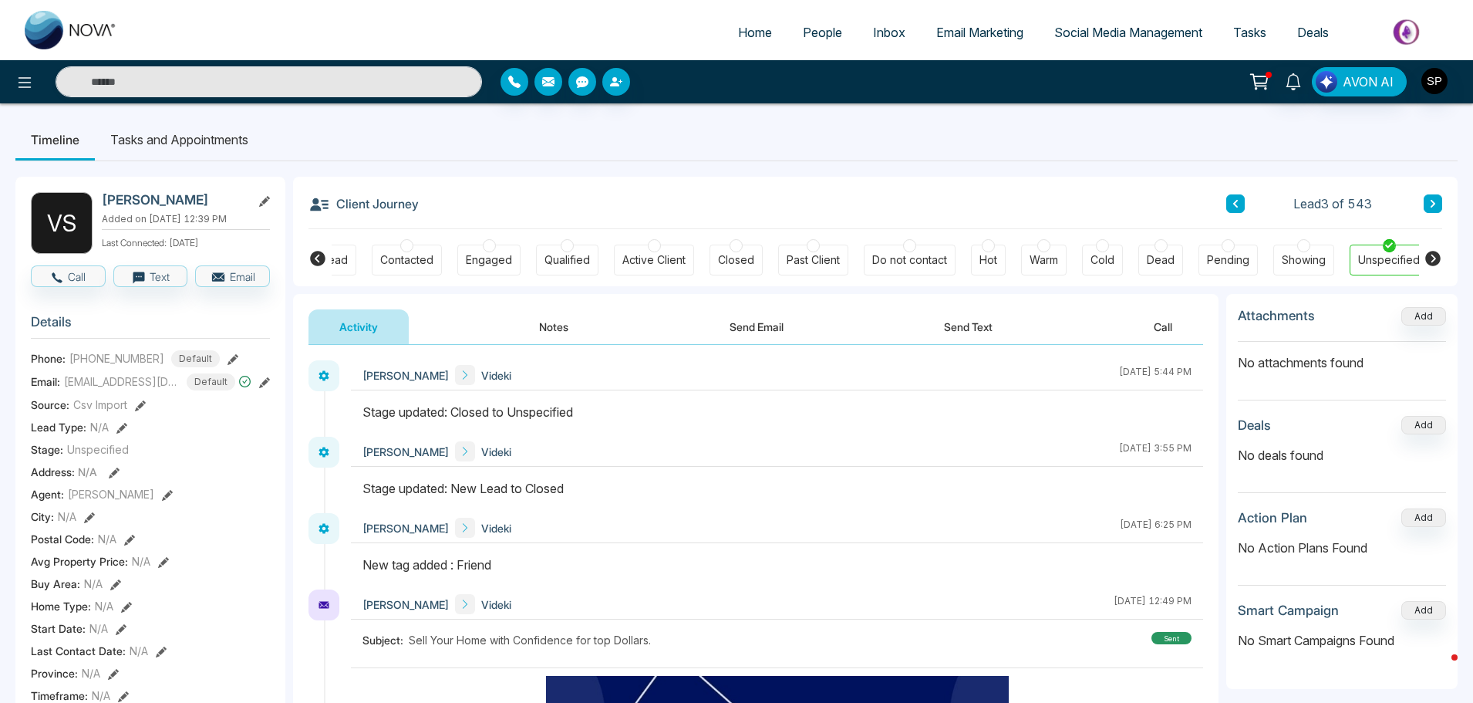
click at [819, 33] on span "People" at bounding box center [822, 32] width 39 height 15
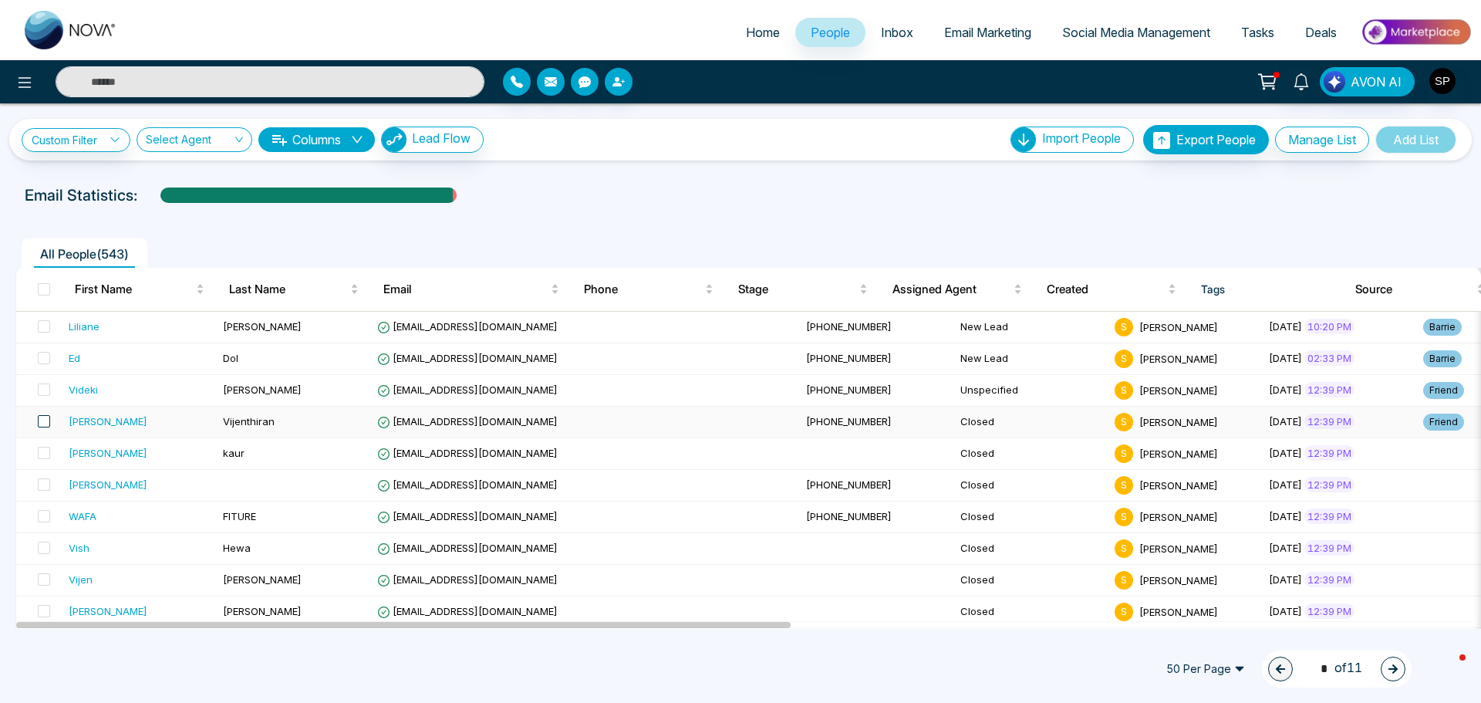
click at [46, 420] on span at bounding box center [44, 421] width 12 height 12
click at [201, 670] on icon at bounding box center [197, 668] width 12 height 13
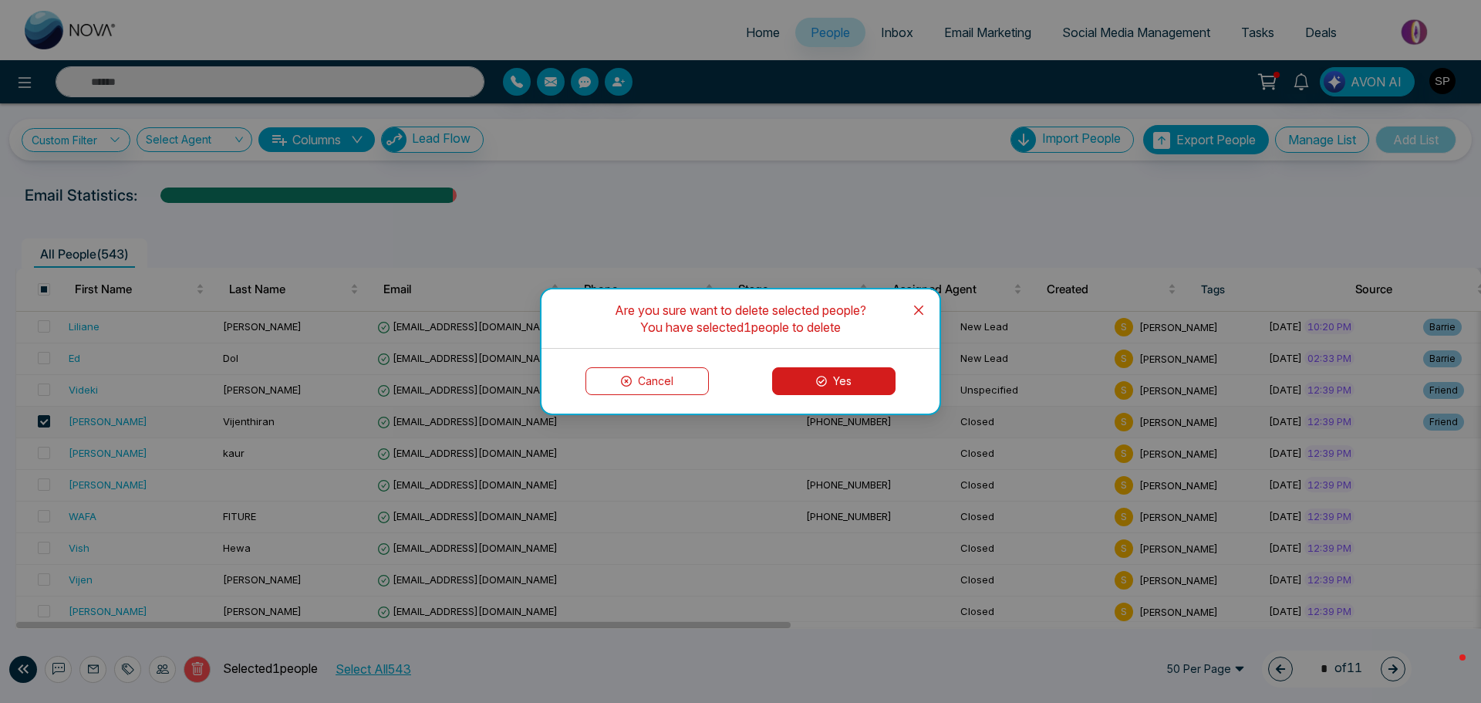
click at [848, 383] on button "Yes" at bounding box center [833, 381] width 123 height 28
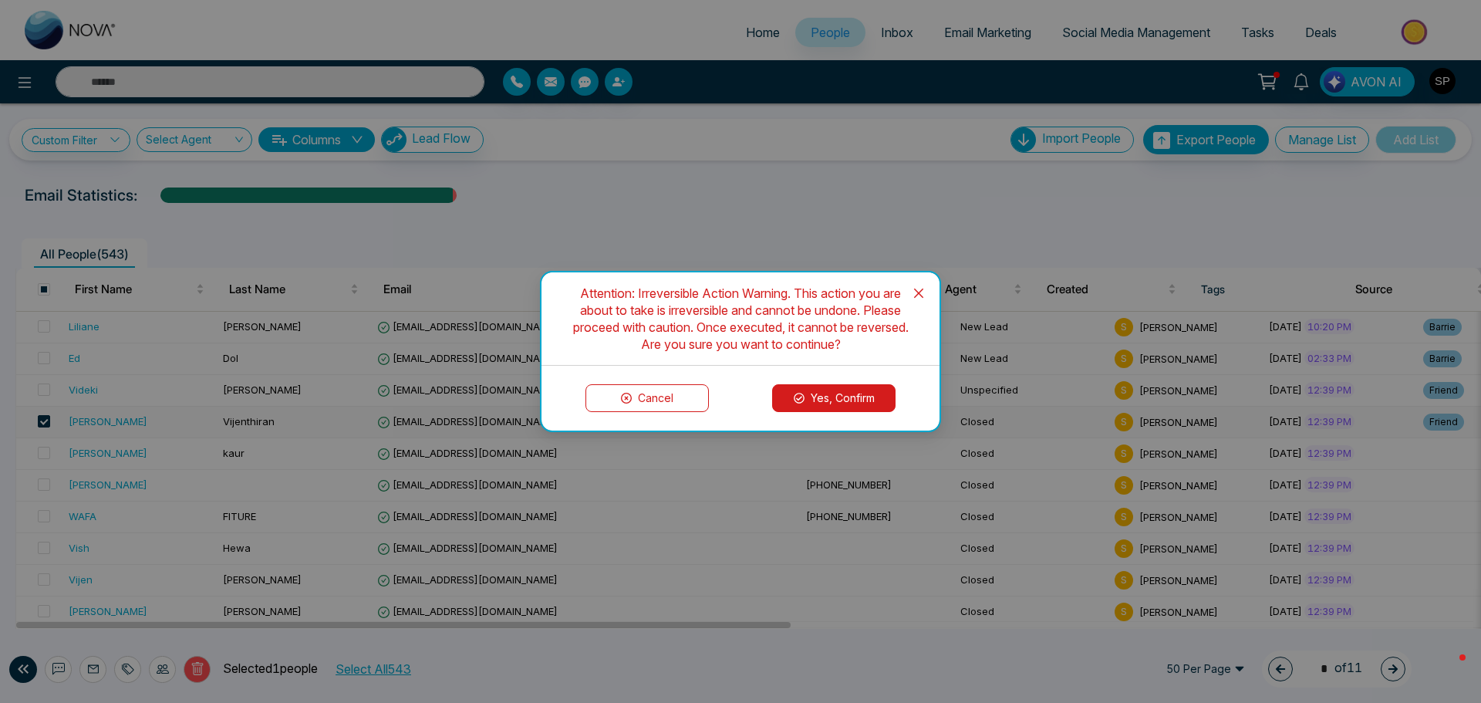
click at [830, 392] on button "Yes, Confirm" at bounding box center [833, 398] width 123 height 28
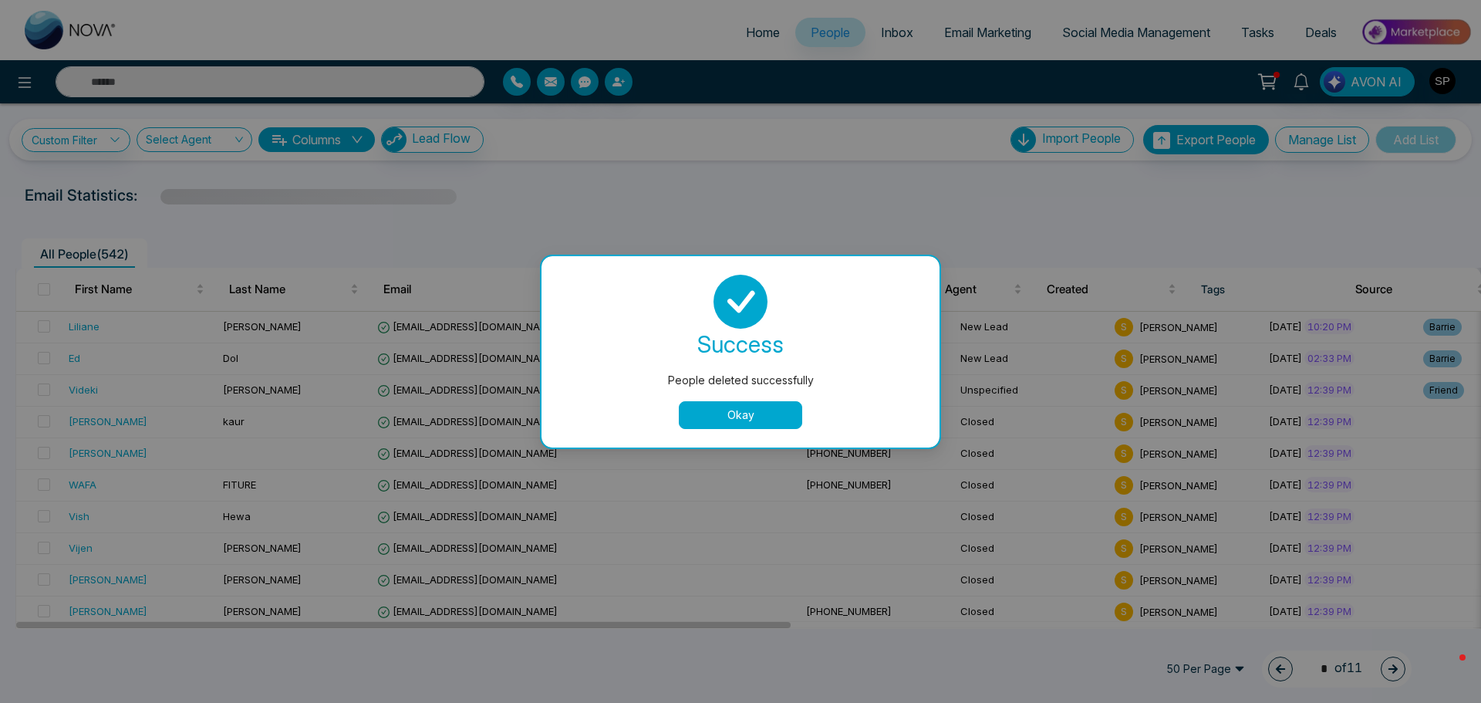
click at [730, 413] on button "Okay" at bounding box center [740, 415] width 123 height 28
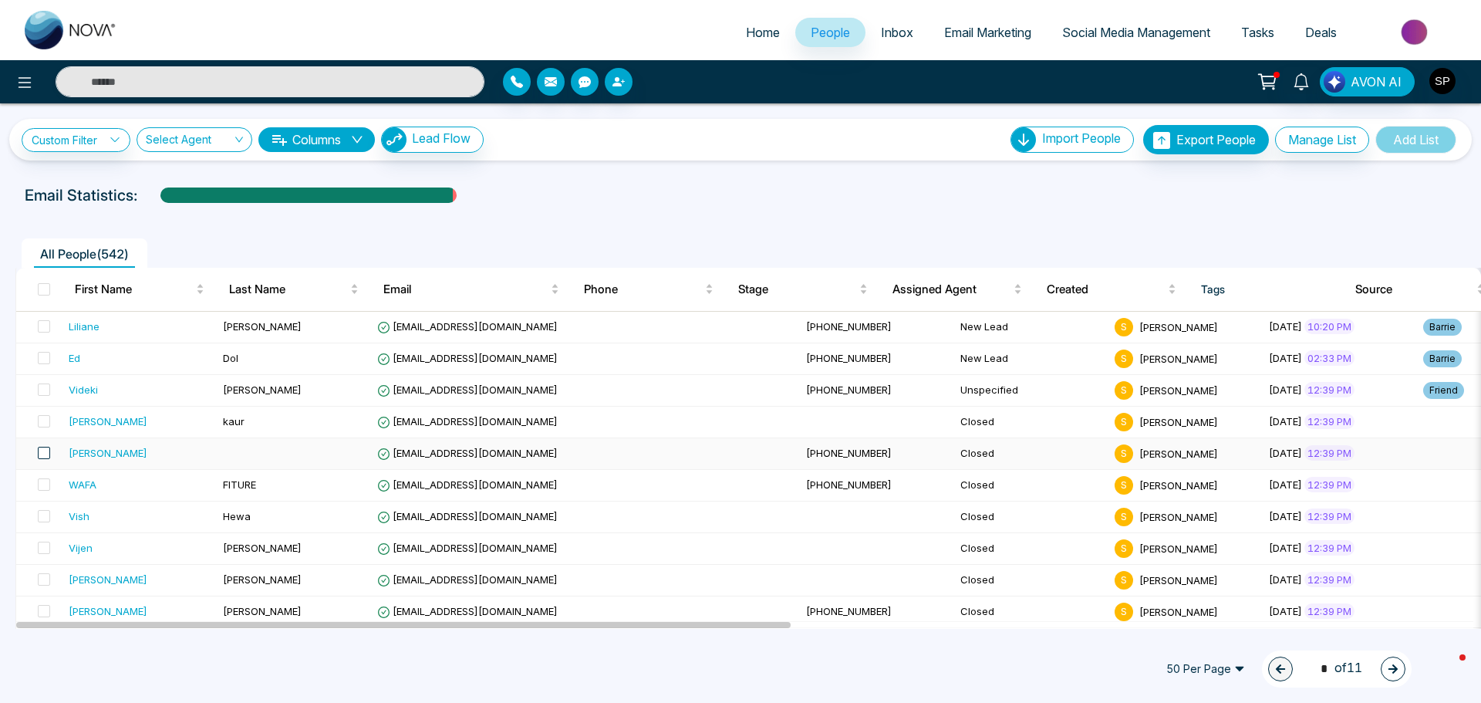
click at [45, 455] on span at bounding box center [44, 453] width 12 height 12
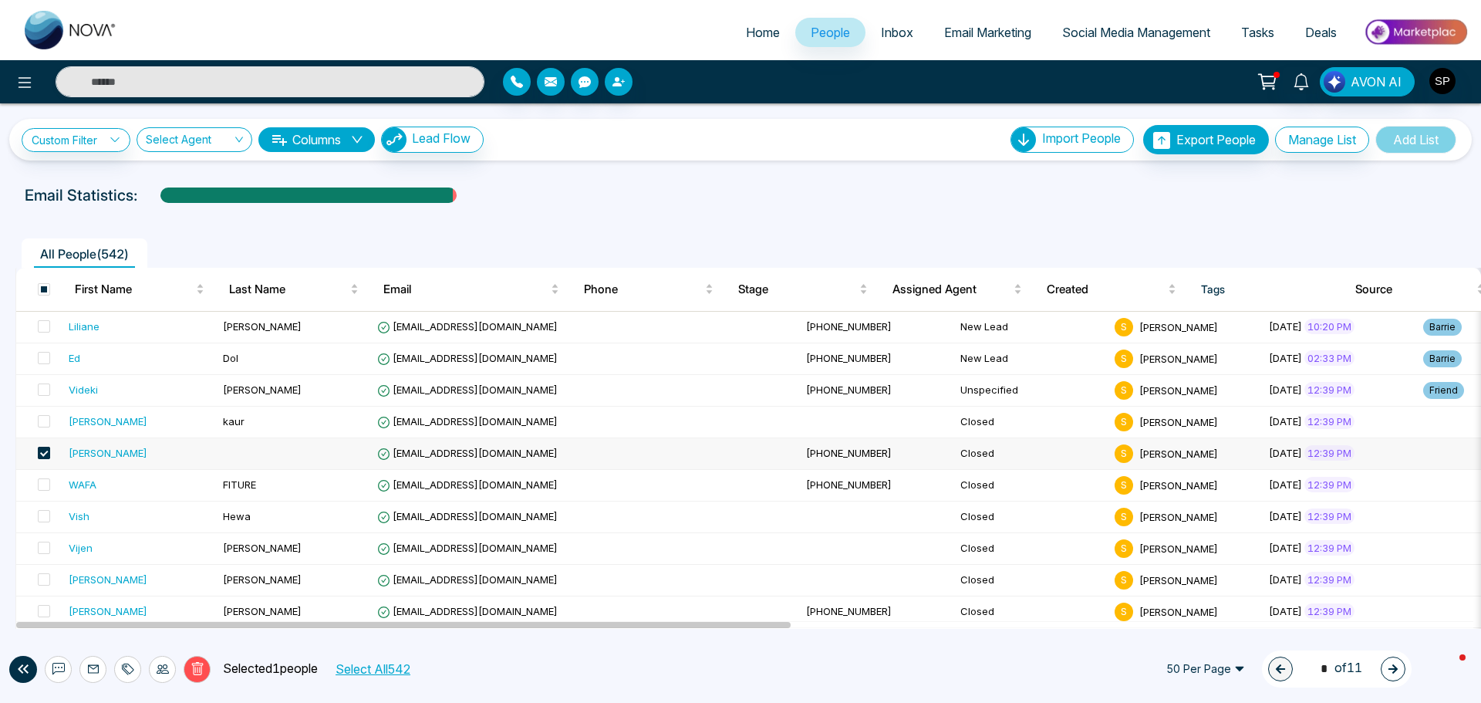
click at [45, 455] on span at bounding box center [44, 453] width 12 height 12
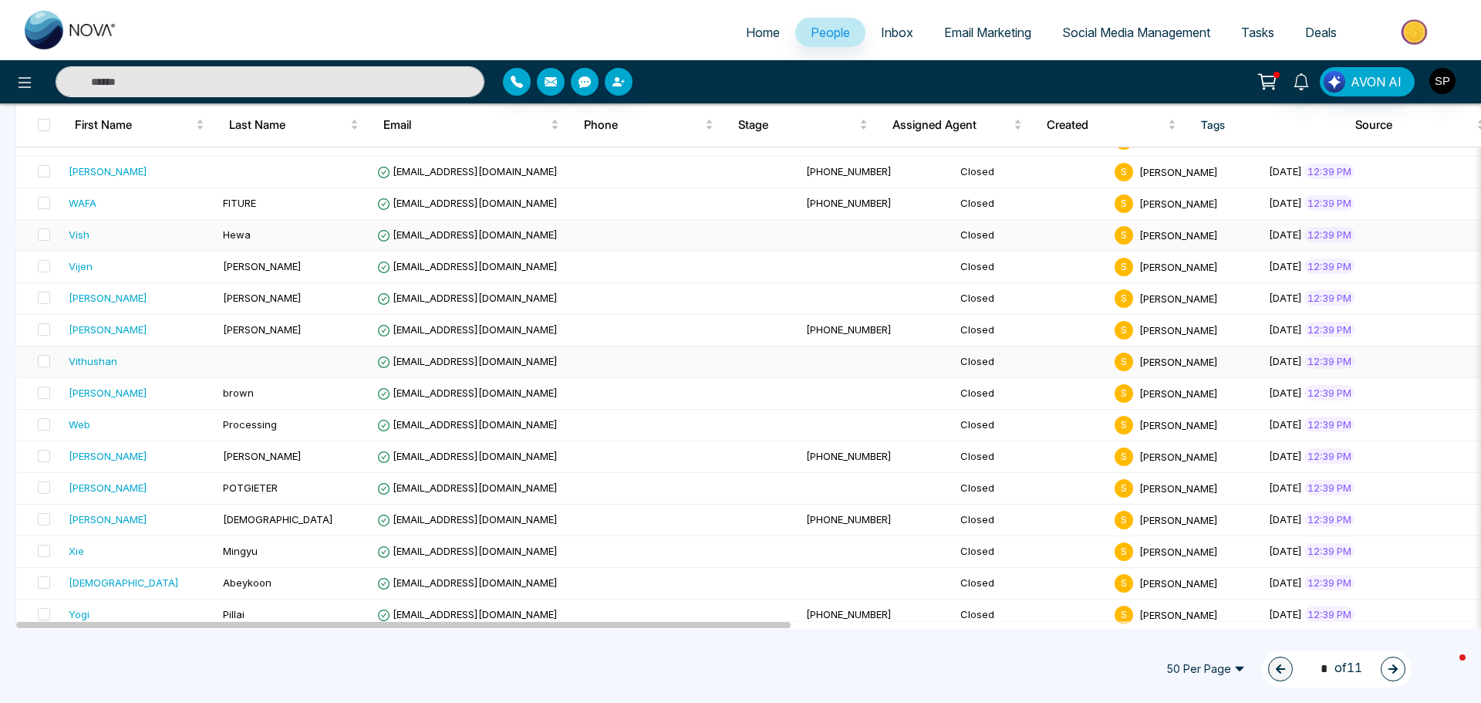
scroll to position [308, 0]
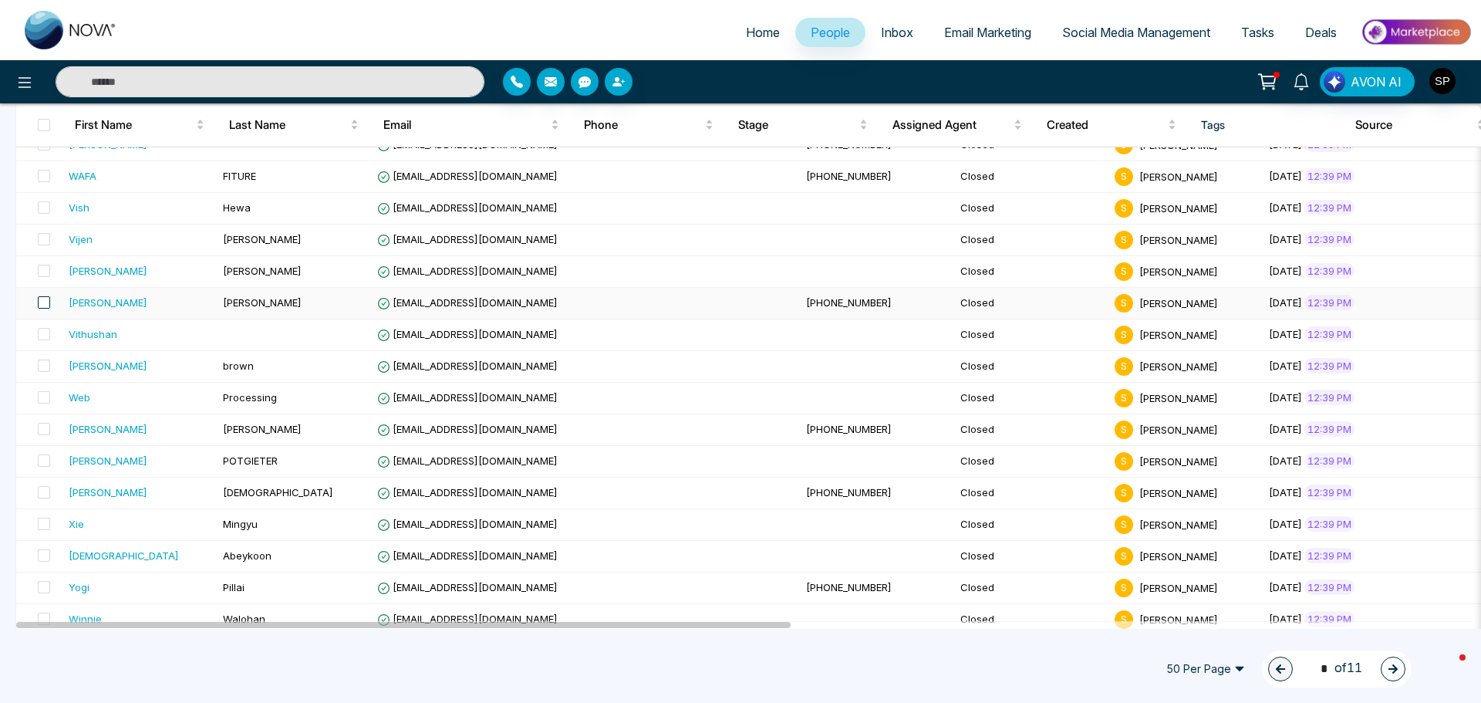
click at [40, 298] on span at bounding box center [44, 302] width 12 height 12
click at [204, 666] on icon at bounding box center [197, 669] width 14 height 14
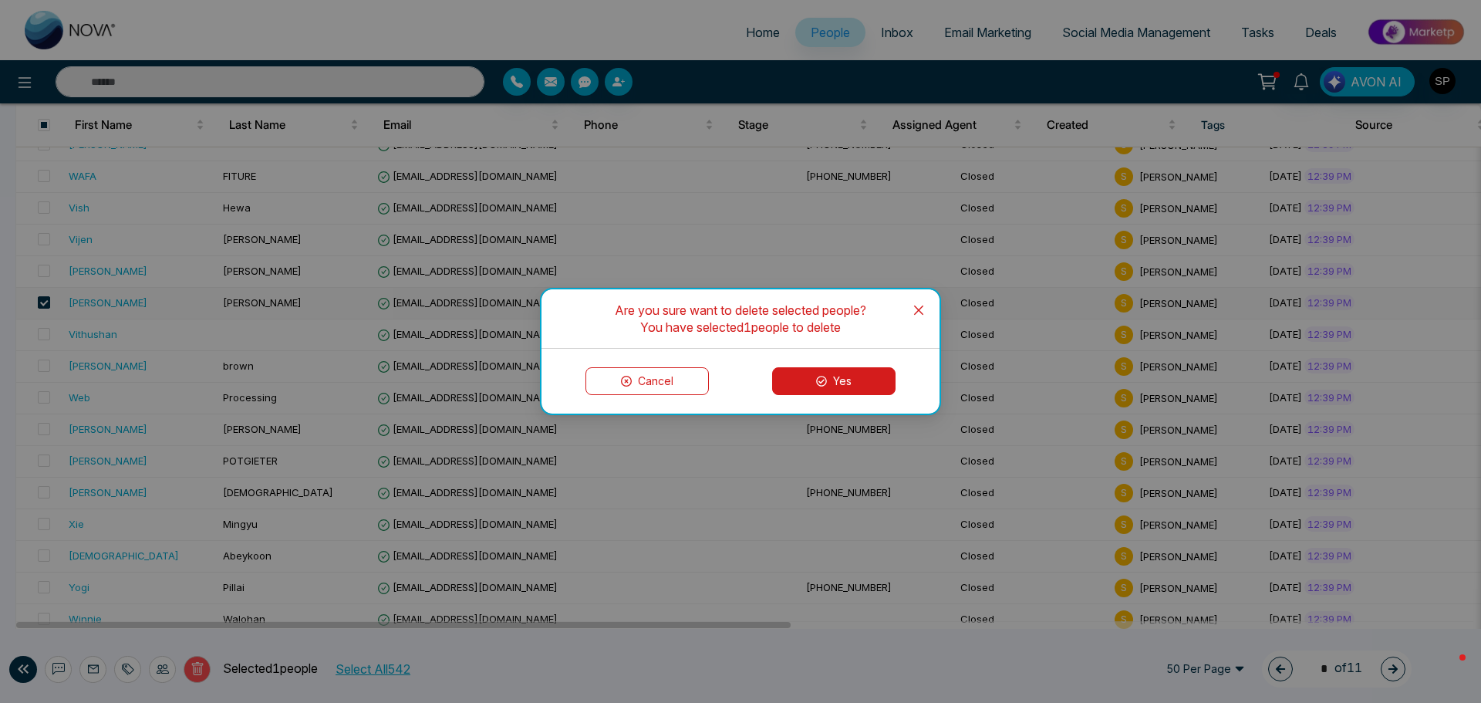
click at [844, 379] on button "Yes" at bounding box center [833, 381] width 123 height 28
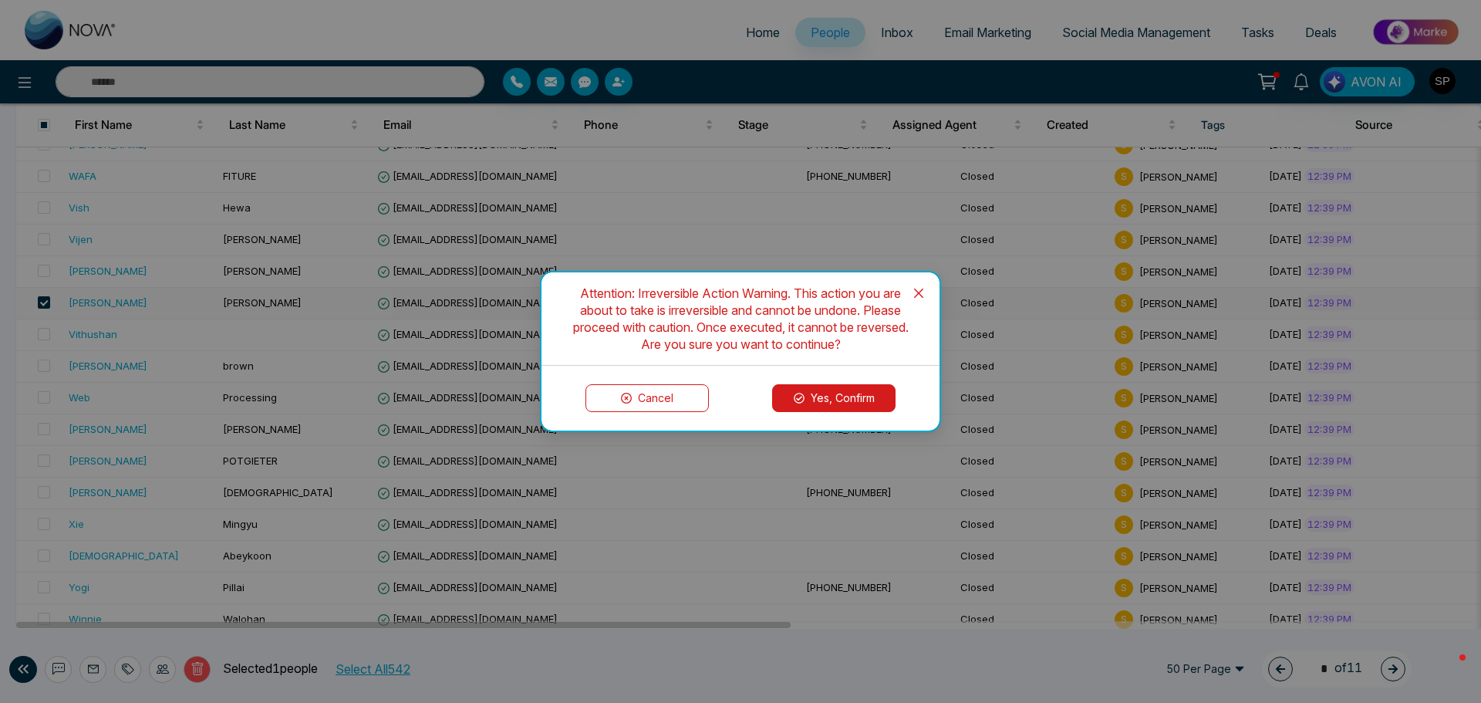
click at [833, 392] on button "Yes, Confirm" at bounding box center [833, 398] width 123 height 28
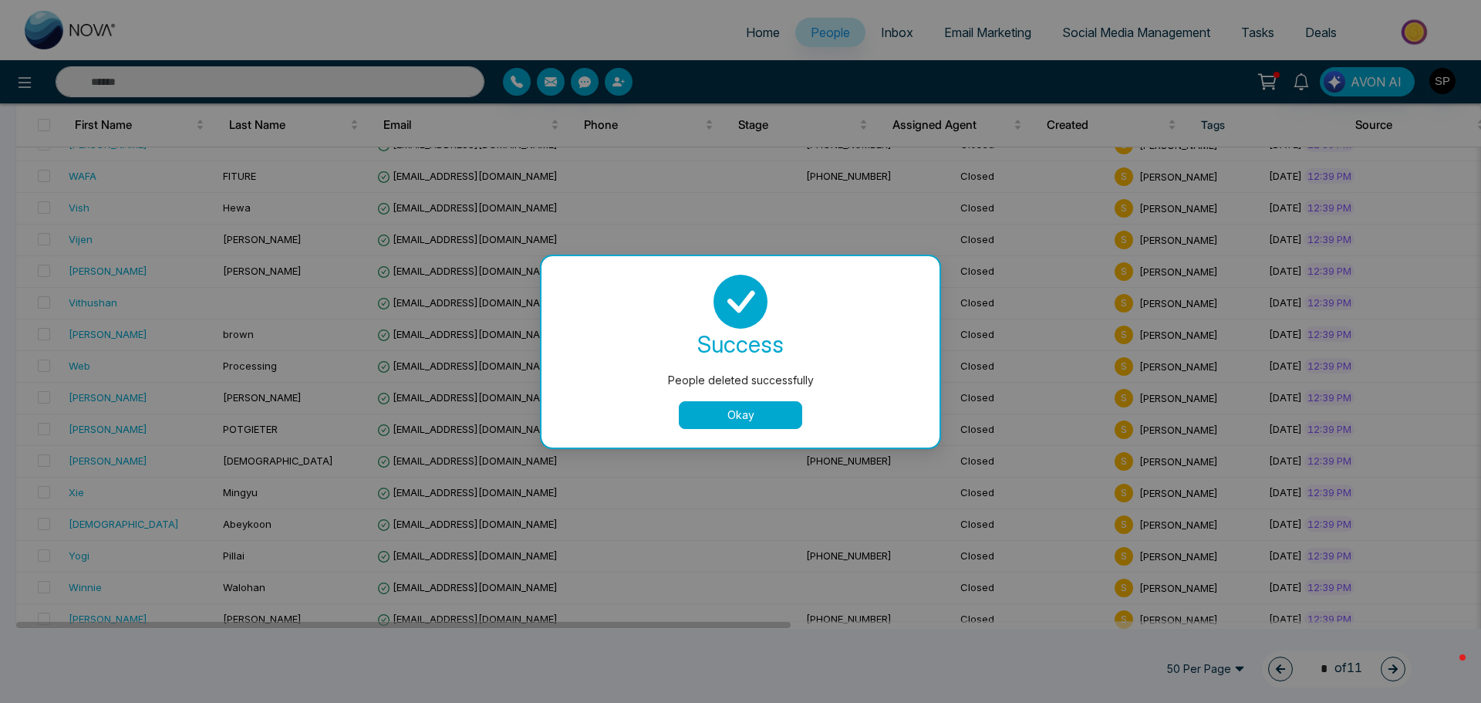
click at [761, 418] on button "Okay" at bounding box center [740, 415] width 123 height 28
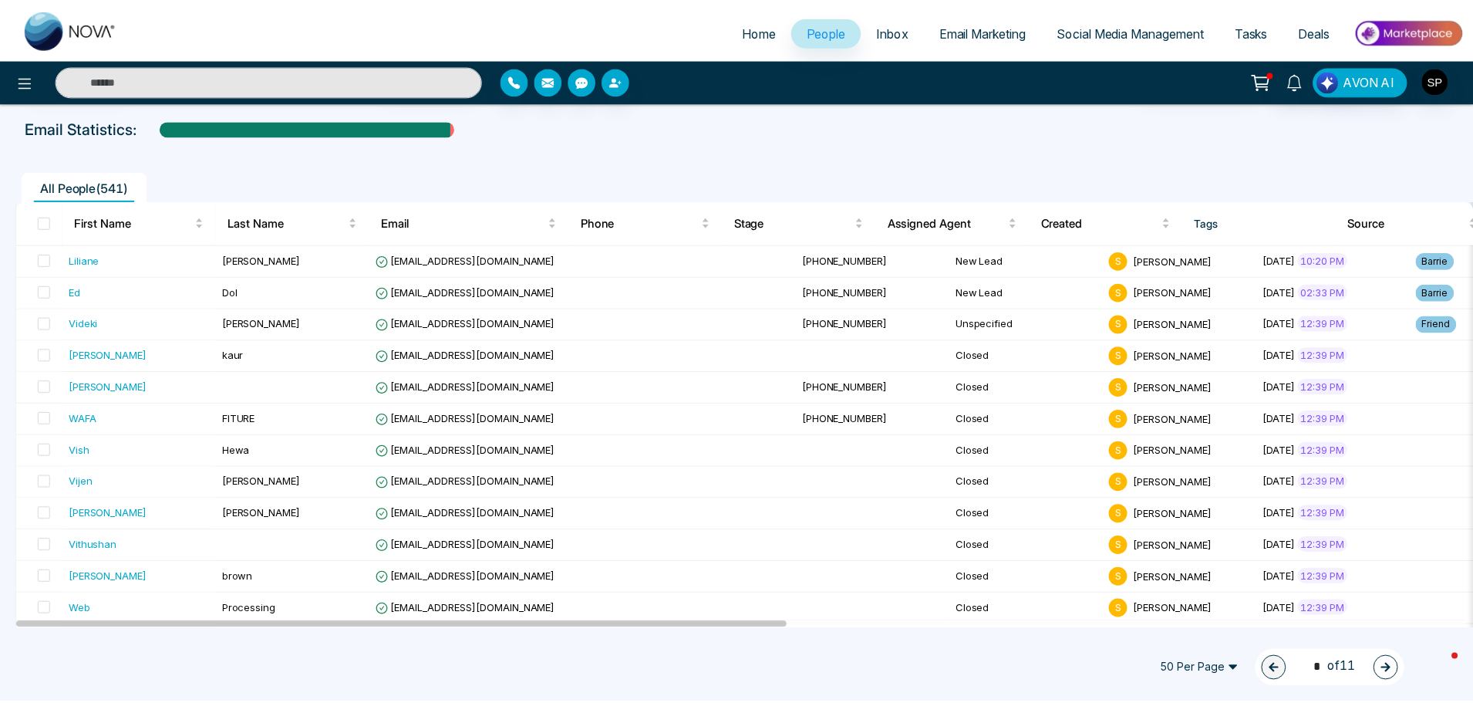
scroll to position [0, 0]
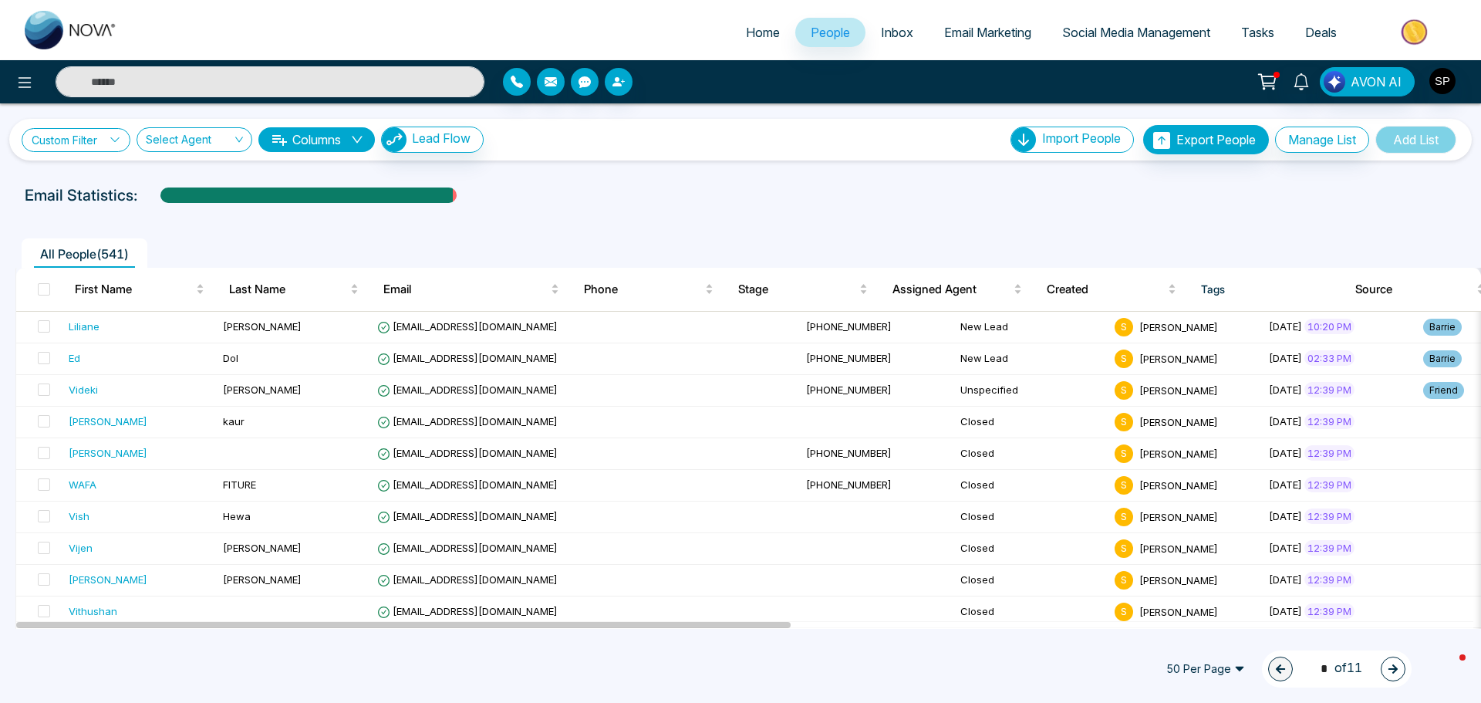
click at [103, 141] on link "Custom Filter" at bounding box center [76, 140] width 109 height 24
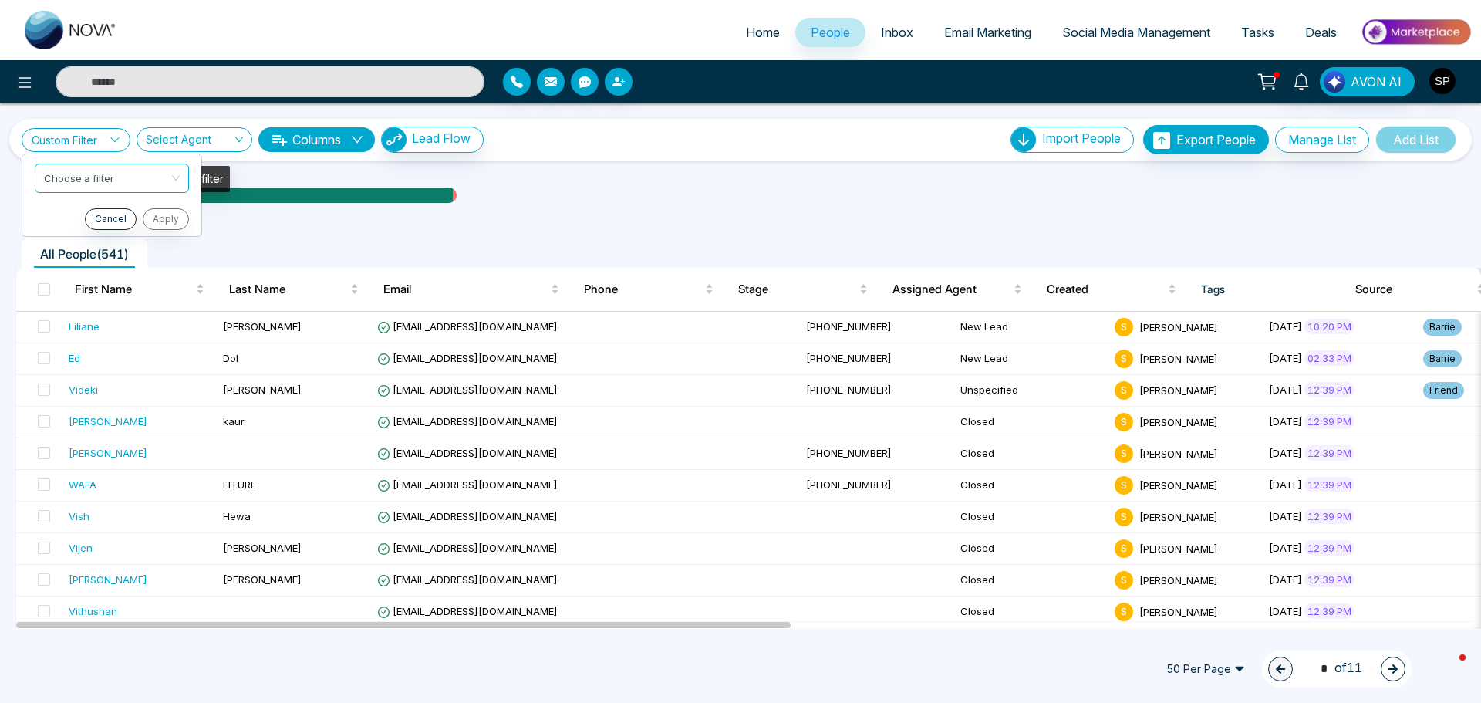
click at [237, 144] on div "Select Agent" at bounding box center [194, 139] width 116 height 25
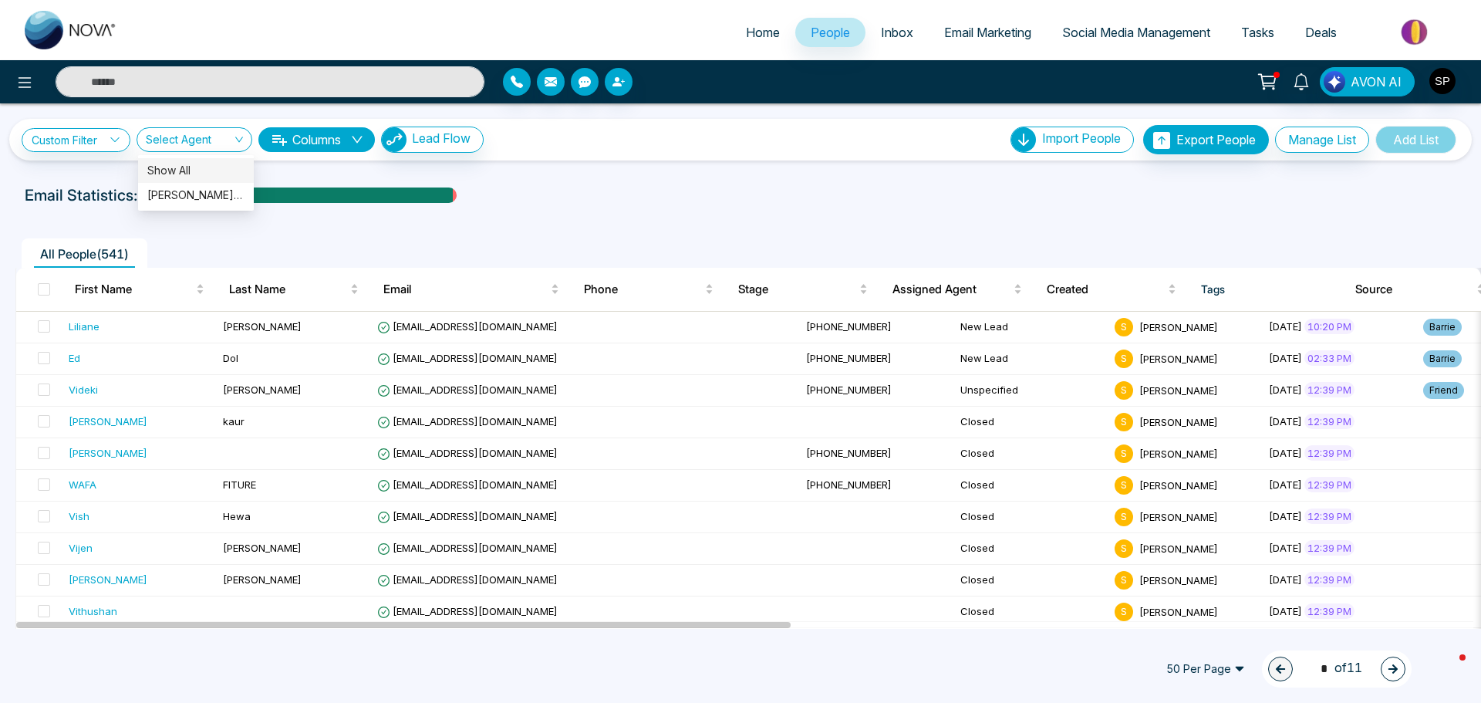
click at [321, 176] on div "Custom Filter Choose a filter Cancel Apply Select Agent Columns Lead Flow Impor…" at bounding box center [740, 365] width 1481 height 525
click at [270, 133] on button "Columns" at bounding box center [316, 139] width 116 height 25
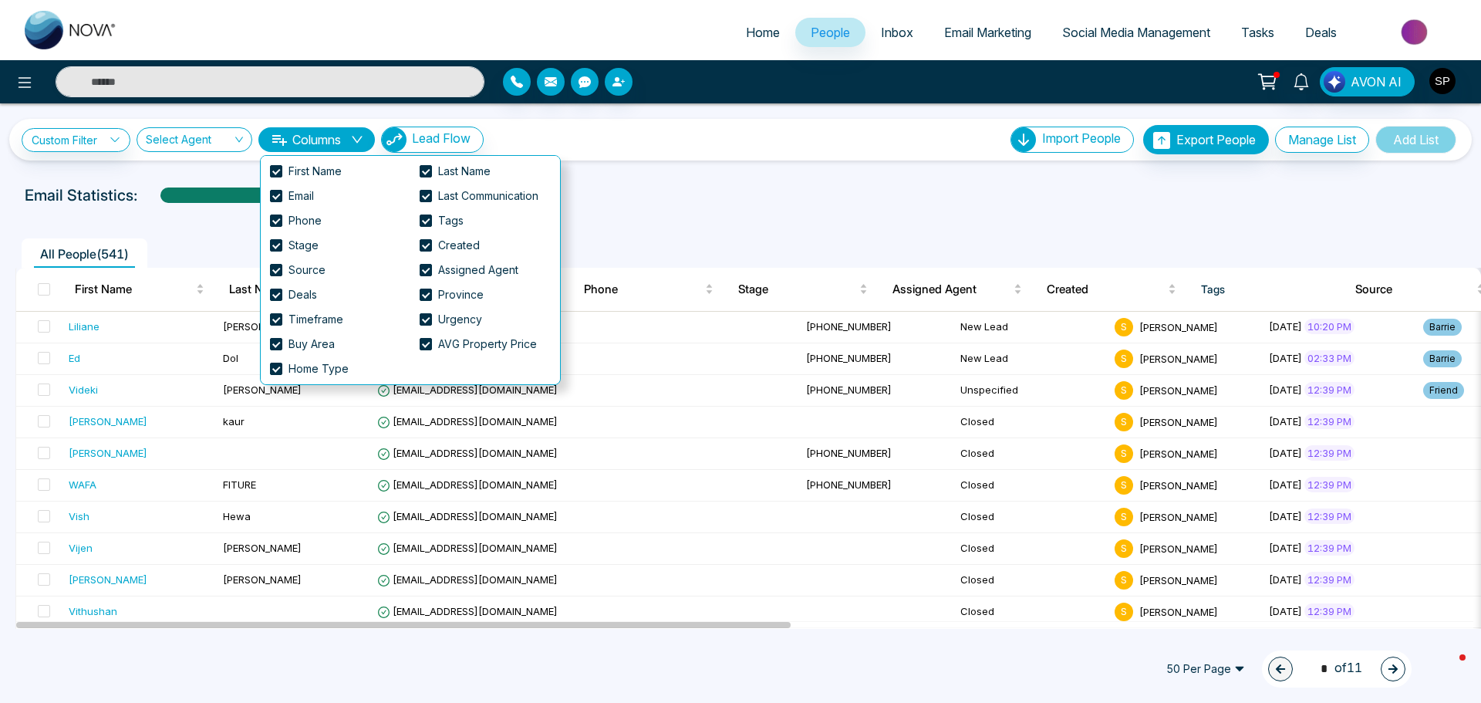
click at [717, 195] on div "Email Statistics:" at bounding box center [740, 195] width 1431 height 23
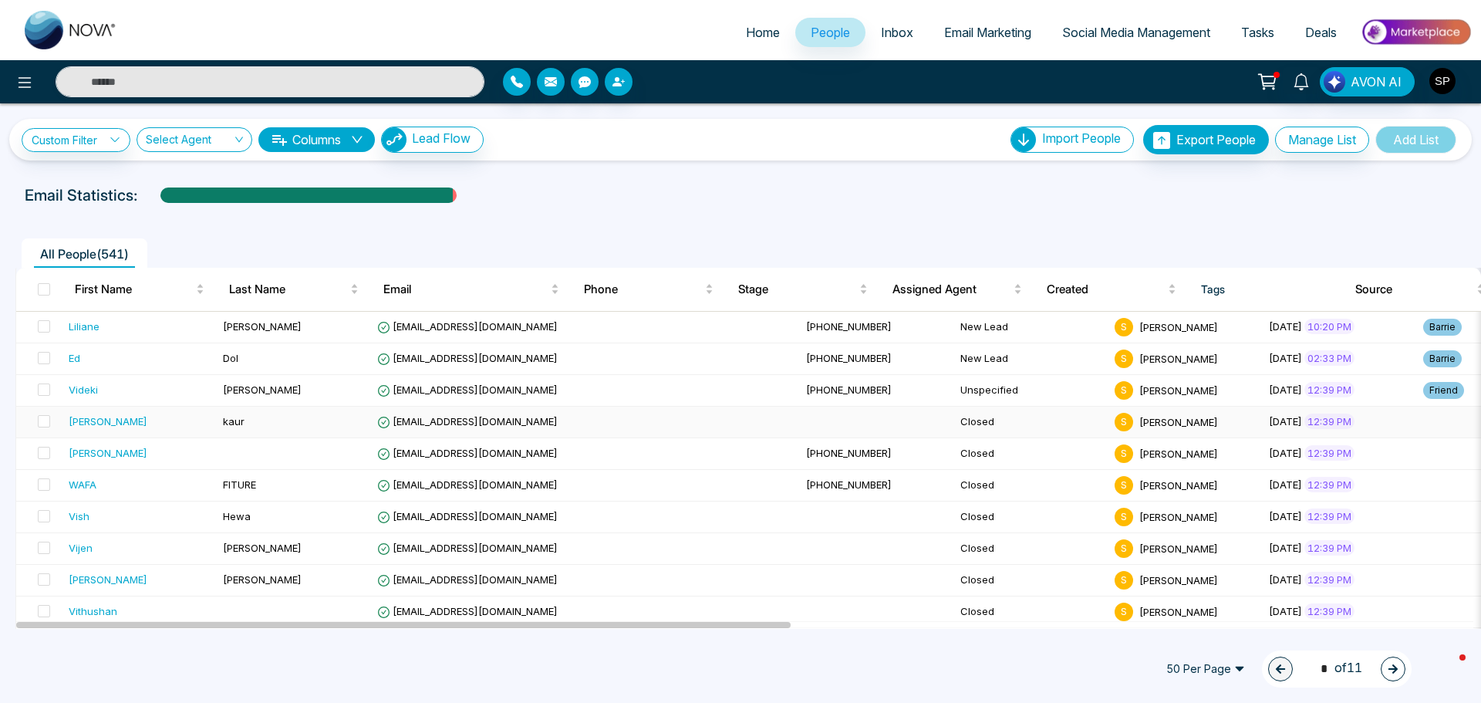
click at [79, 420] on div "[PERSON_NAME]" at bounding box center [108, 420] width 79 height 15
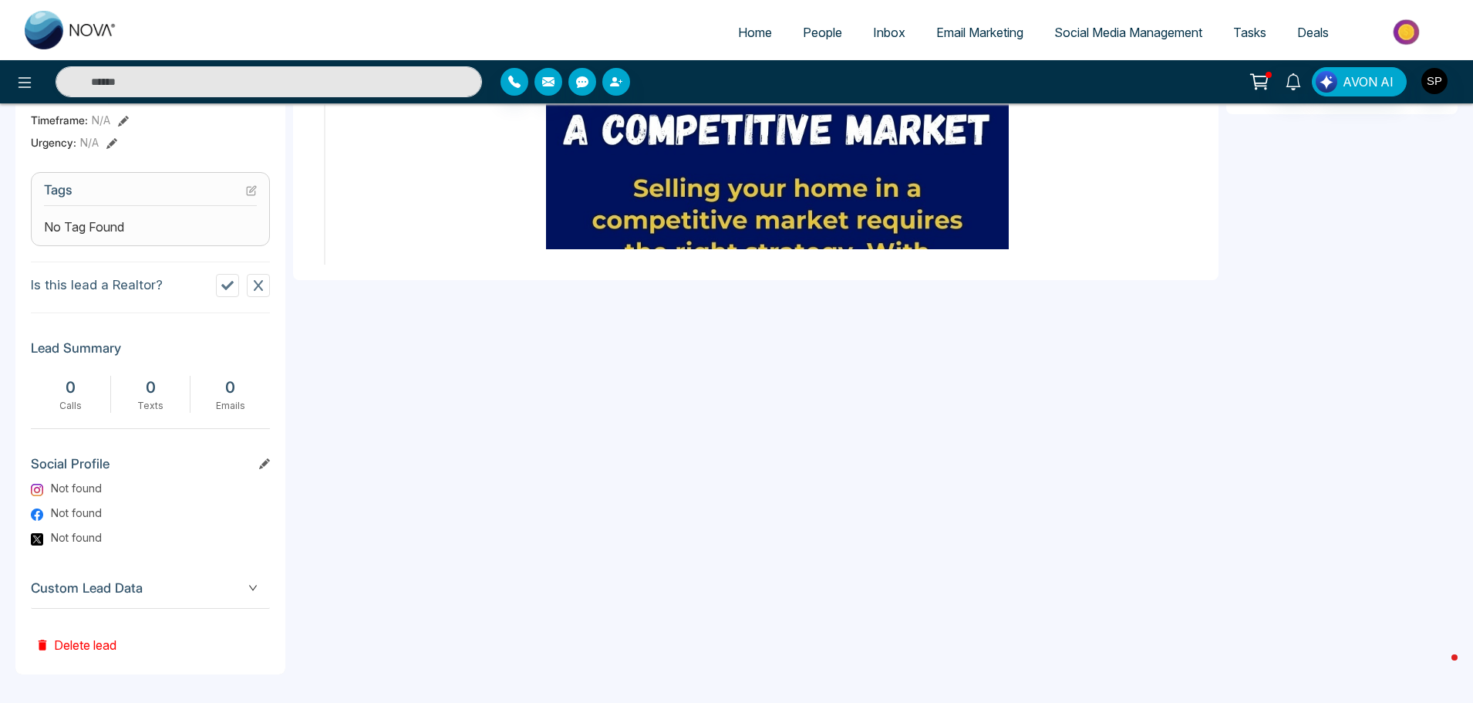
scroll to position [577, 0]
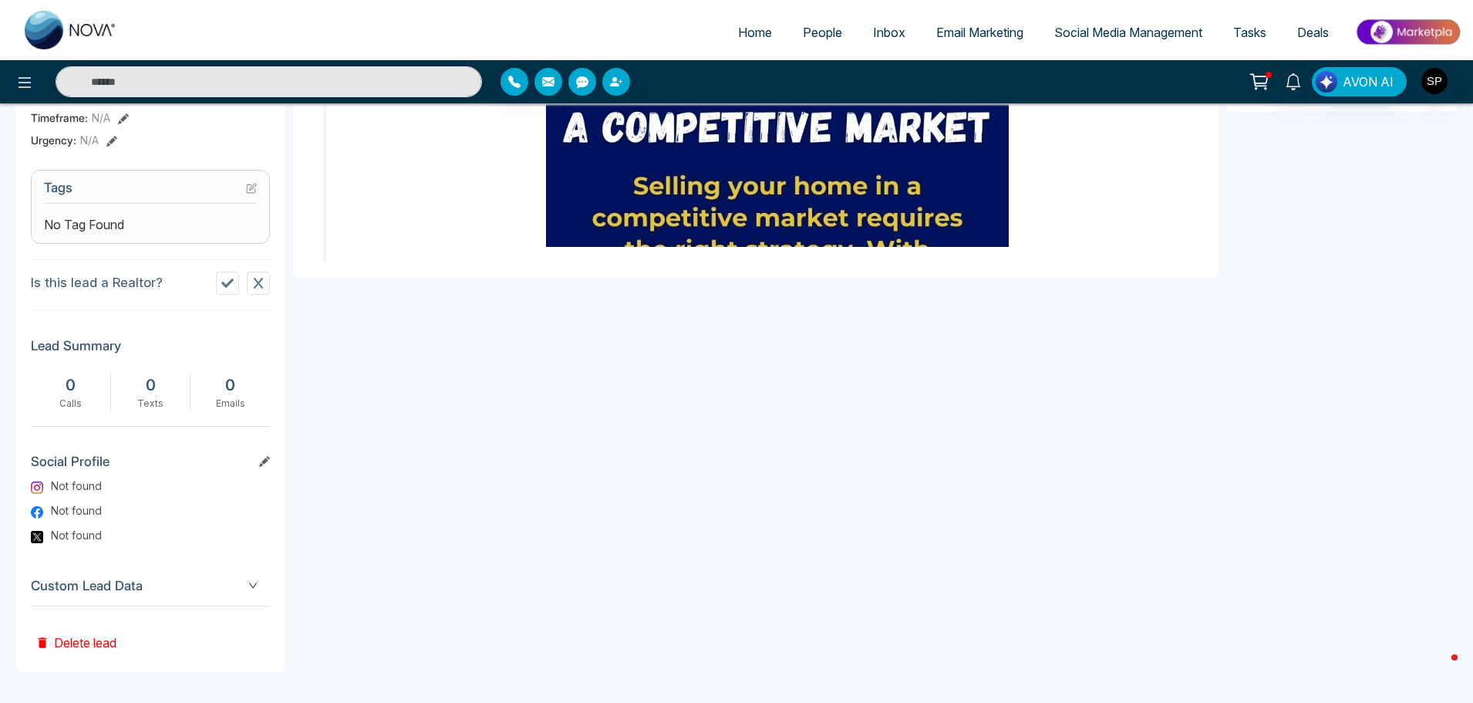
click at [83, 639] on button "Delete lead" at bounding box center [76, 631] width 90 height 50
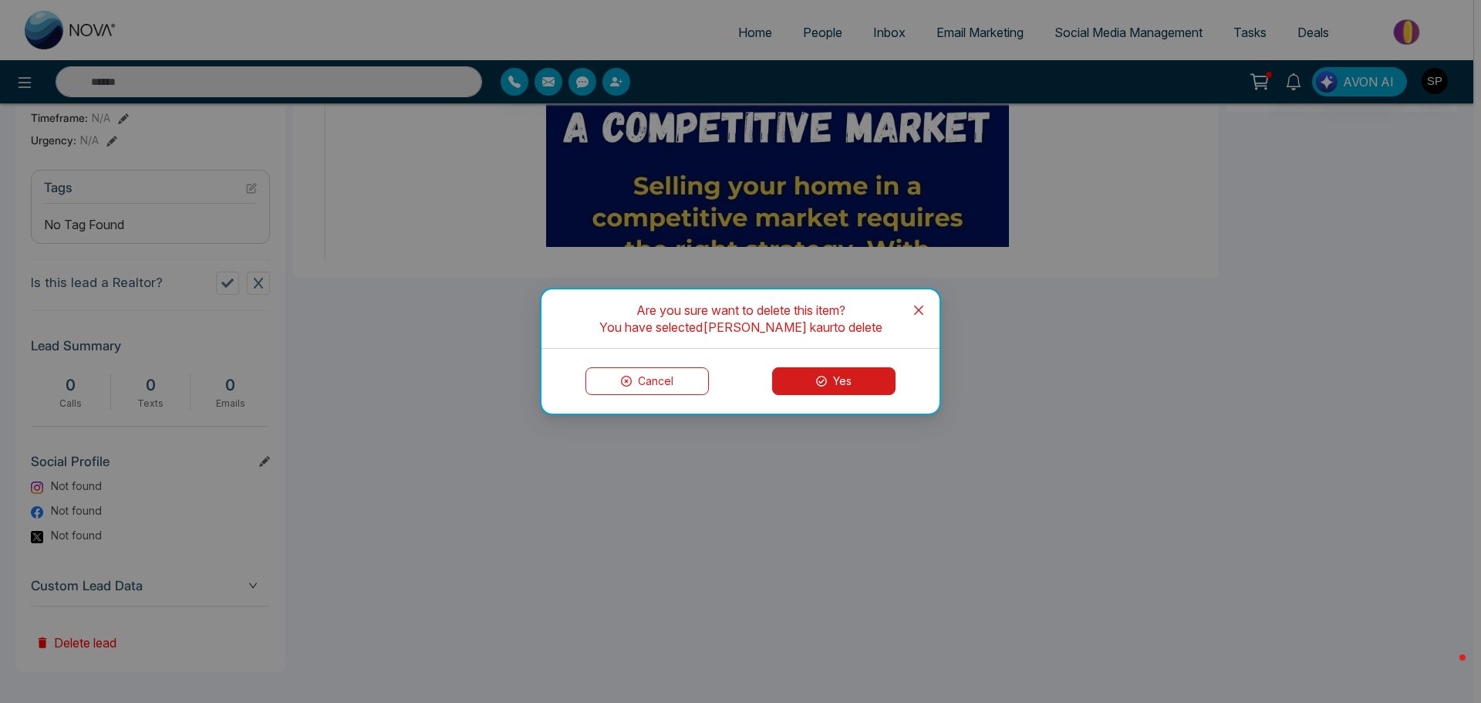
click at [833, 382] on button "Yes" at bounding box center [833, 381] width 123 height 28
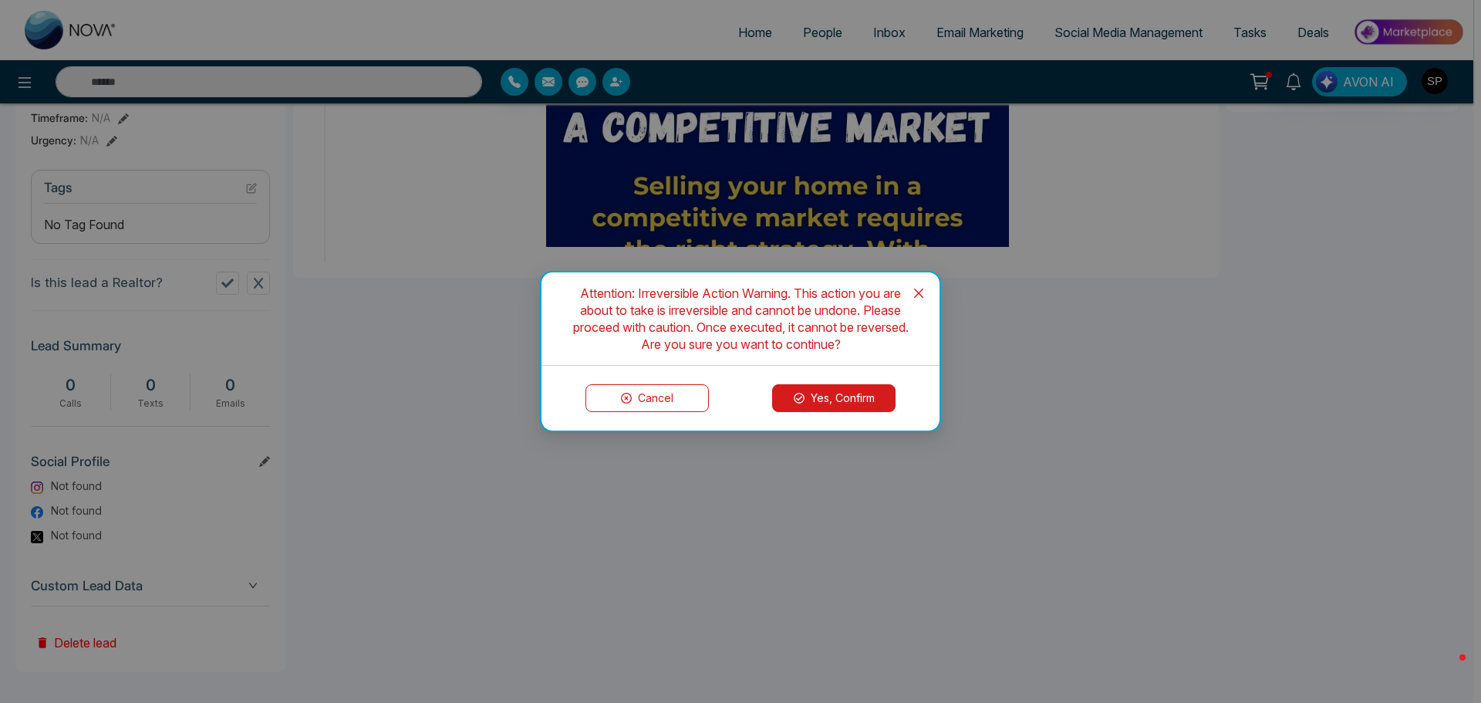
click at [841, 392] on button "Yes, Confirm" at bounding box center [833, 398] width 123 height 28
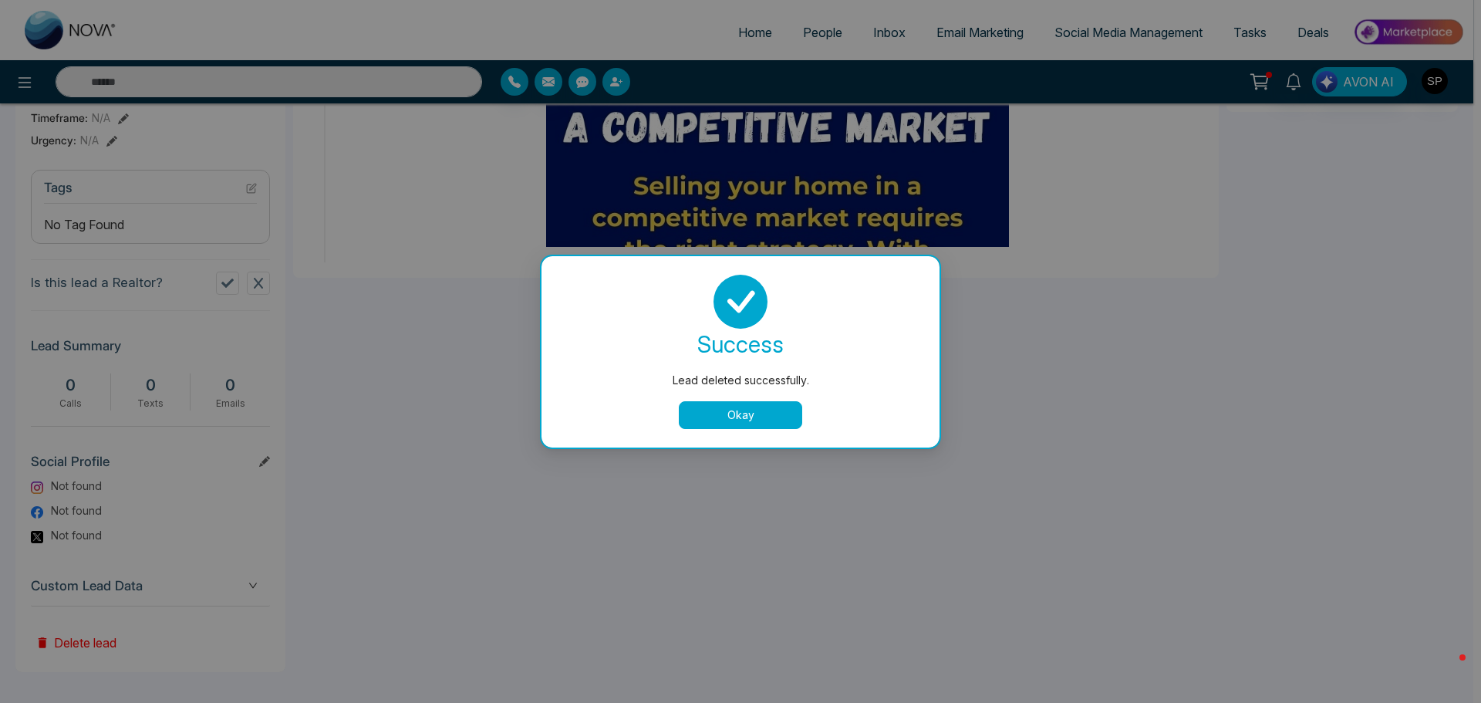
click at [756, 413] on button "Okay" at bounding box center [740, 415] width 123 height 28
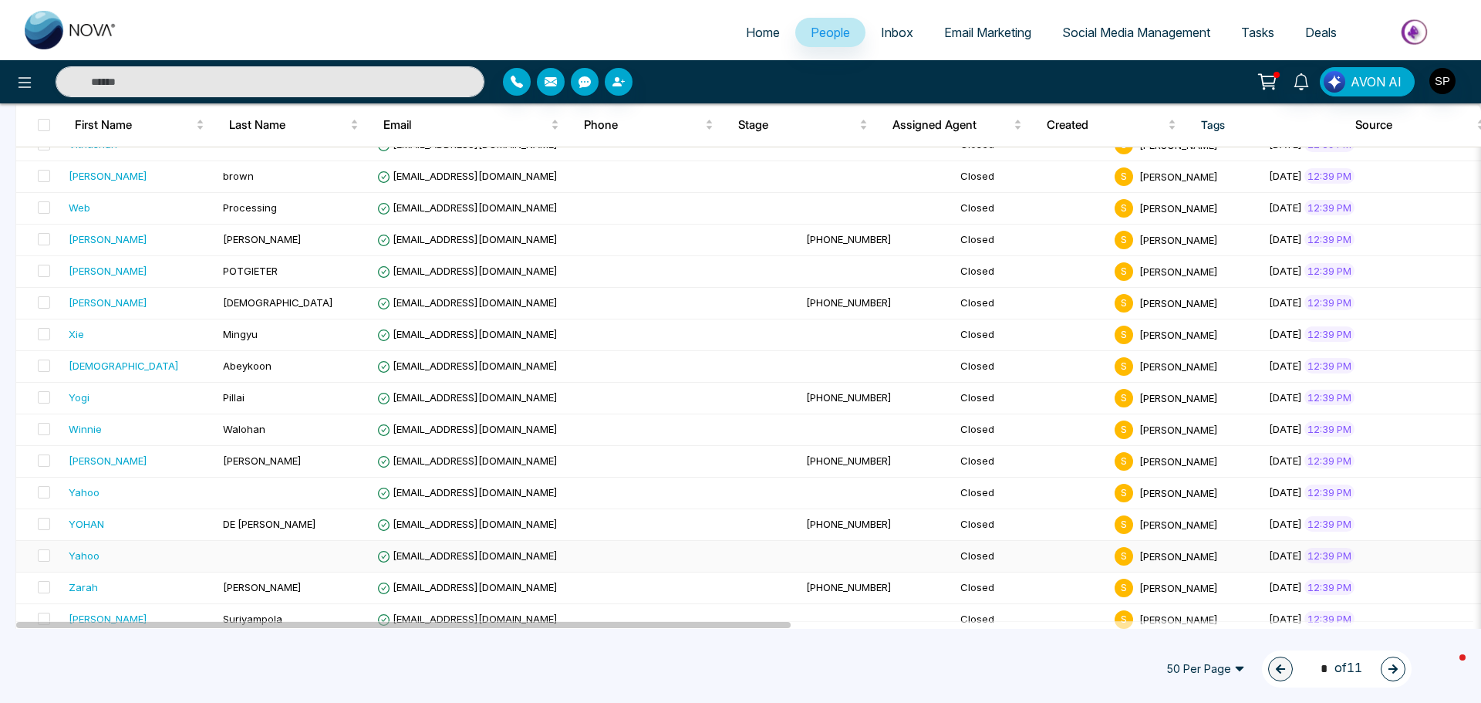
scroll to position [77, 0]
